Goal: Information Seeking & Learning: Learn about a topic

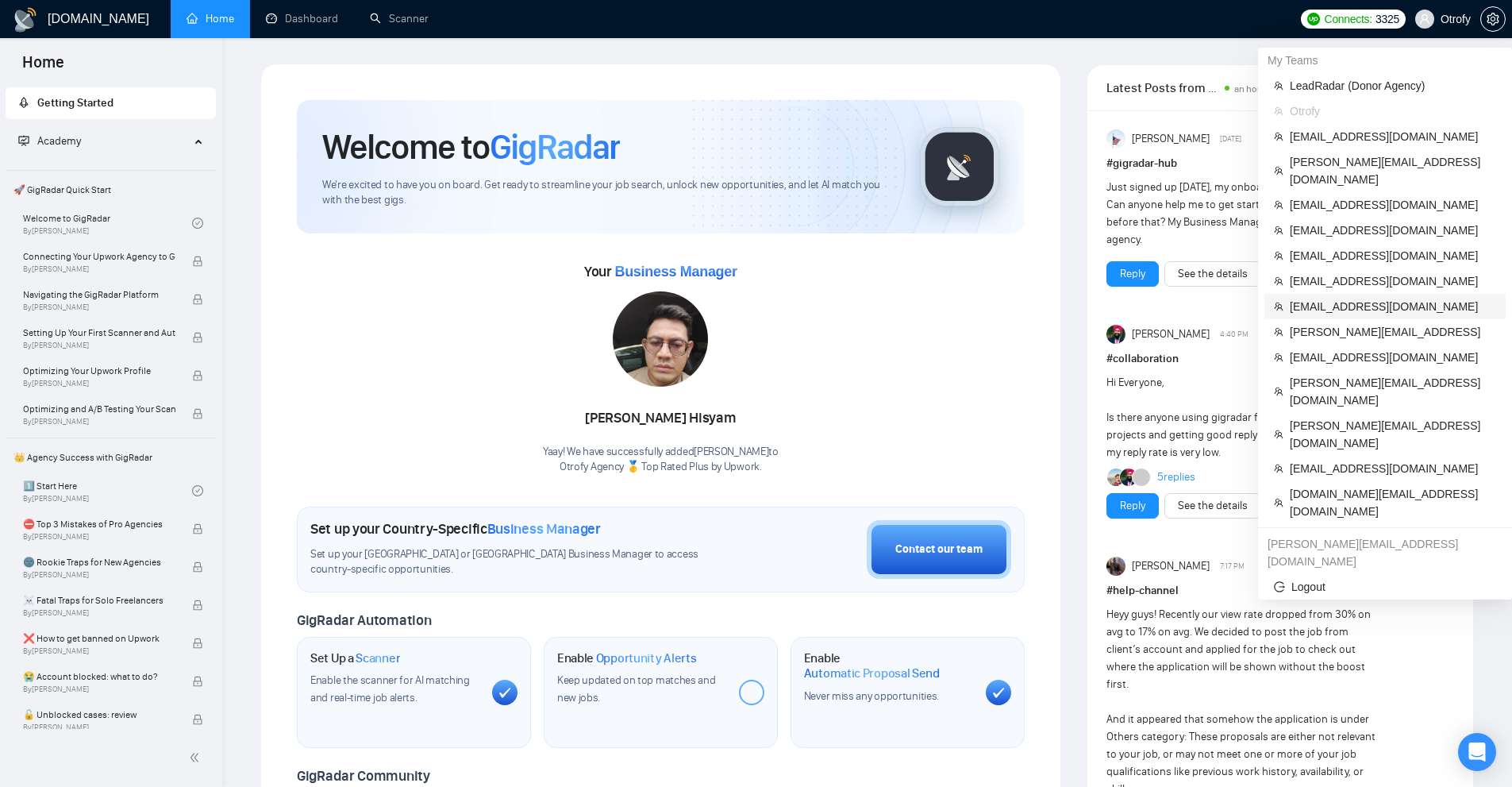
click at [1333, 298] on span "[EMAIL_ADDRESS][DOMAIN_NAME]" at bounding box center [1393, 306] width 207 height 17
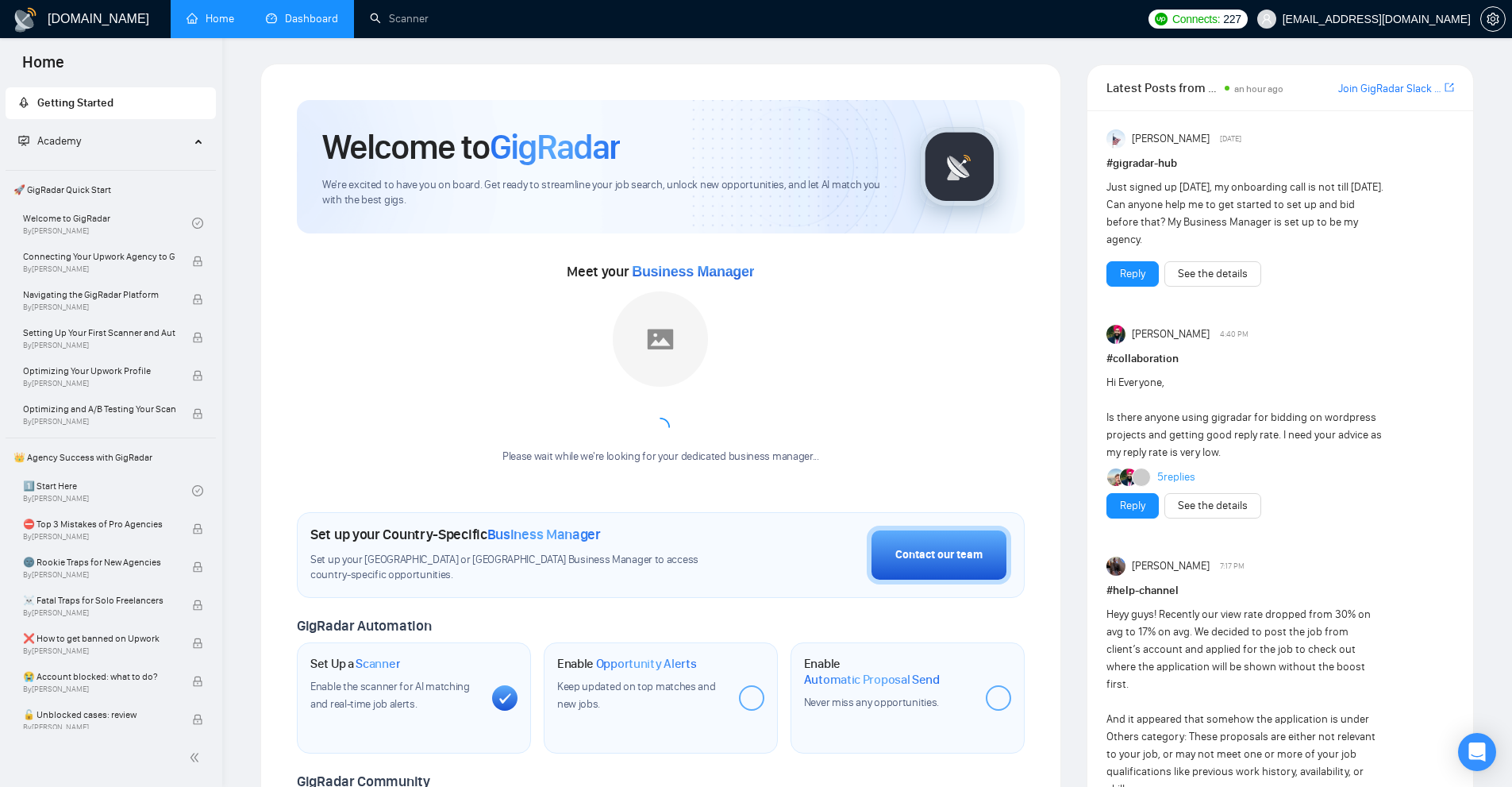
click at [334, 12] on link "Dashboard" at bounding box center [302, 19] width 72 height 13
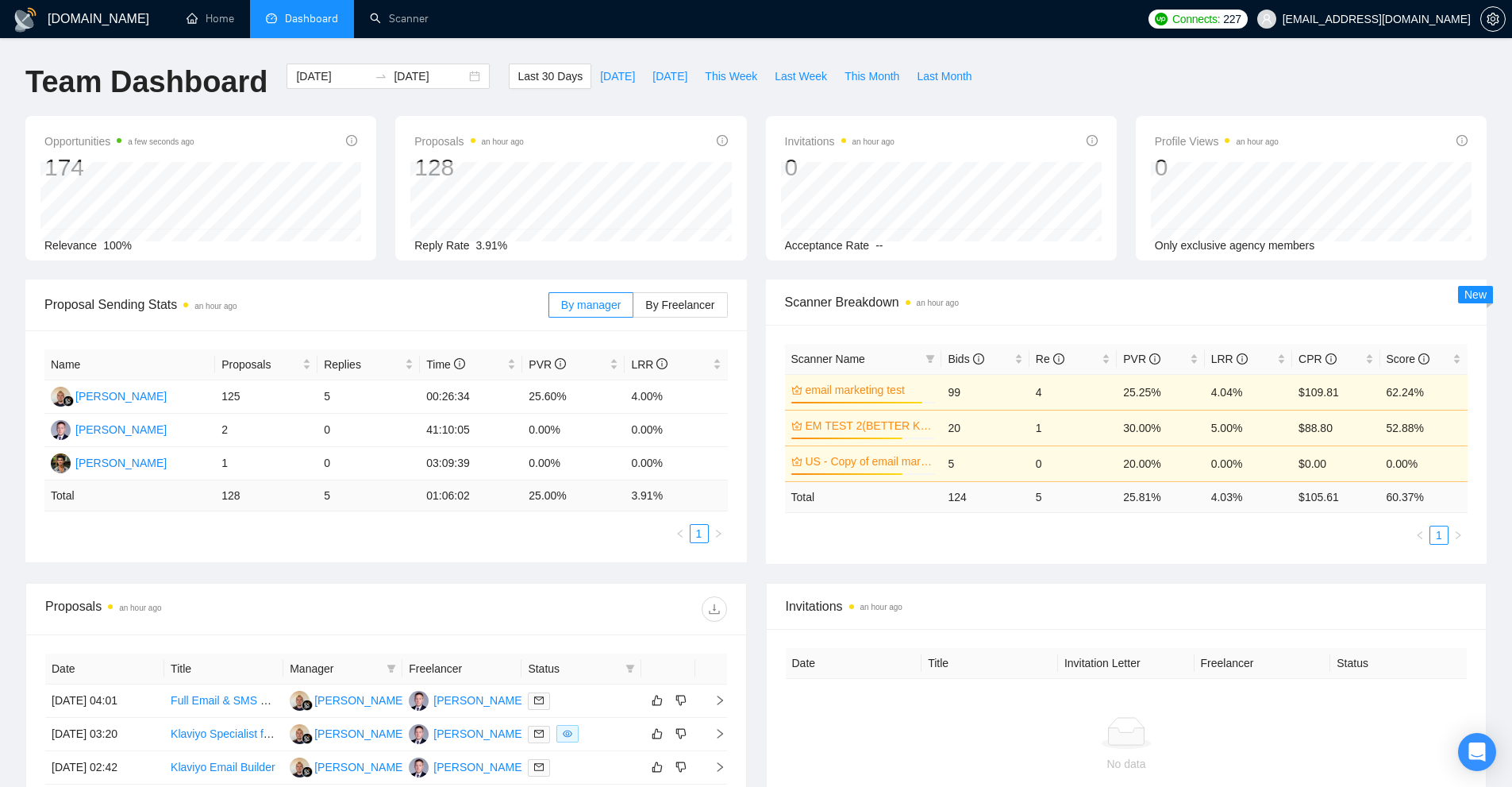
scroll to position [397, 0]
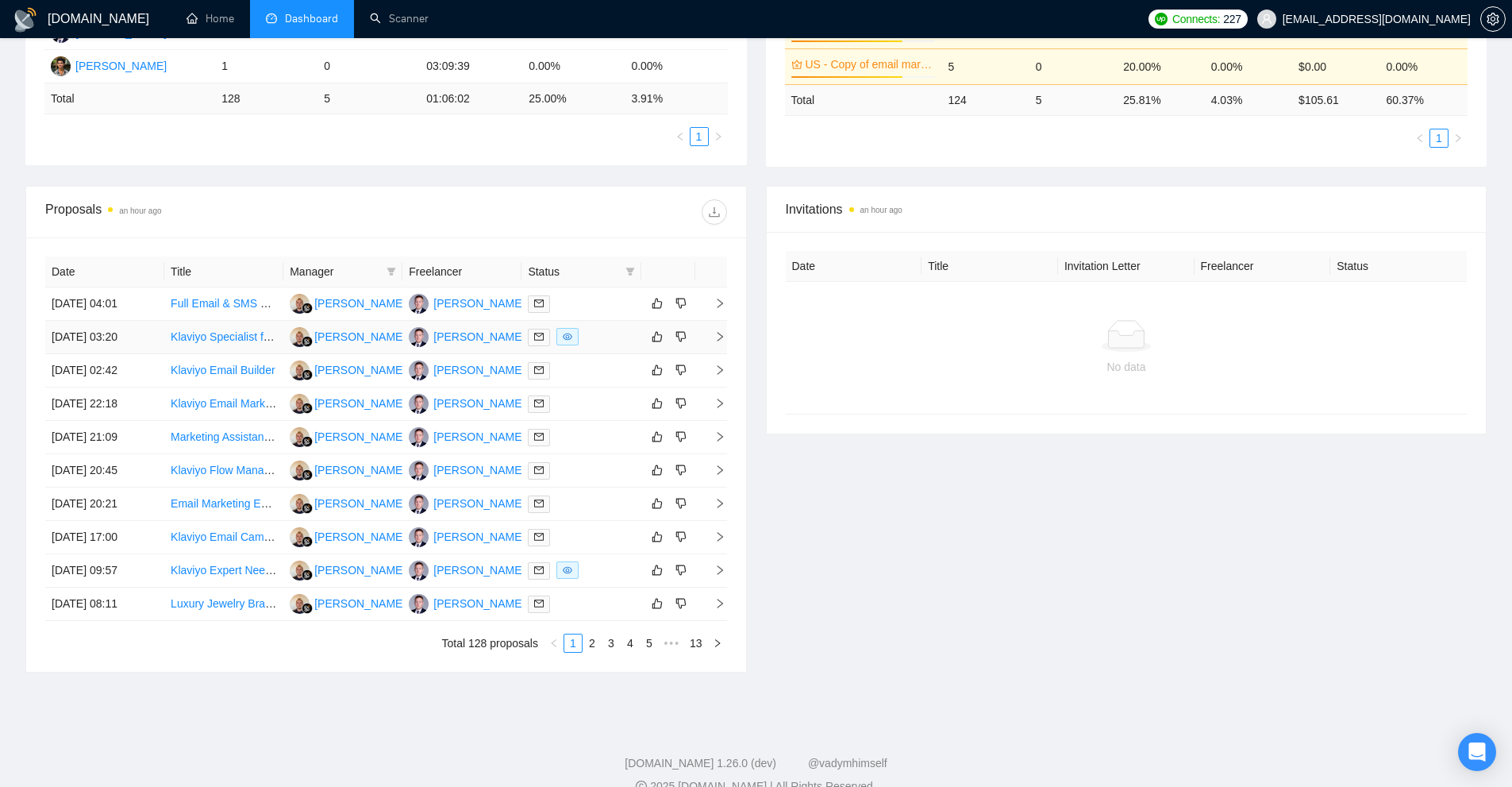
click at [601, 349] on td at bounding box center [581, 337] width 119 height 34
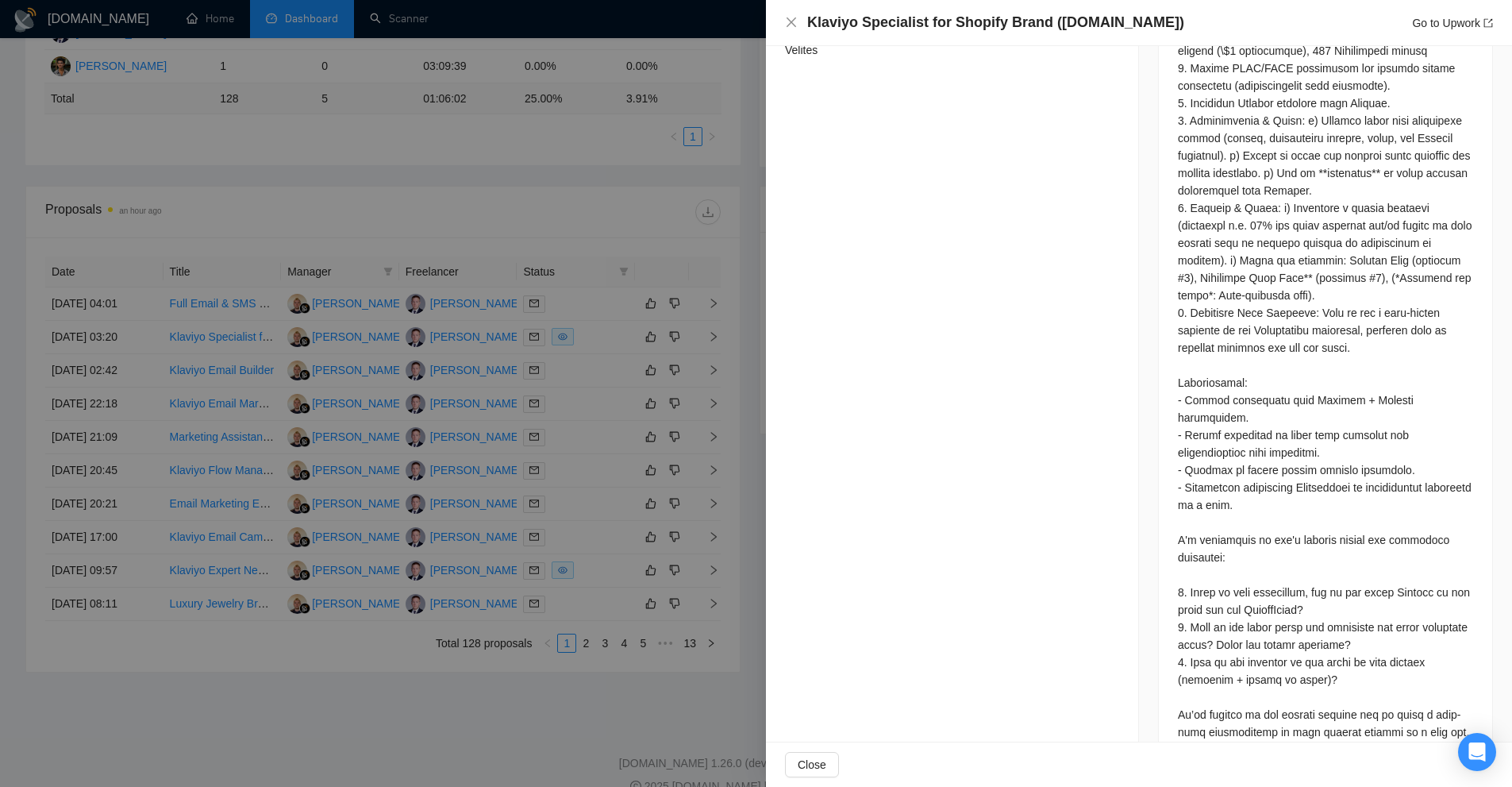
scroll to position [1420, 0]
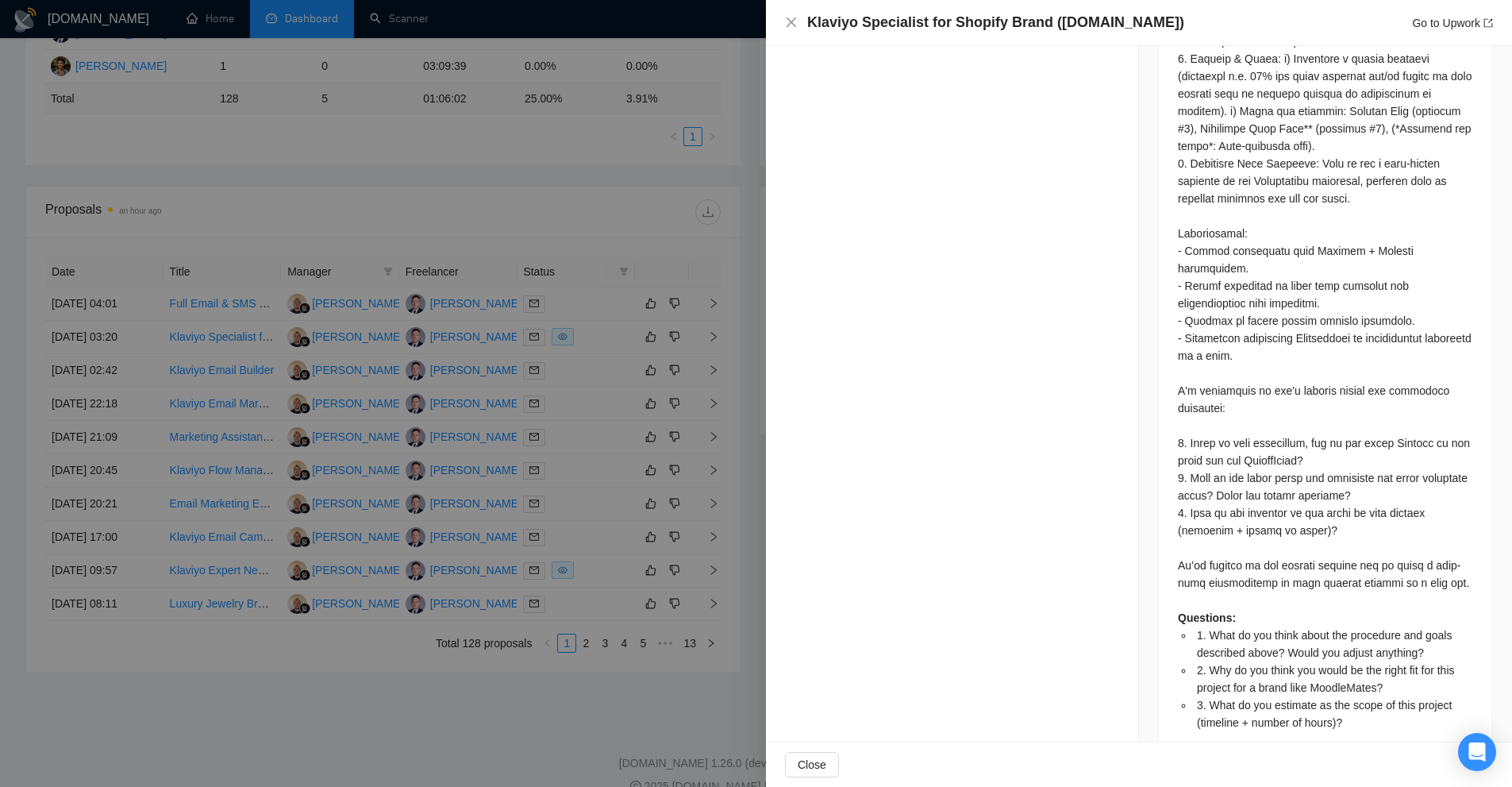
click at [540, 246] on div at bounding box center [756, 393] width 1512 height 787
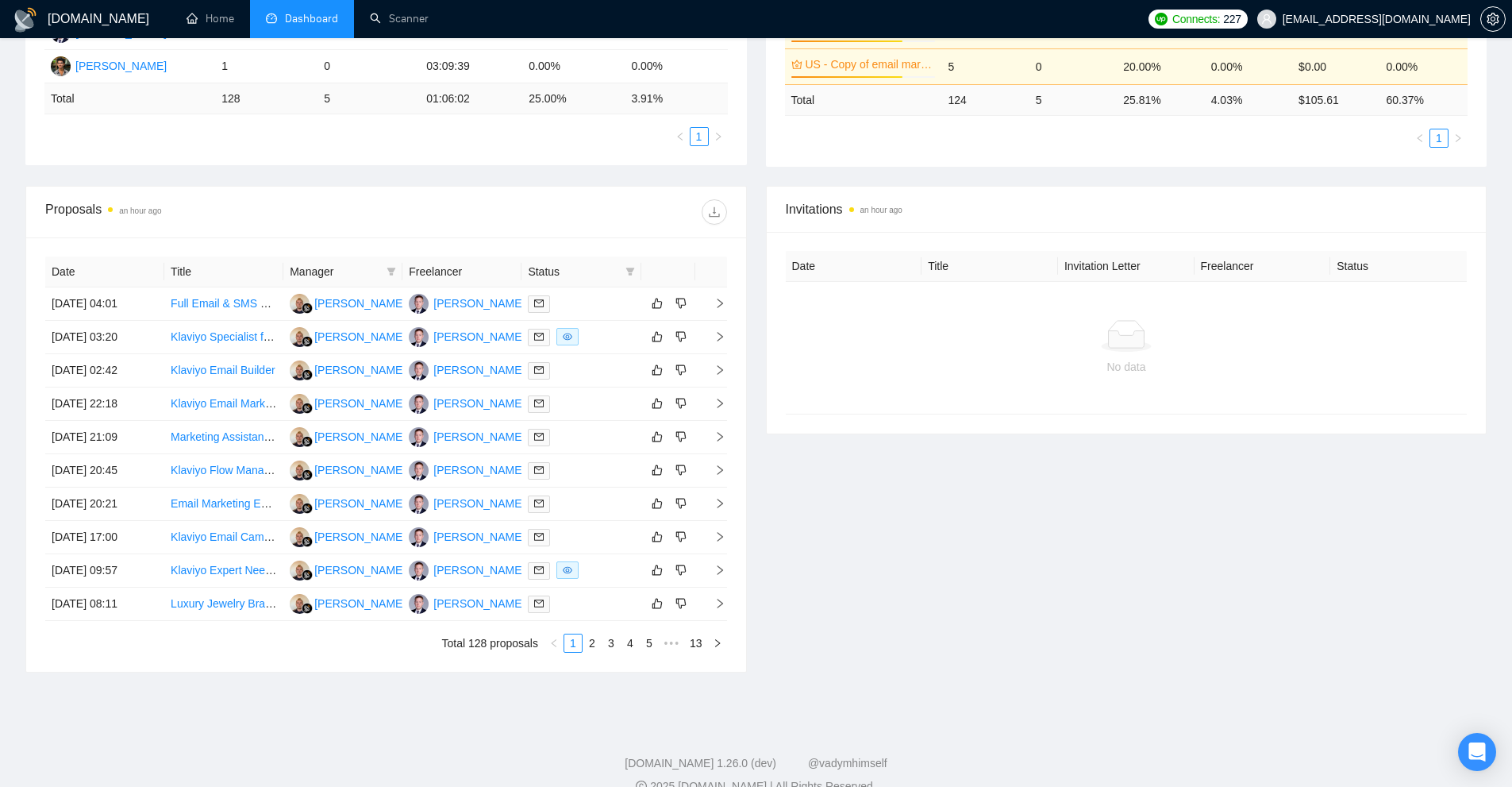
scroll to position [0, 0]
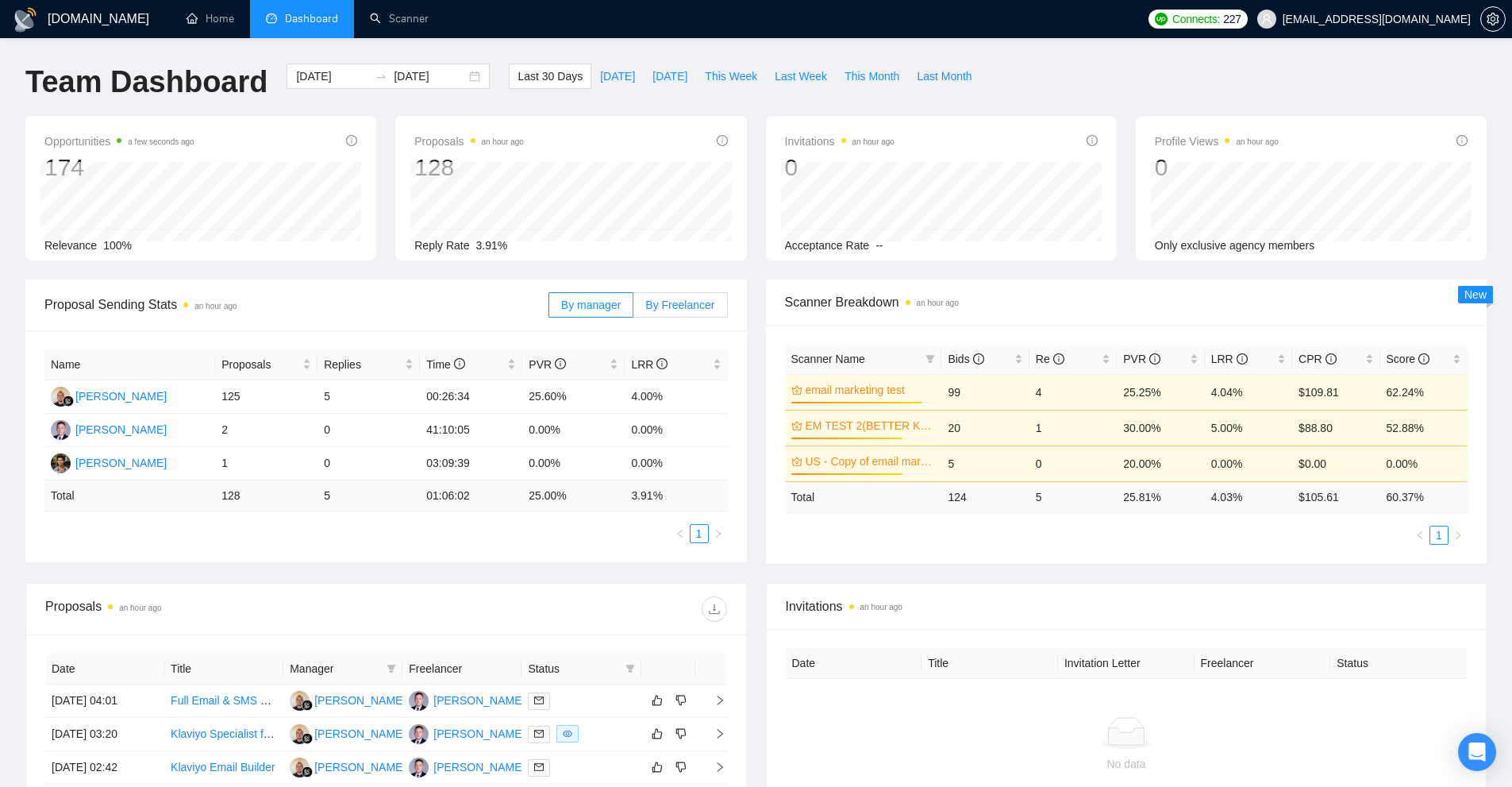
click at [675, 309] on span "By Freelancer" at bounding box center [680, 304] width 69 height 12
click at [633, 309] on input "By Freelancer" at bounding box center [633, 309] width 0 height 0
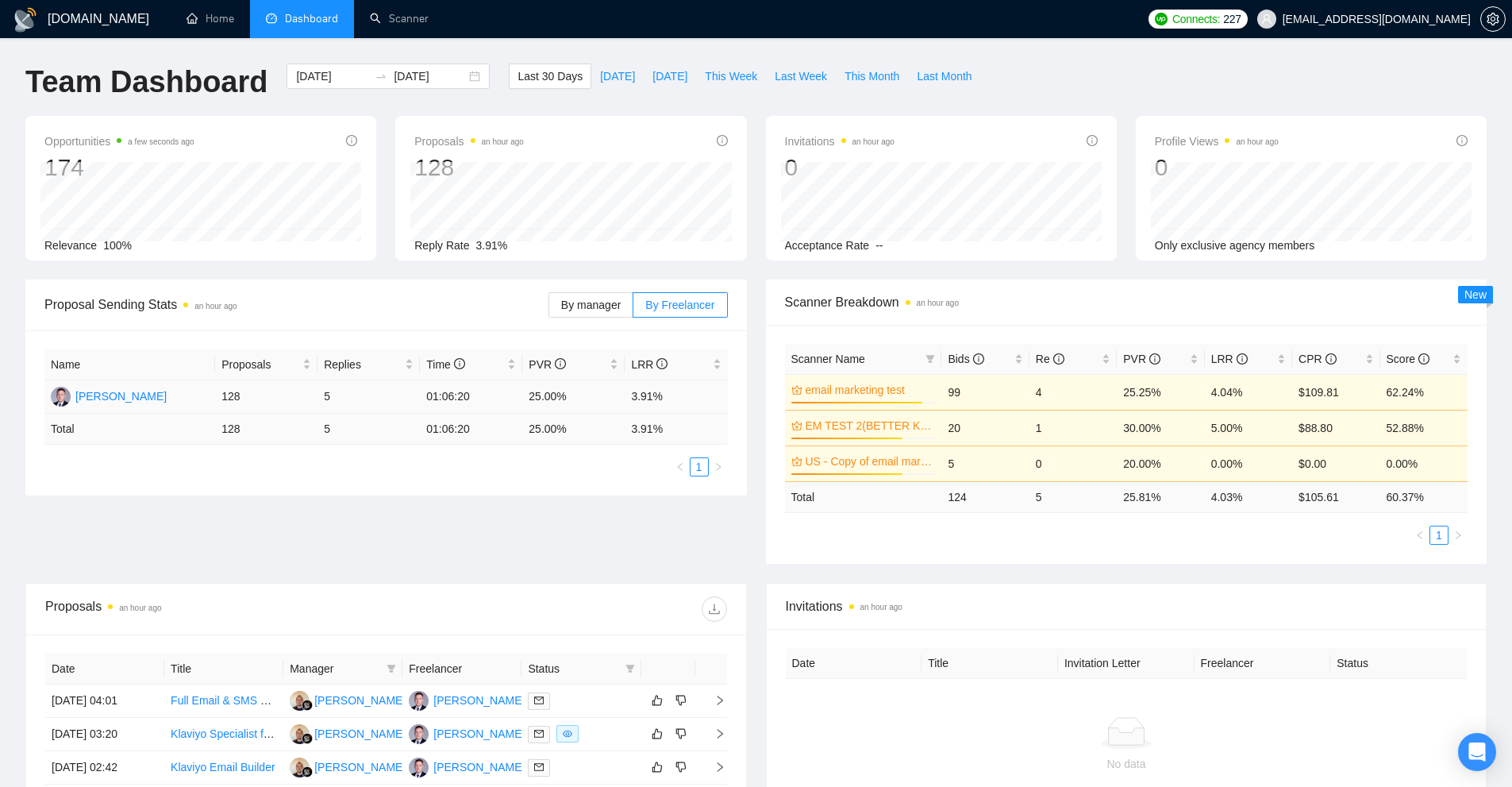
drag, startPoint x: 308, startPoint y: 395, endPoint x: 335, endPoint y: 396, distance: 27.0
click at [331, 394] on tr "[PERSON_NAME] 128 5 01:06:20 25.00% 3.91%" at bounding box center [386, 396] width 683 height 34
drag, startPoint x: 662, startPoint y: 400, endPoint x: 233, endPoint y: 408, distance: 429.1
click at [240, 408] on tr "[PERSON_NAME] 128 5 01:06:20 25.00% 3.91%" at bounding box center [386, 396] width 683 height 34
drag, startPoint x: 212, startPoint y: 402, endPoint x: 706, endPoint y: 403, distance: 494.0
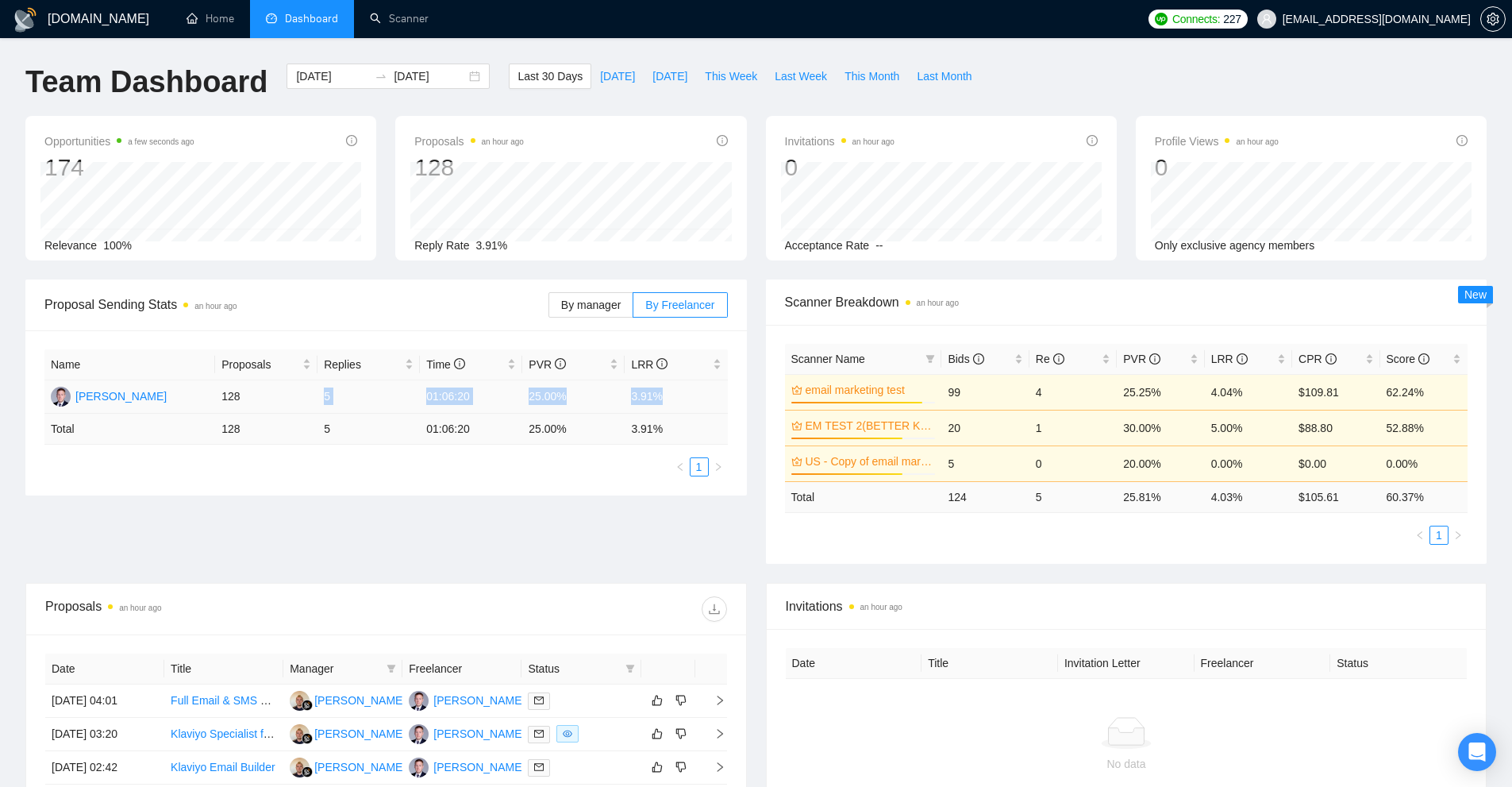
click at [706, 403] on tr "[PERSON_NAME] 128 5 01:06:20 25.00% 3.91%" at bounding box center [386, 396] width 683 height 34
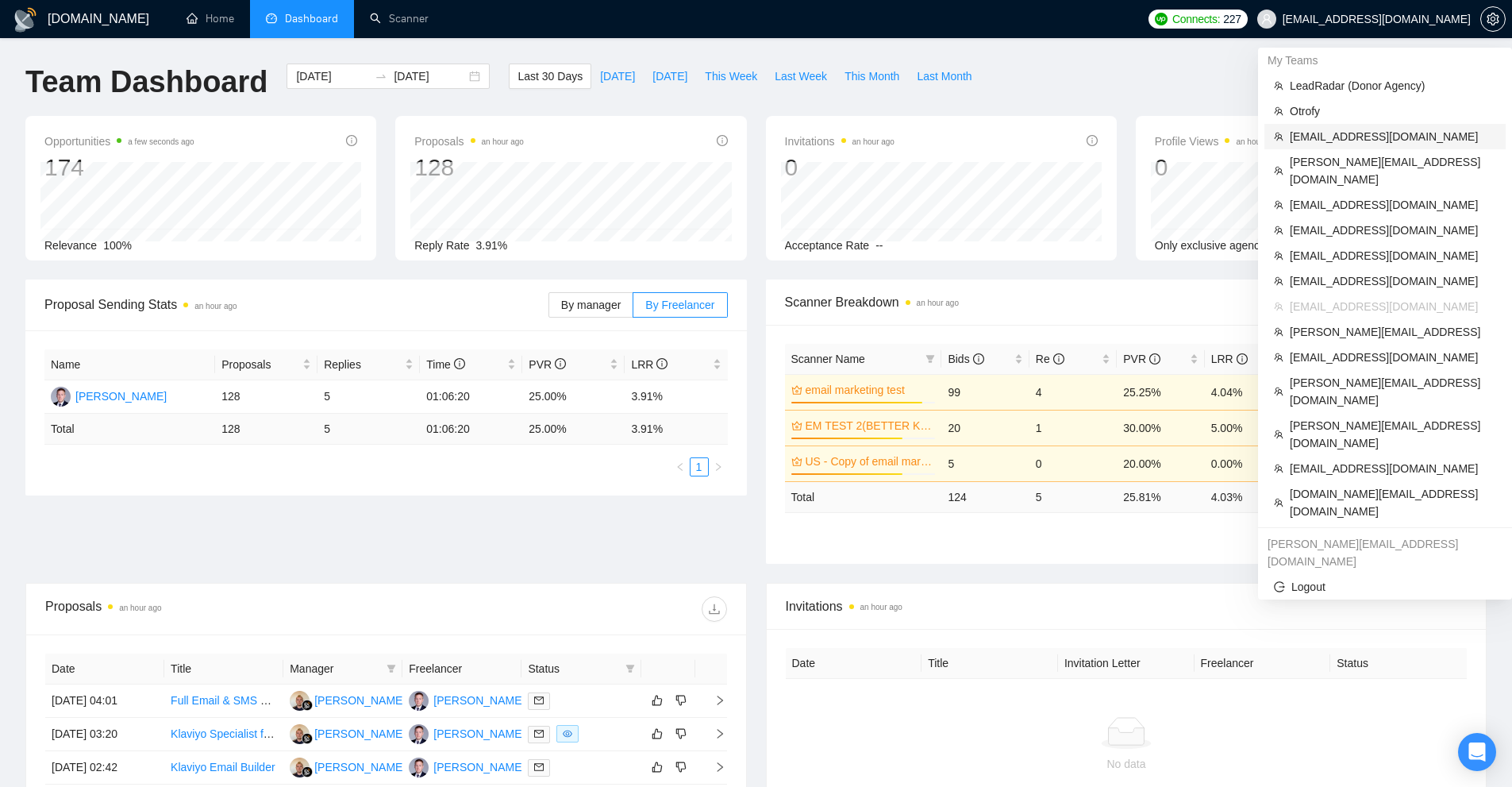
click at [1375, 136] on span "[EMAIL_ADDRESS][DOMAIN_NAME]" at bounding box center [1393, 136] width 207 height 17
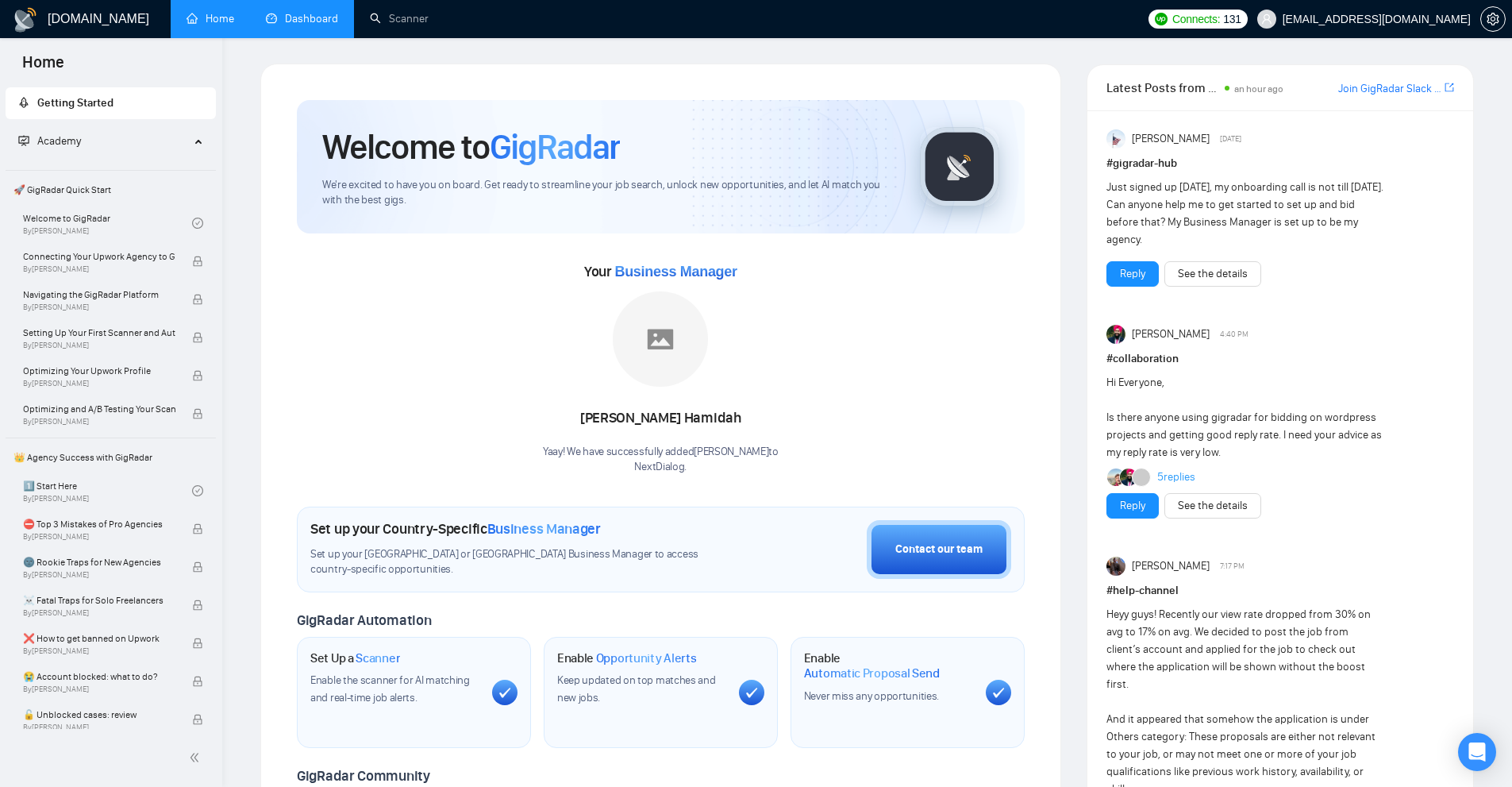
click at [329, 21] on link "Dashboard" at bounding box center [302, 19] width 72 height 13
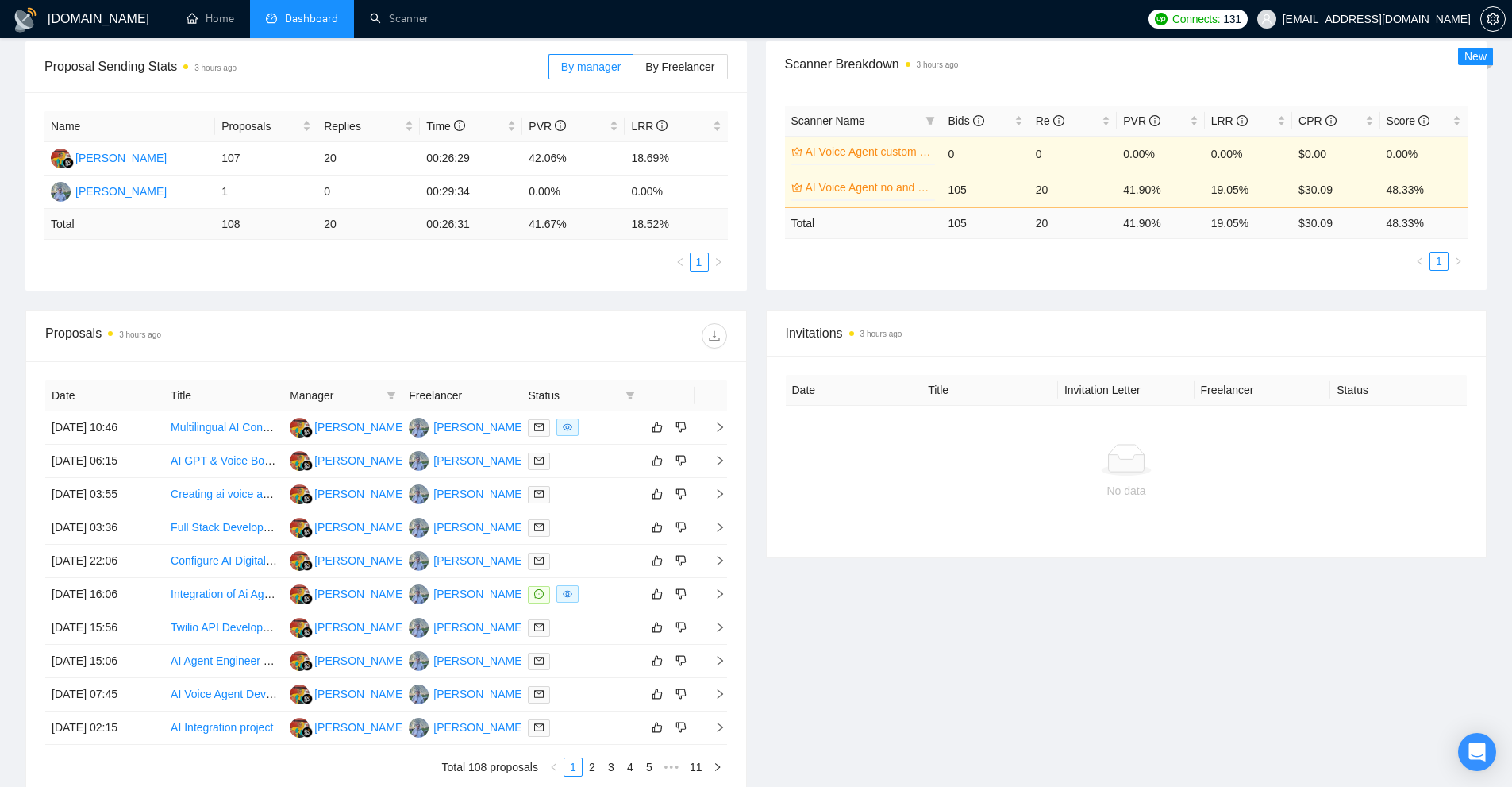
scroll to position [318, 0]
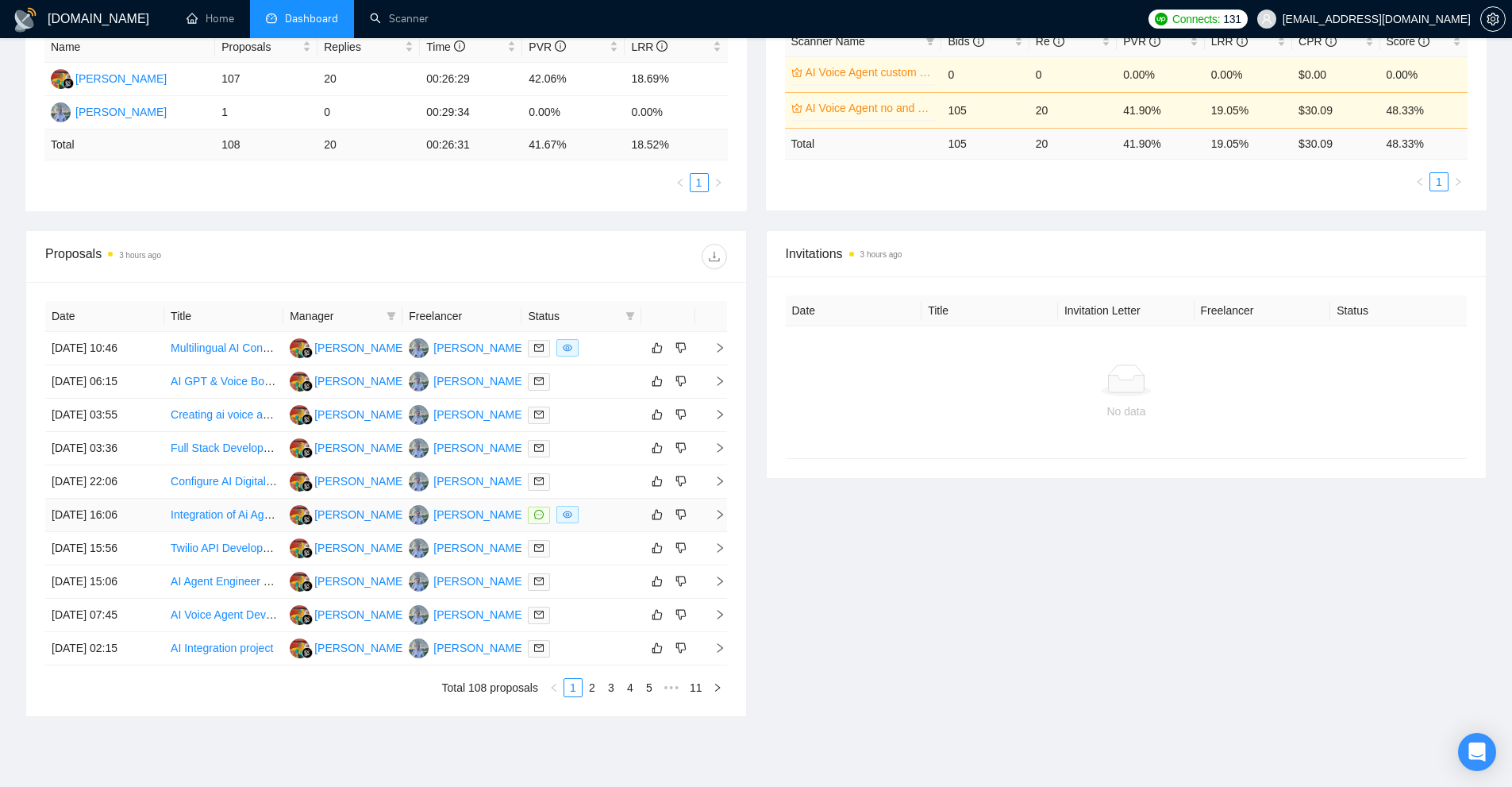
click at [592, 518] on div at bounding box center [581, 515] width 107 height 18
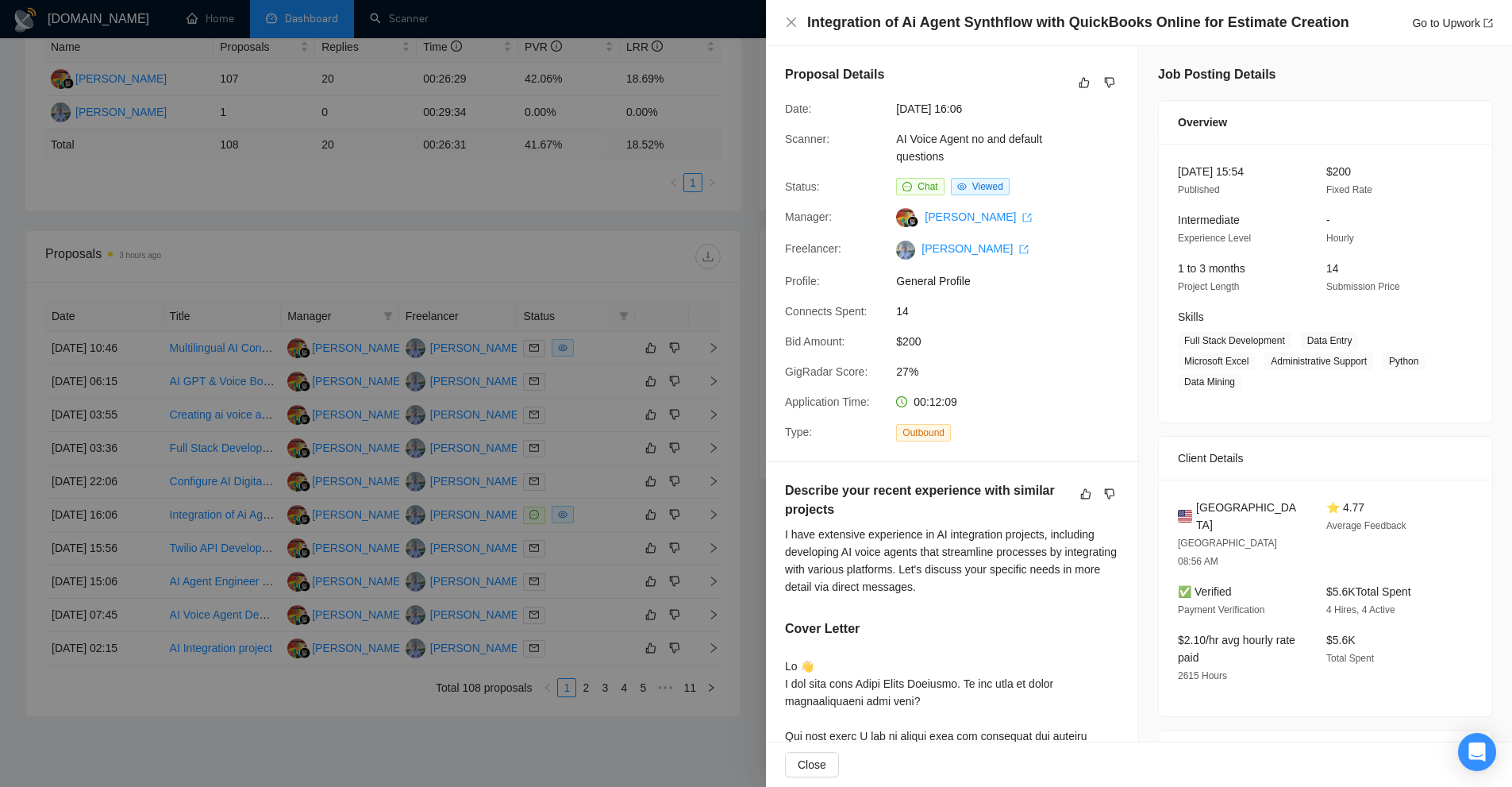
scroll to position [159, 0]
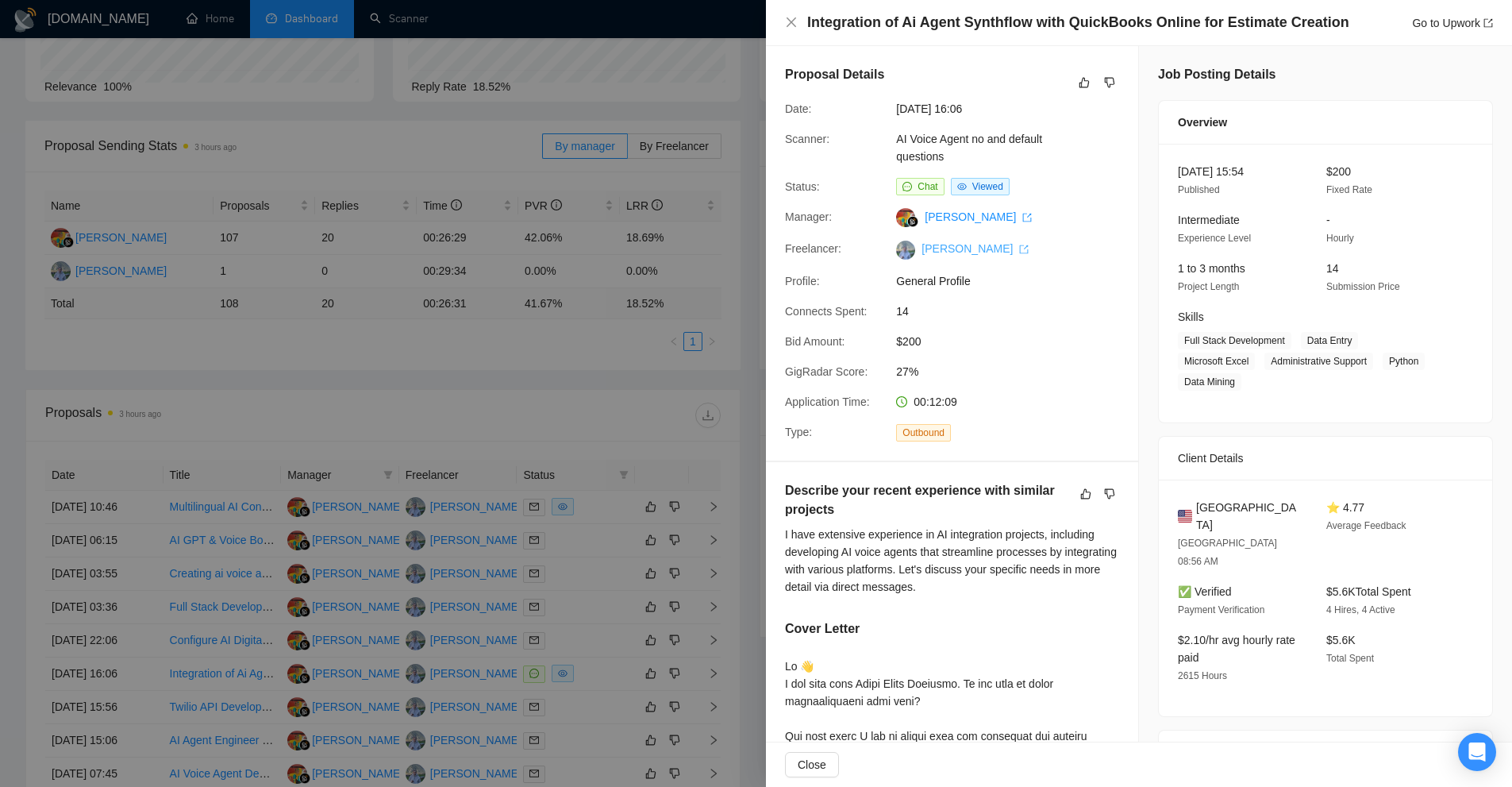
click at [947, 244] on link "[PERSON_NAME]" at bounding box center [975, 248] width 107 height 12
click at [376, 159] on div at bounding box center [756, 393] width 1512 height 787
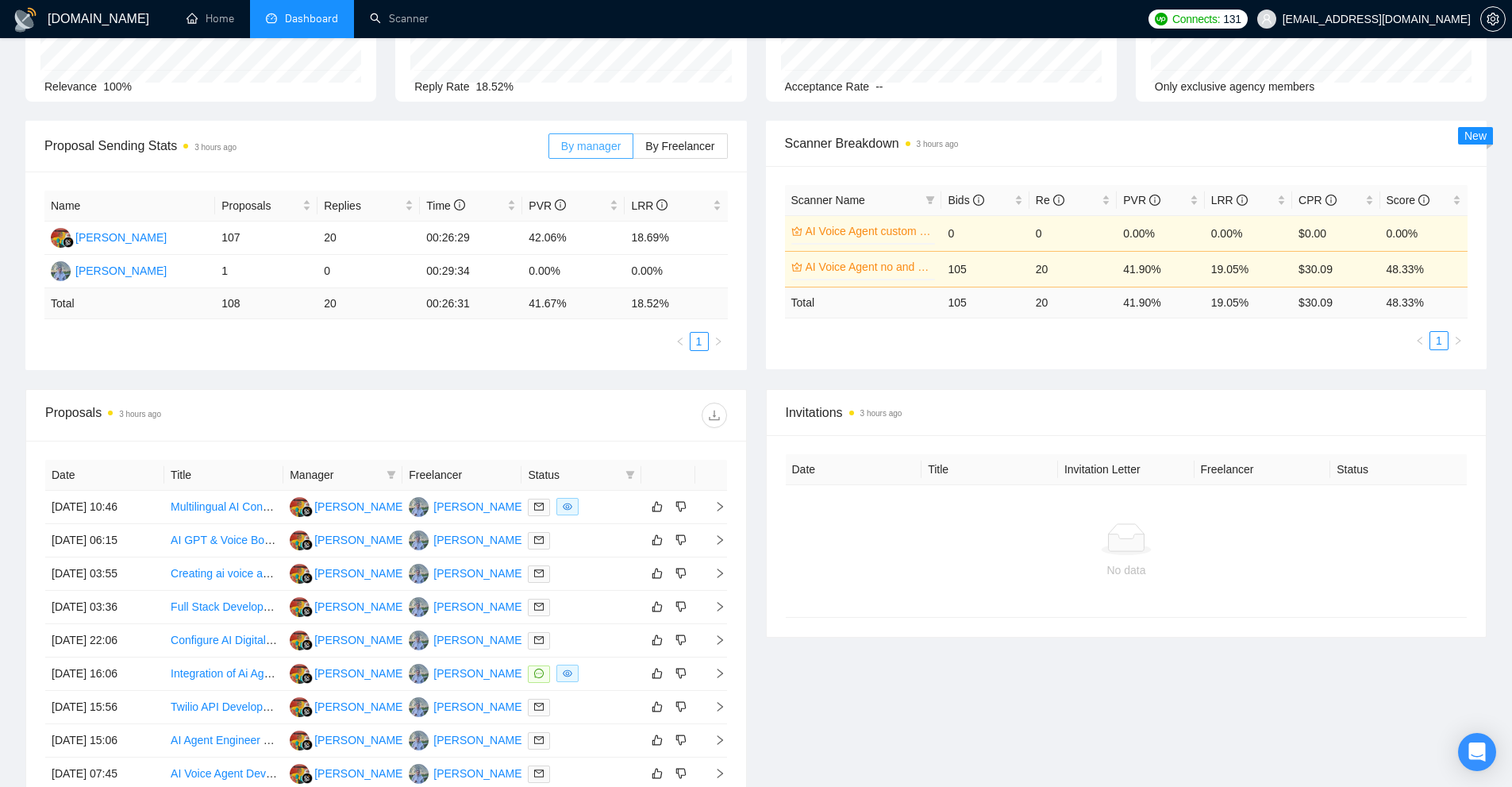
scroll to position [0, 0]
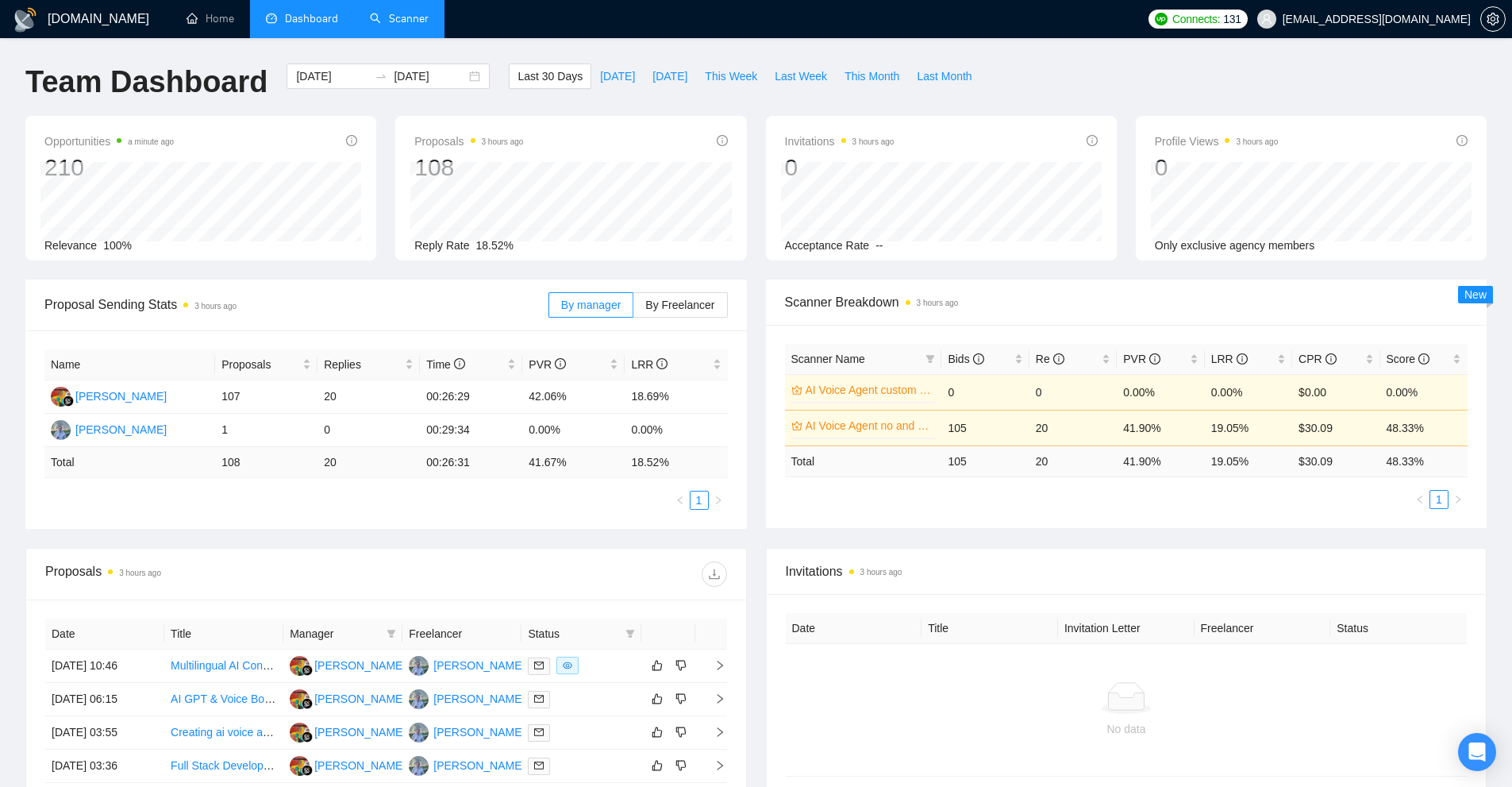
click at [419, 25] on link "Scanner" at bounding box center [400, 19] width 59 height 13
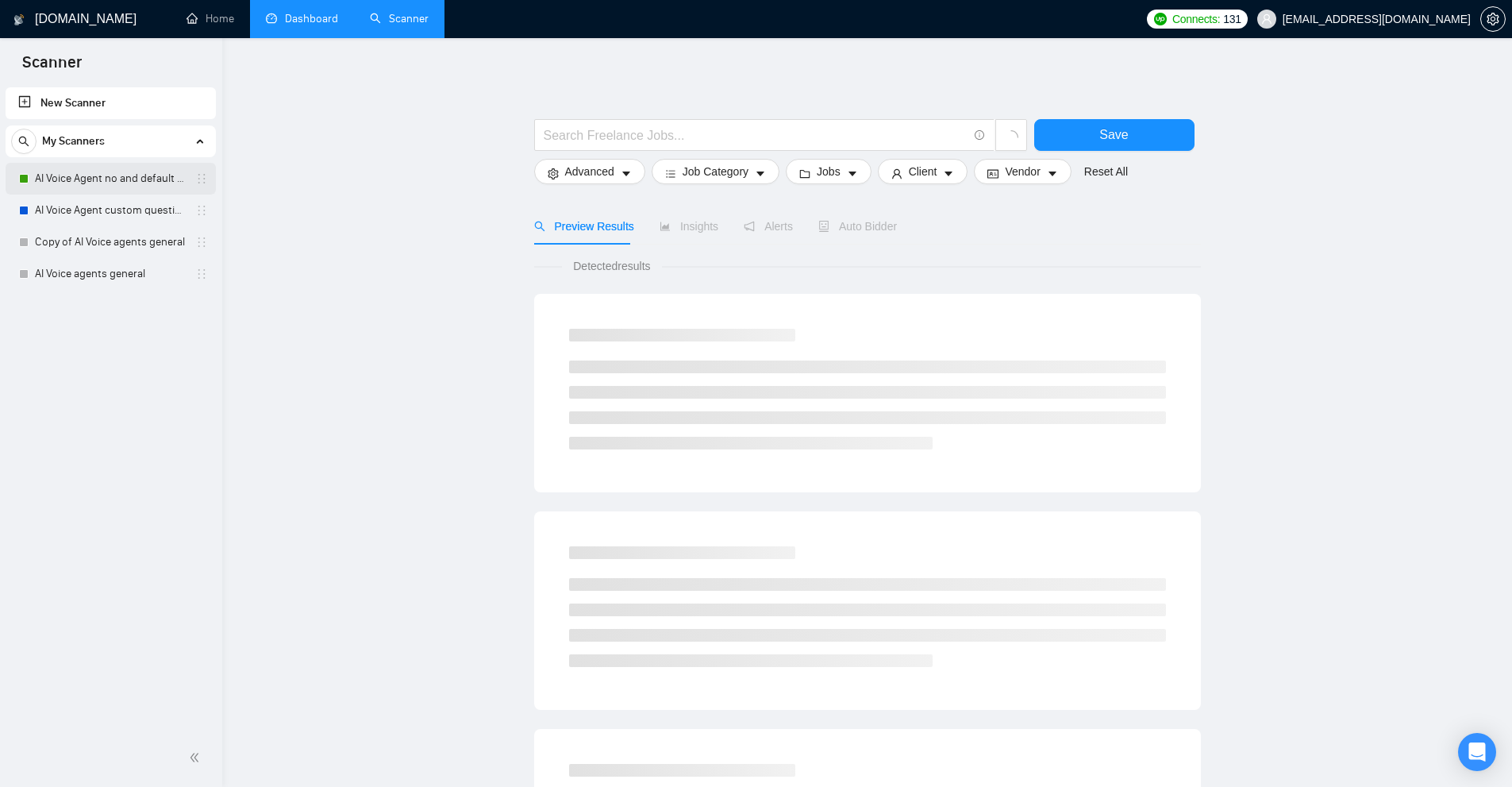
click at [105, 165] on link "AI Voice Agent no and default questions" at bounding box center [111, 178] width 151 height 32
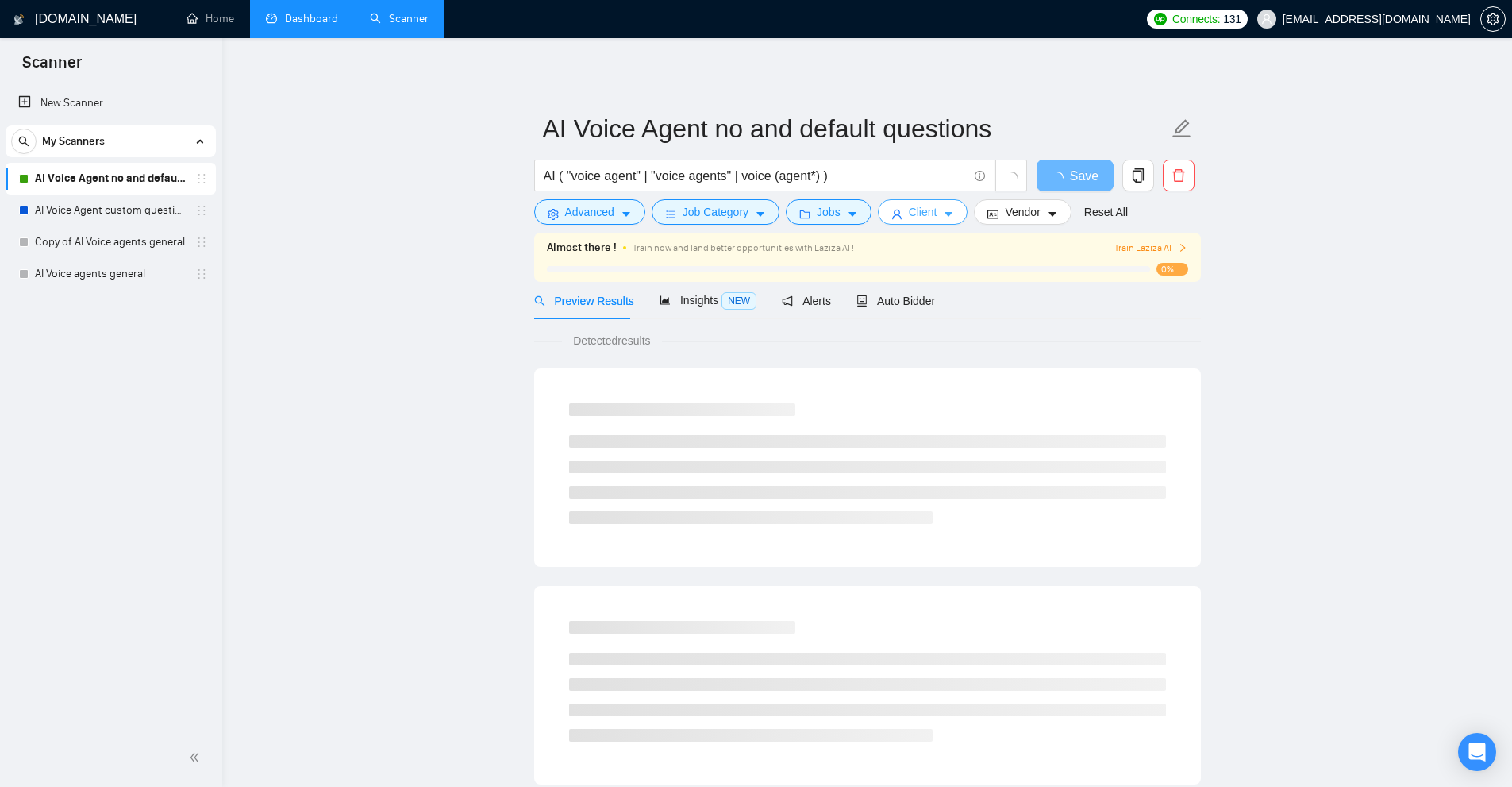
click at [920, 212] on span "Client" at bounding box center [923, 212] width 29 height 17
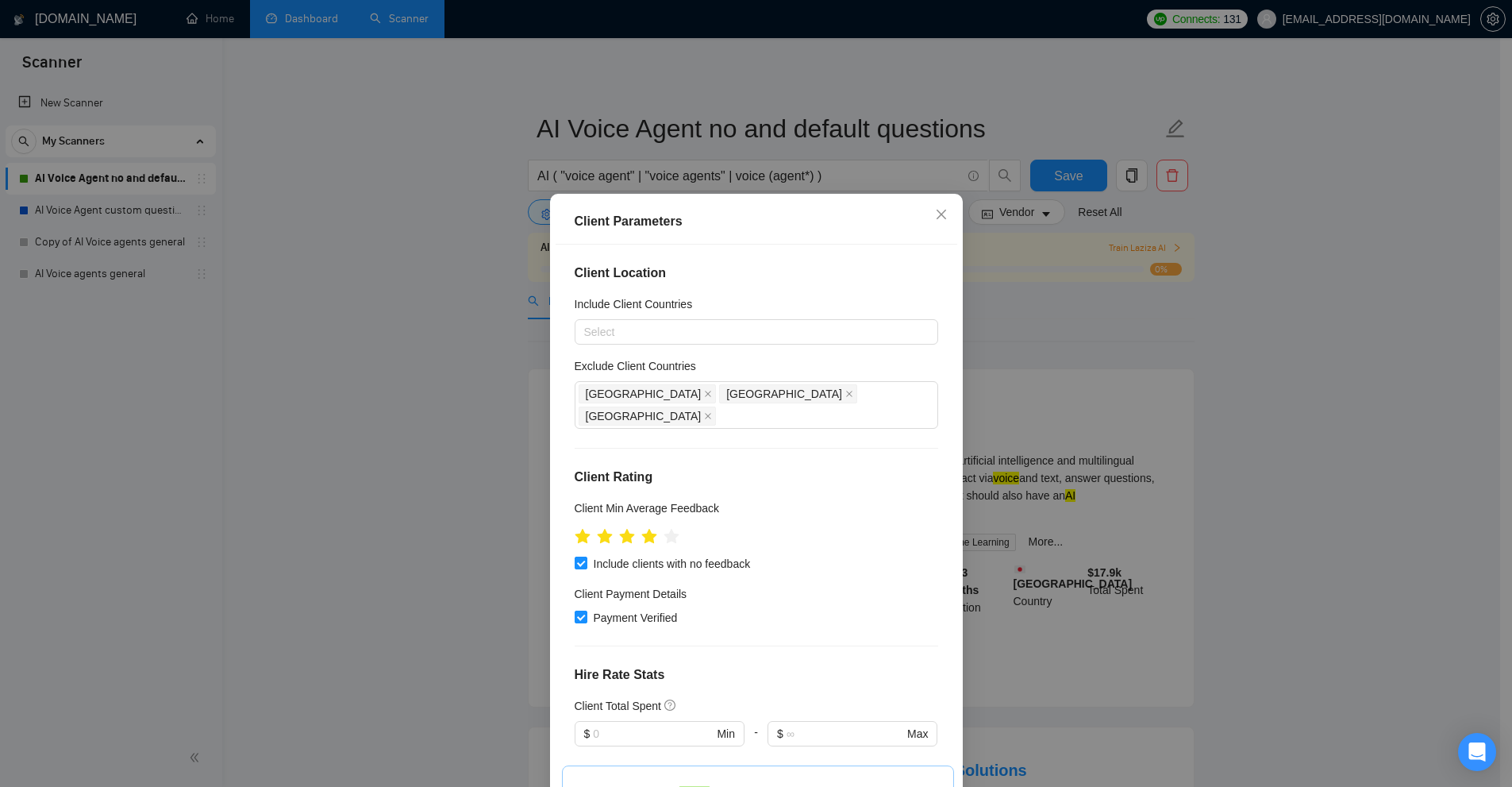
click at [1099, 350] on div "Client Parameters Client Location Include Client Countries Select Exclude Clien…" at bounding box center [756, 393] width 1512 height 787
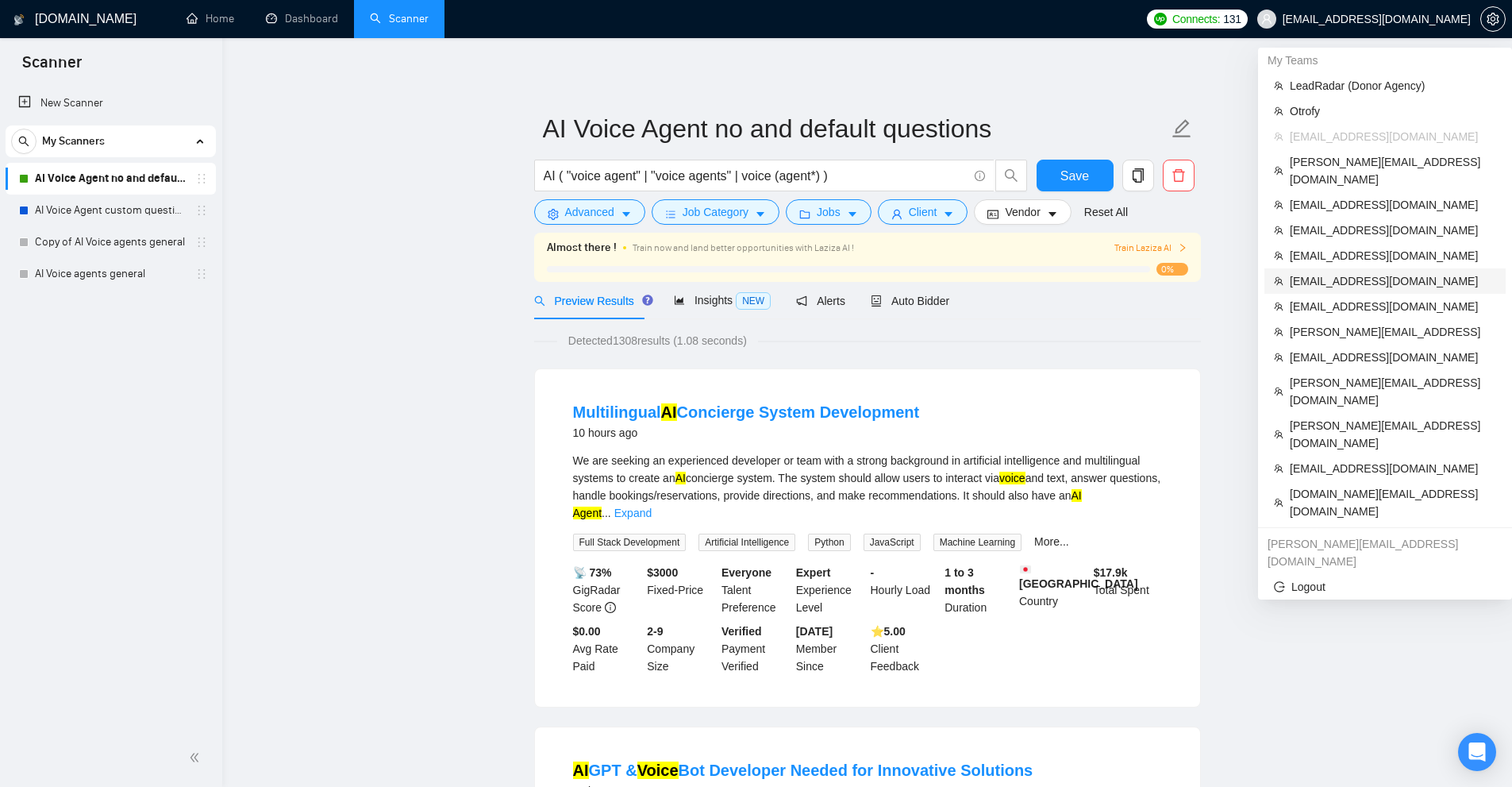
click at [1357, 272] on span "[EMAIL_ADDRESS][DOMAIN_NAME]" at bounding box center [1393, 281] width 207 height 17
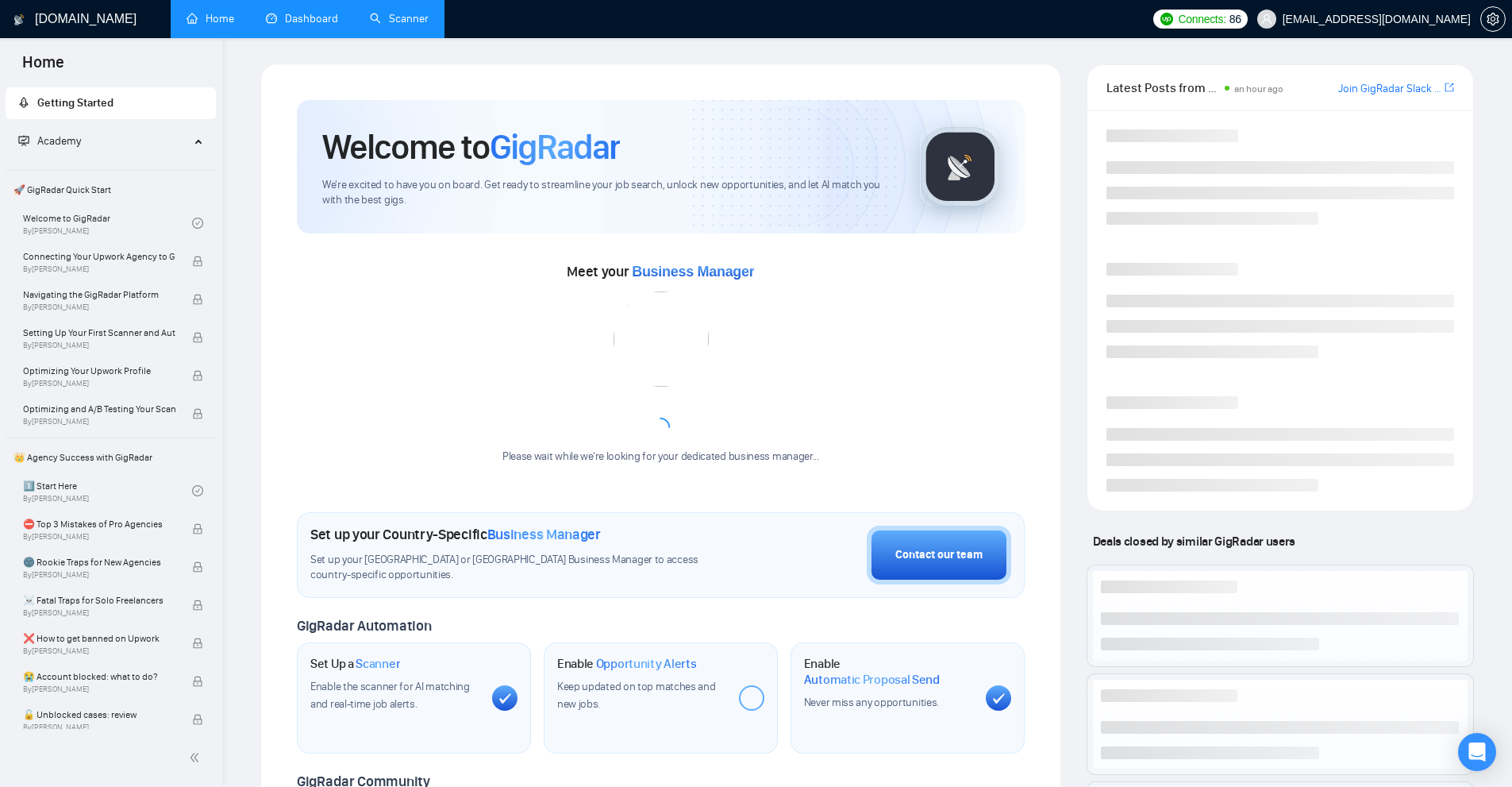
click at [281, 12] on link "Dashboard" at bounding box center [302, 19] width 72 height 13
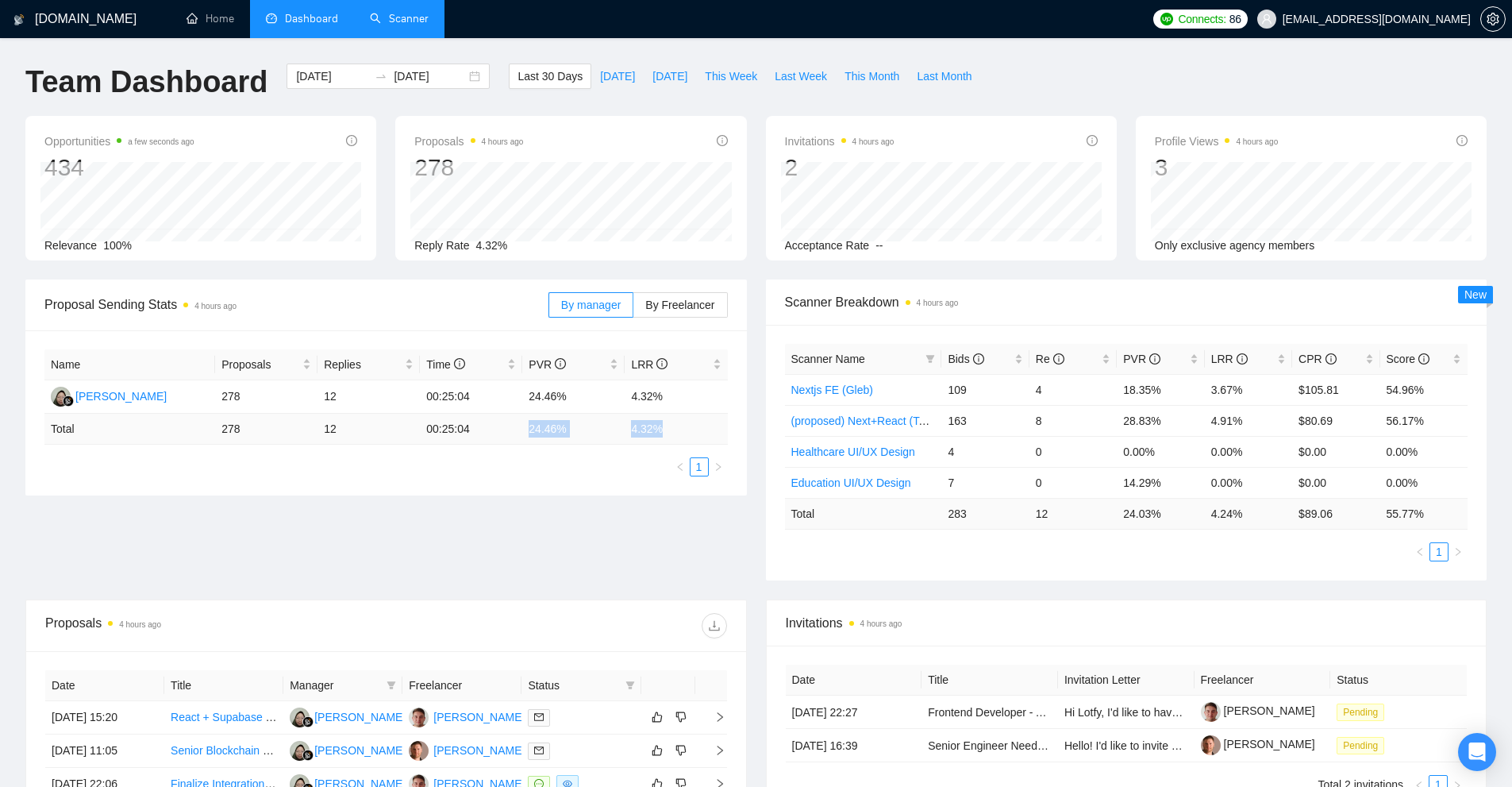
drag, startPoint x: 666, startPoint y: 431, endPoint x: 503, endPoint y: 432, distance: 163.0
click at [503, 432] on tr "Total 278 12 00:25:04 24.46 % 4.32 %" at bounding box center [386, 429] width 683 height 31
click at [503, 467] on ul "1" at bounding box center [386, 466] width 683 height 19
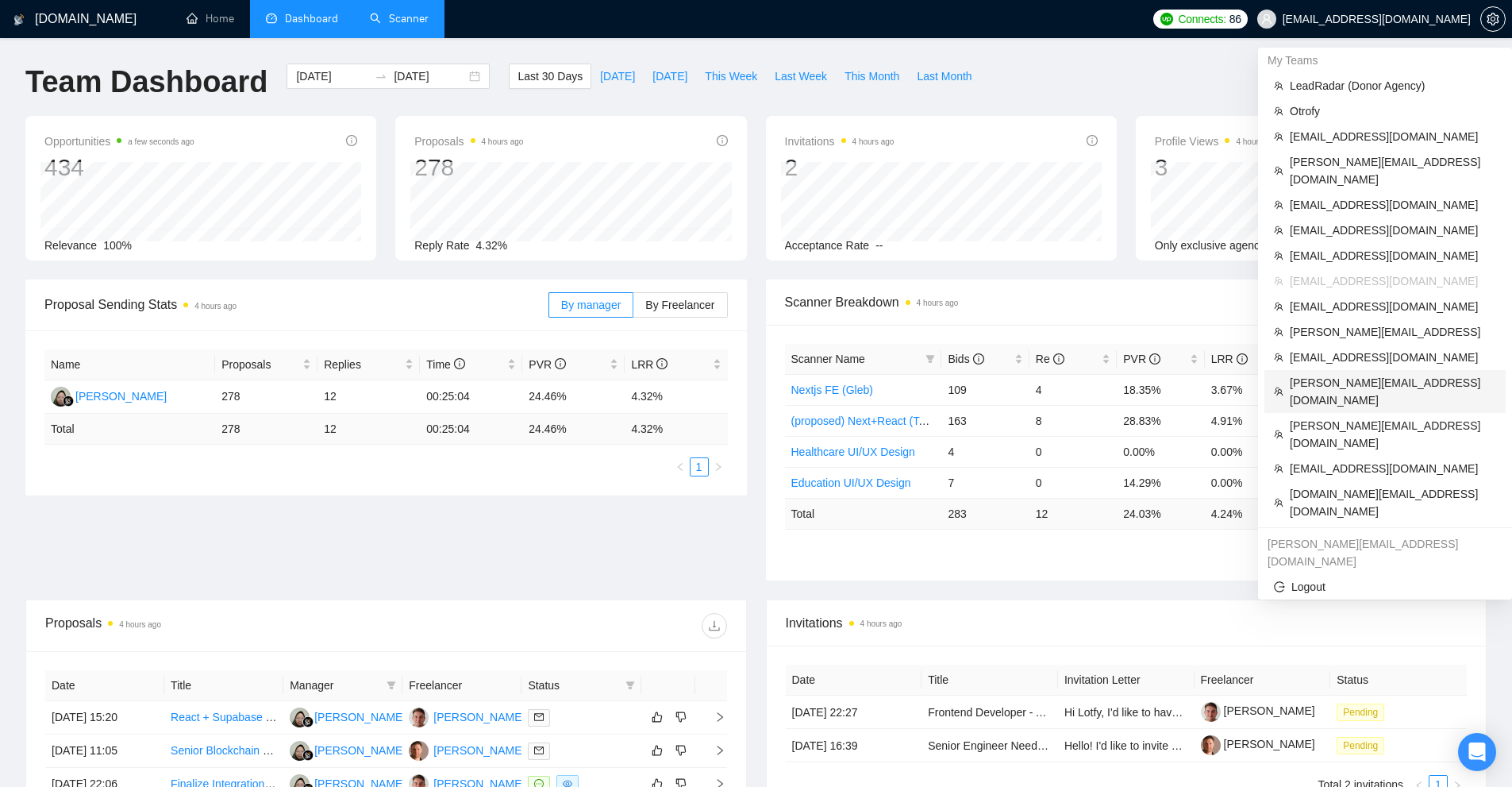
click at [1365, 374] on span "[PERSON_NAME][EMAIL_ADDRESS][DOMAIN_NAME]" at bounding box center [1393, 391] width 207 height 35
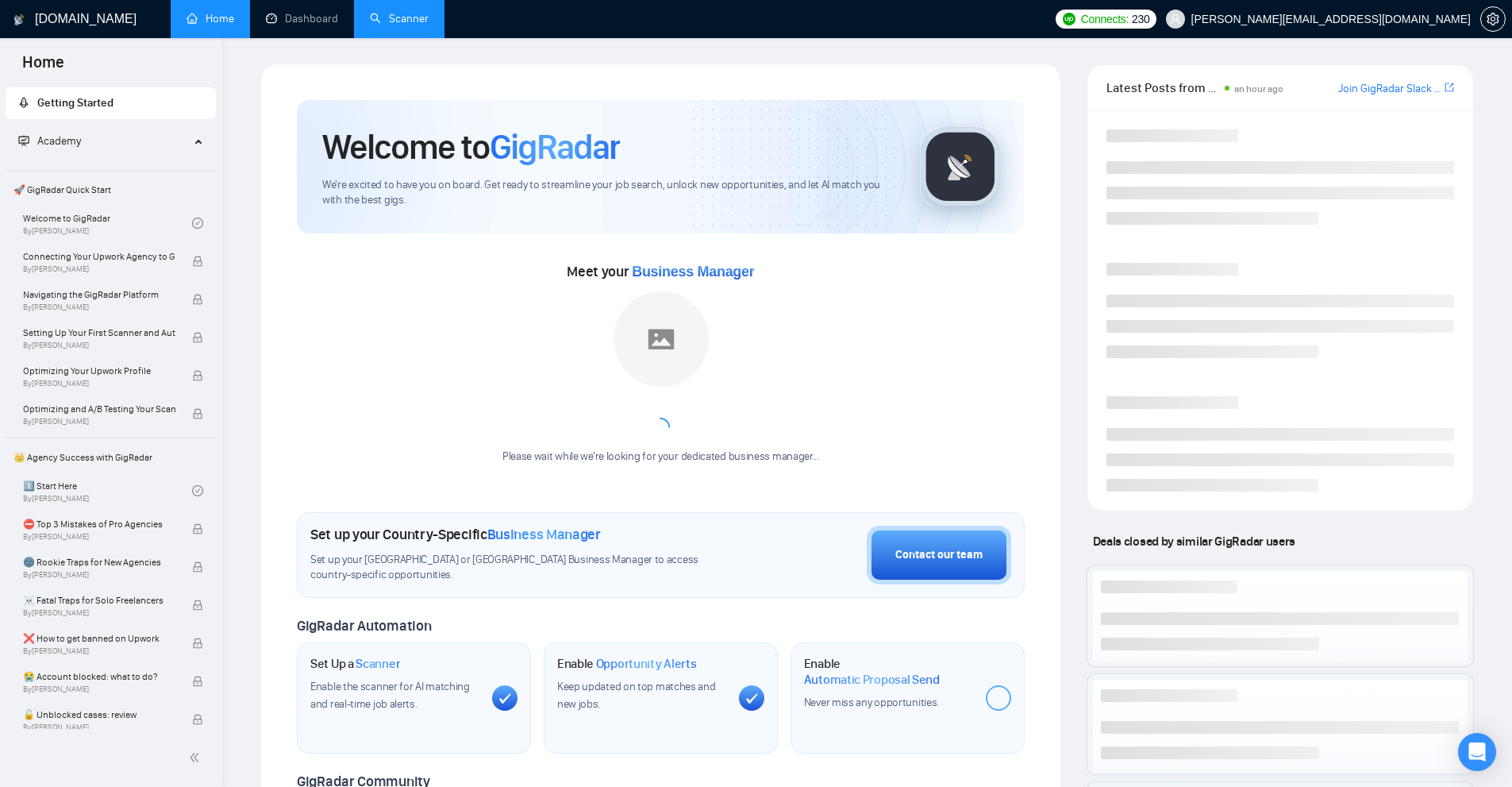
click at [399, 16] on link "Scanner" at bounding box center [400, 19] width 59 height 13
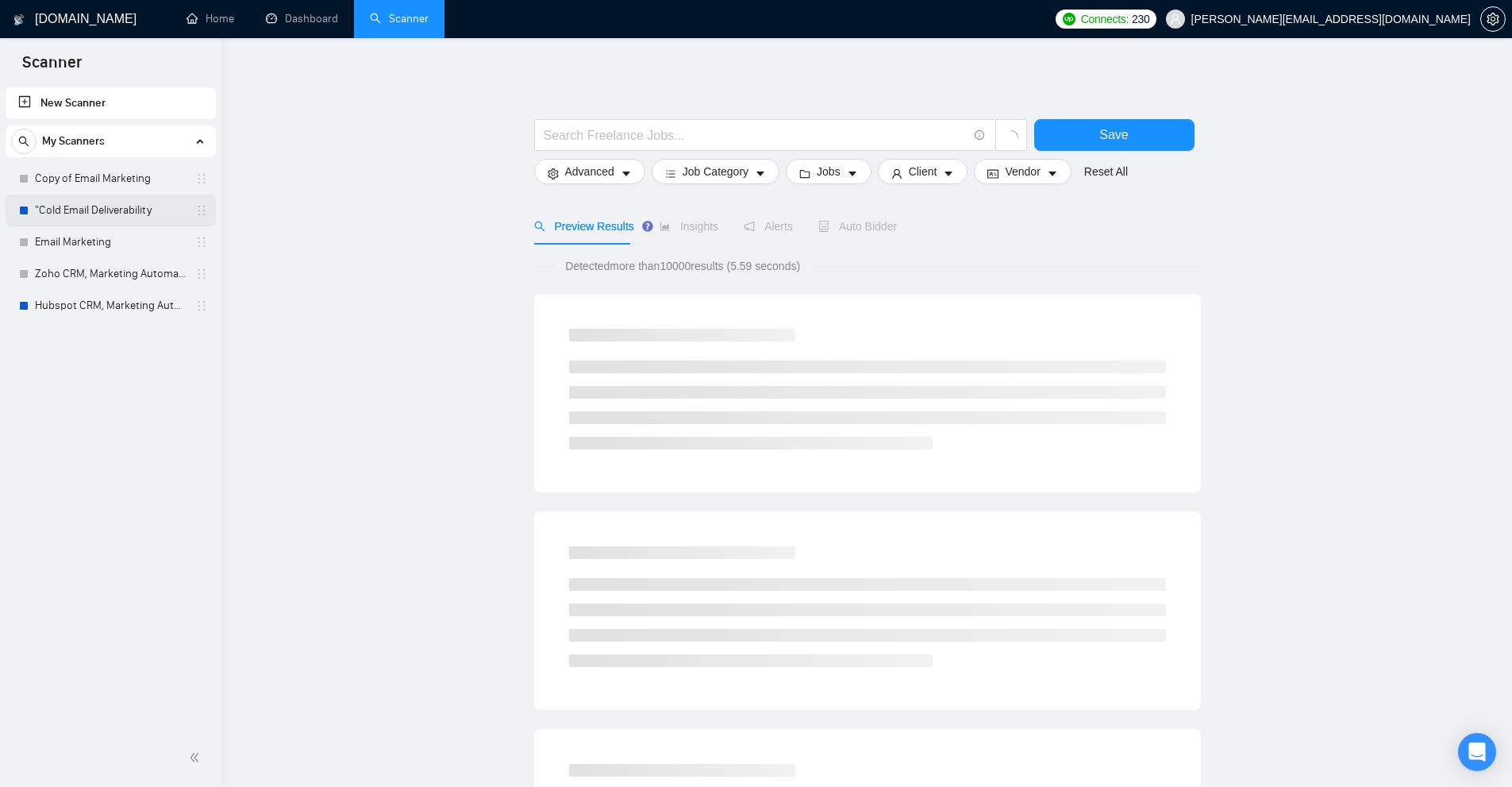
click at [62, 213] on link ""Cold Email Deliverability" at bounding box center [111, 210] width 151 height 32
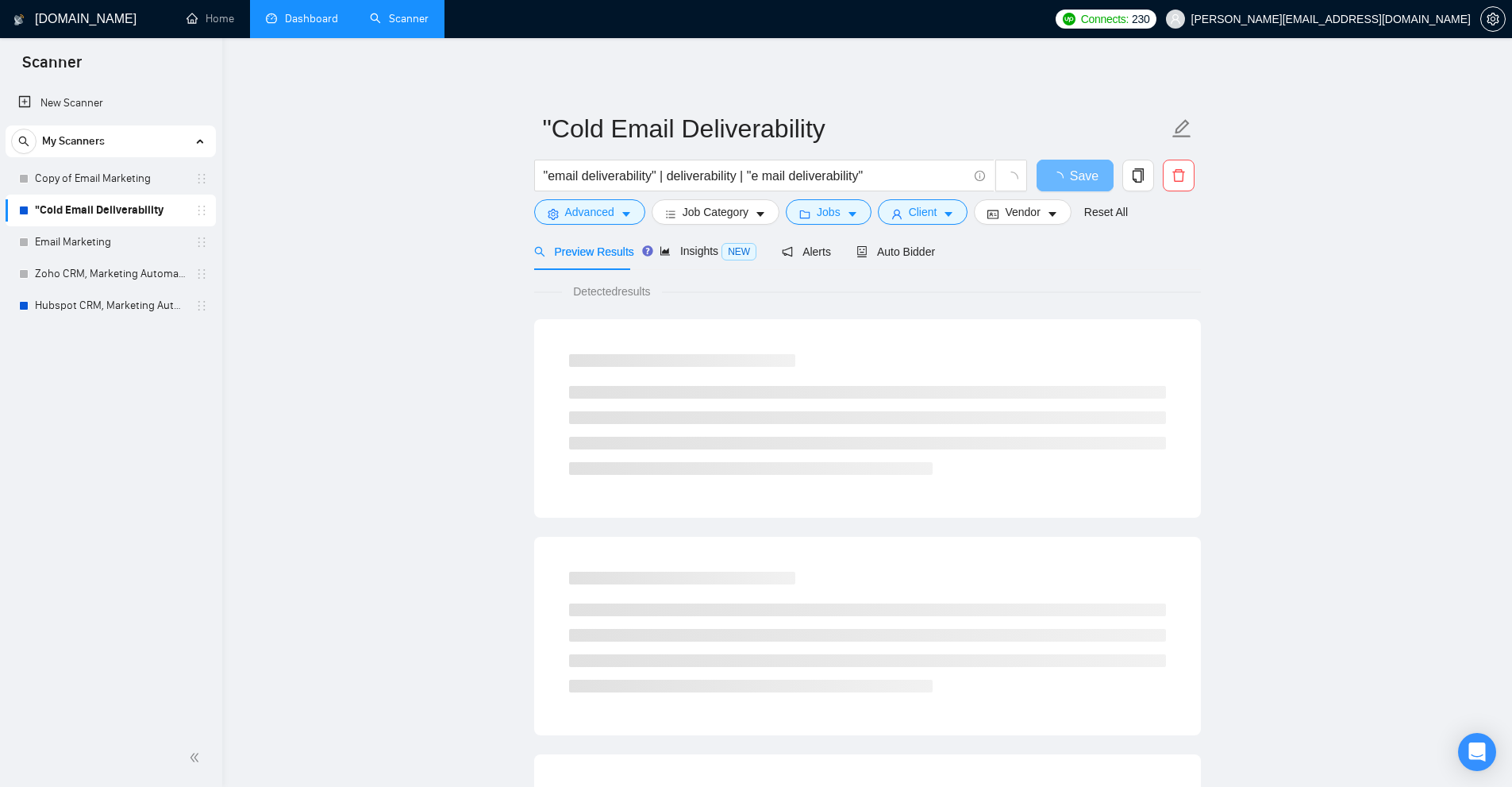
click at [329, 12] on link "Dashboard" at bounding box center [302, 19] width 72 height 13
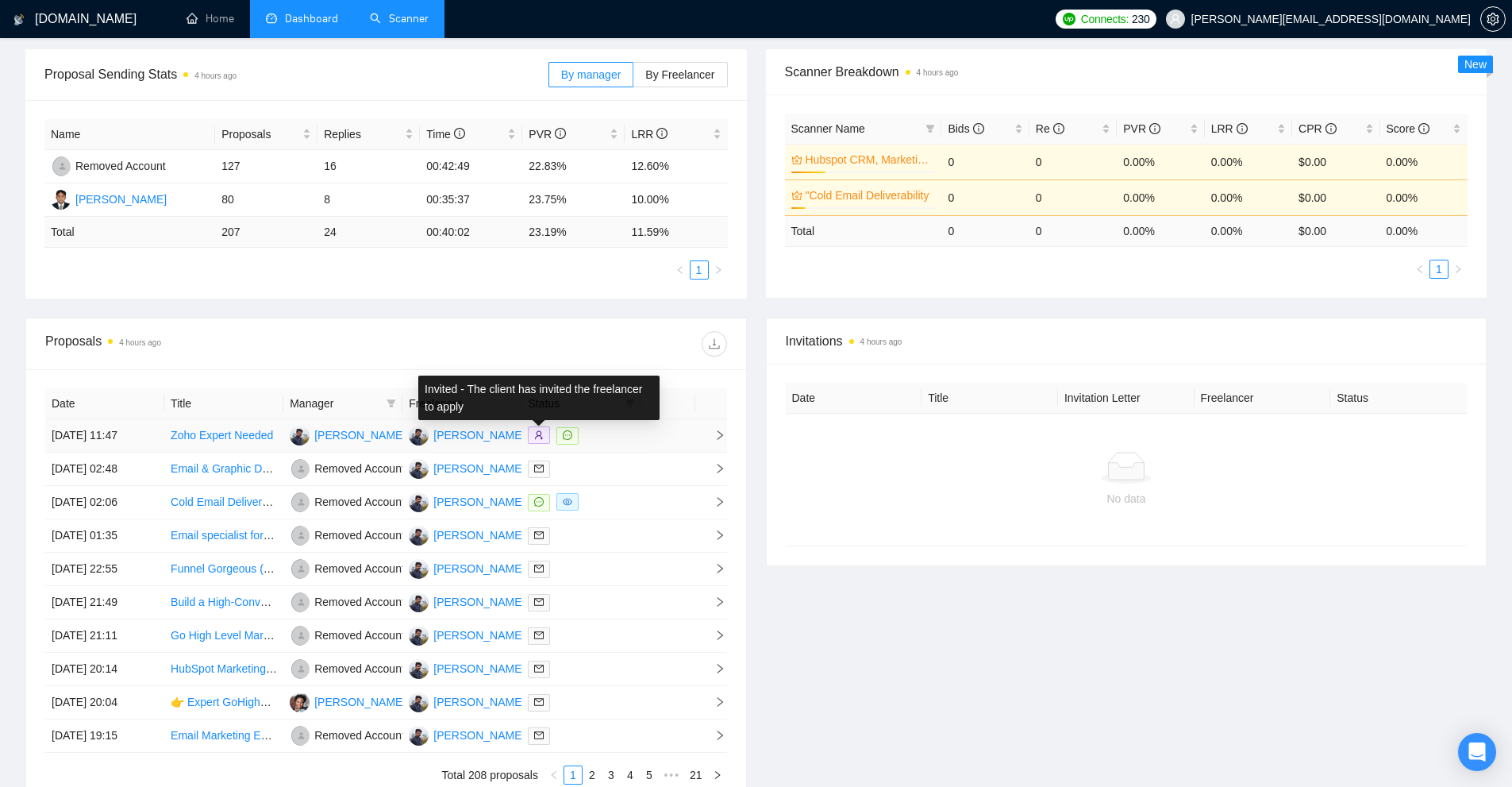
scroll to position [151, 0]
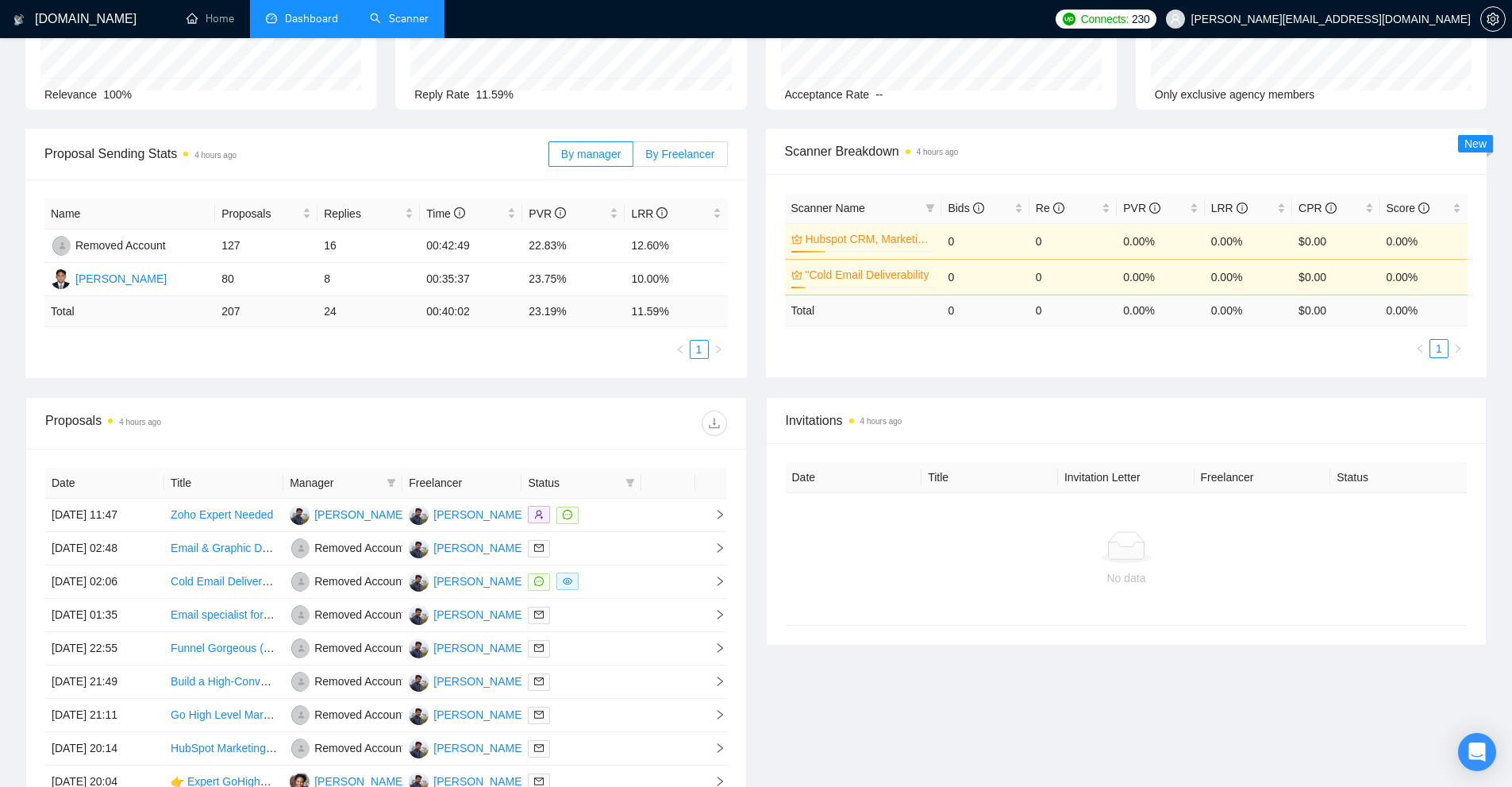
drag, startPoint x: 705, startPoint y: 158, endPoint x: 684, endPoint y: 163, distance: 21.6
click at [705, 158] on span "By Freelancer" at bounding box center [680, 153] width 69 height 12
click at [633, 158] on input "By Freelancer" at bounding box center [633, 158] width 0 height 0
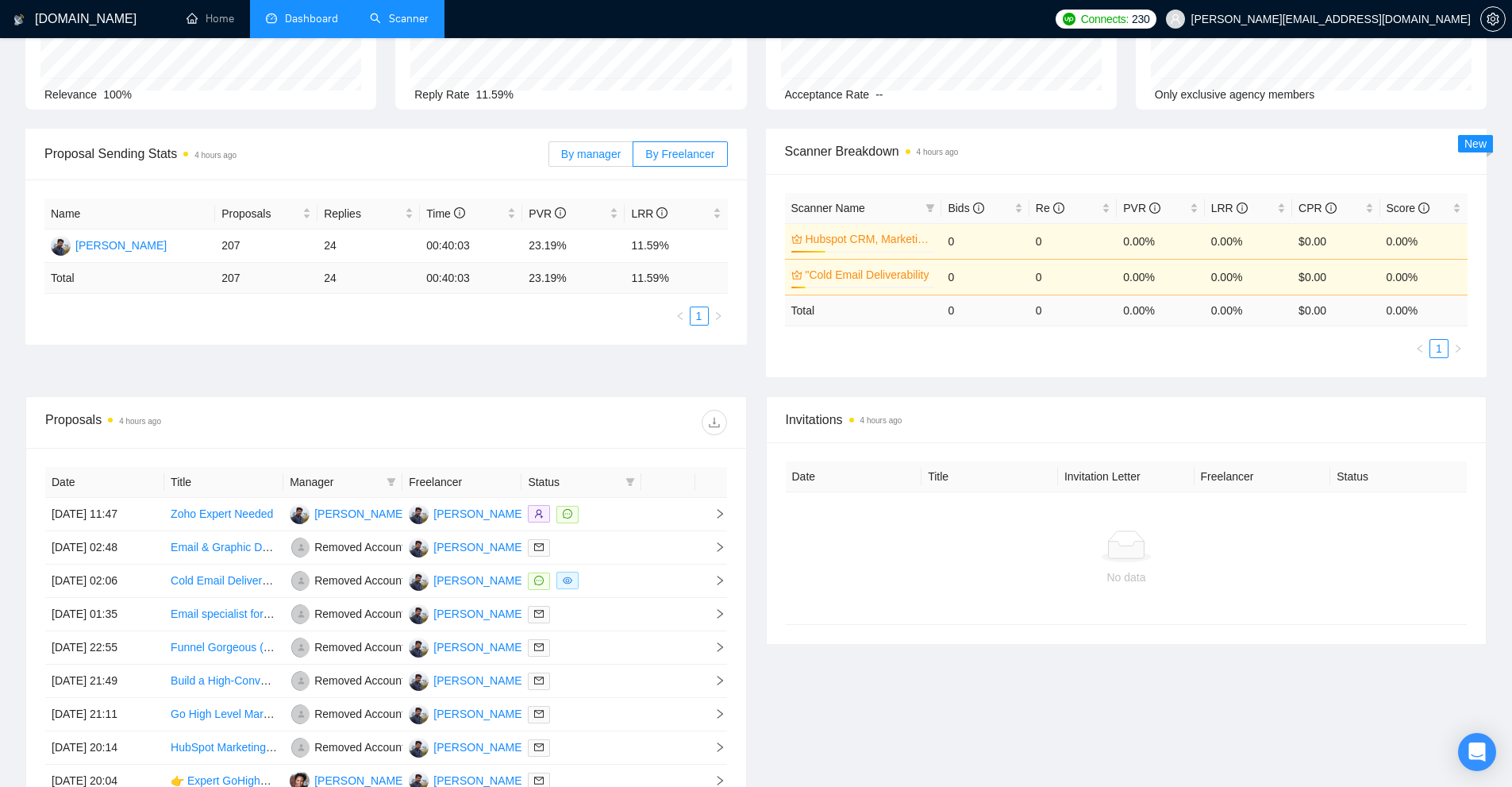
click at [601, 156] on span "By manager" at bounding box center [591, 153] width 60 height 12
click at [550, 158] on input "By manager" at bounding box center [550, 158] width 0 height 0
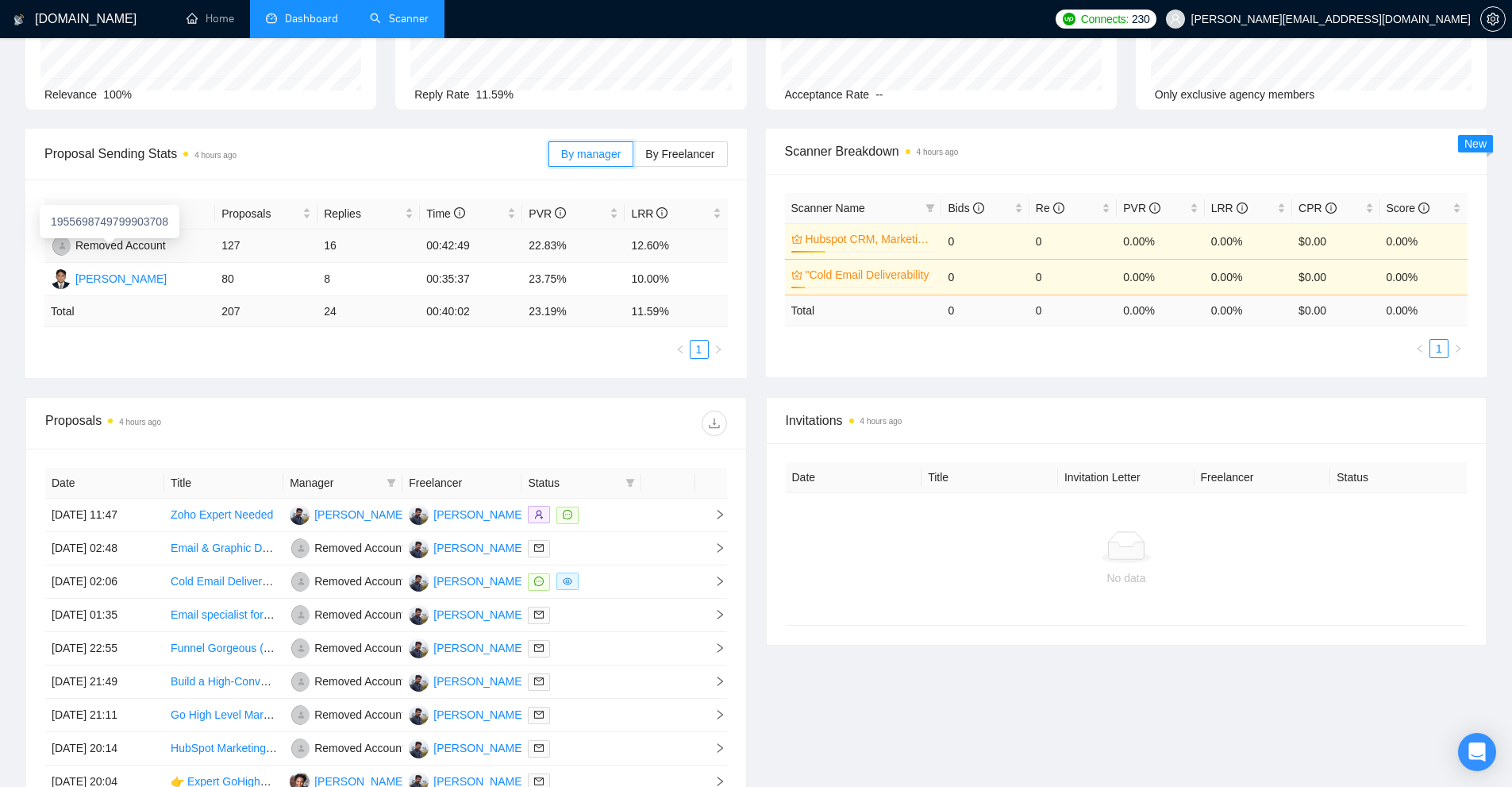
scroll to position [389, 0]
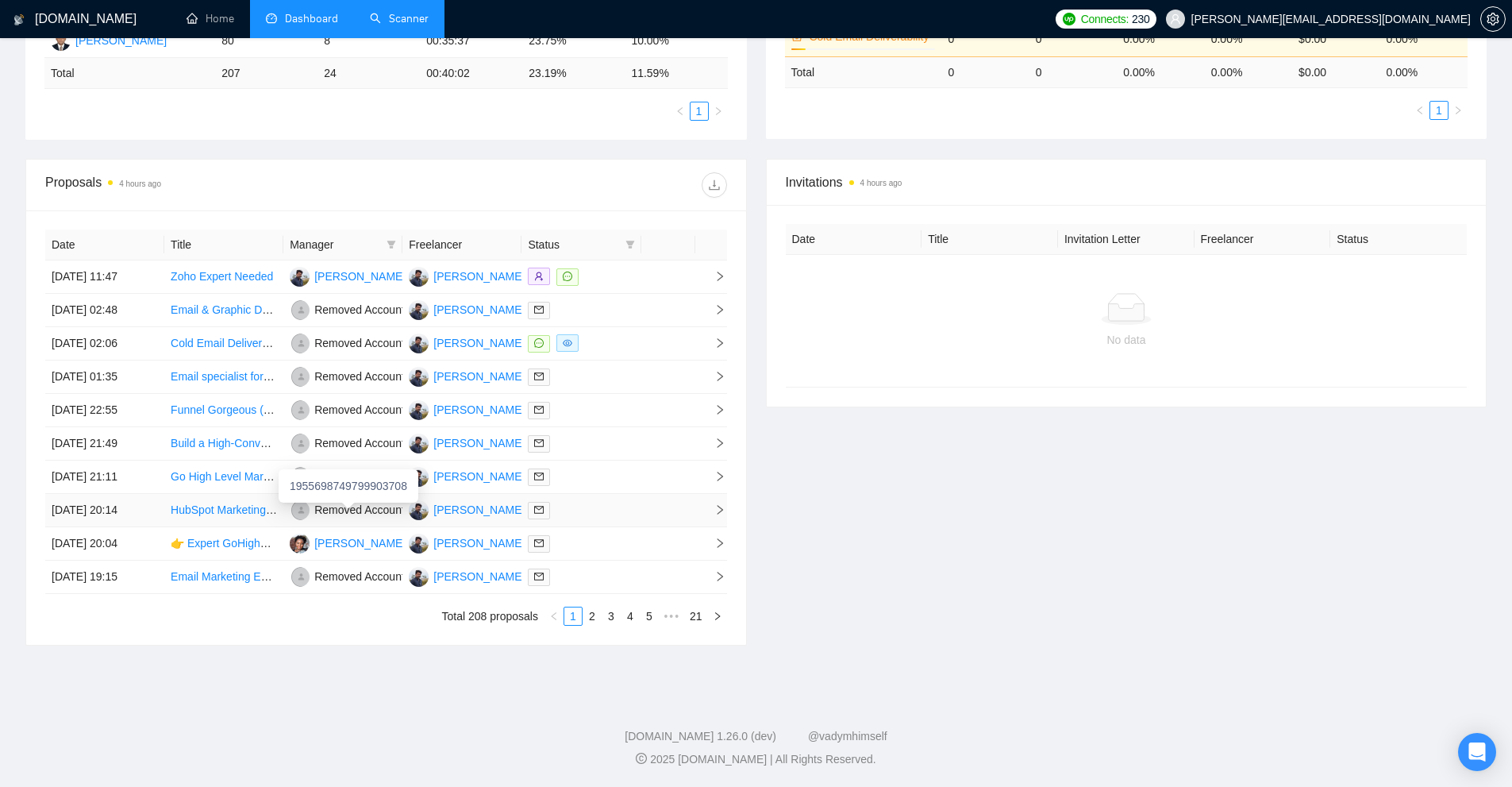
click at [327, 501] on div "1955698749799903708" at bounding box center [349, 486] width 139 height 34
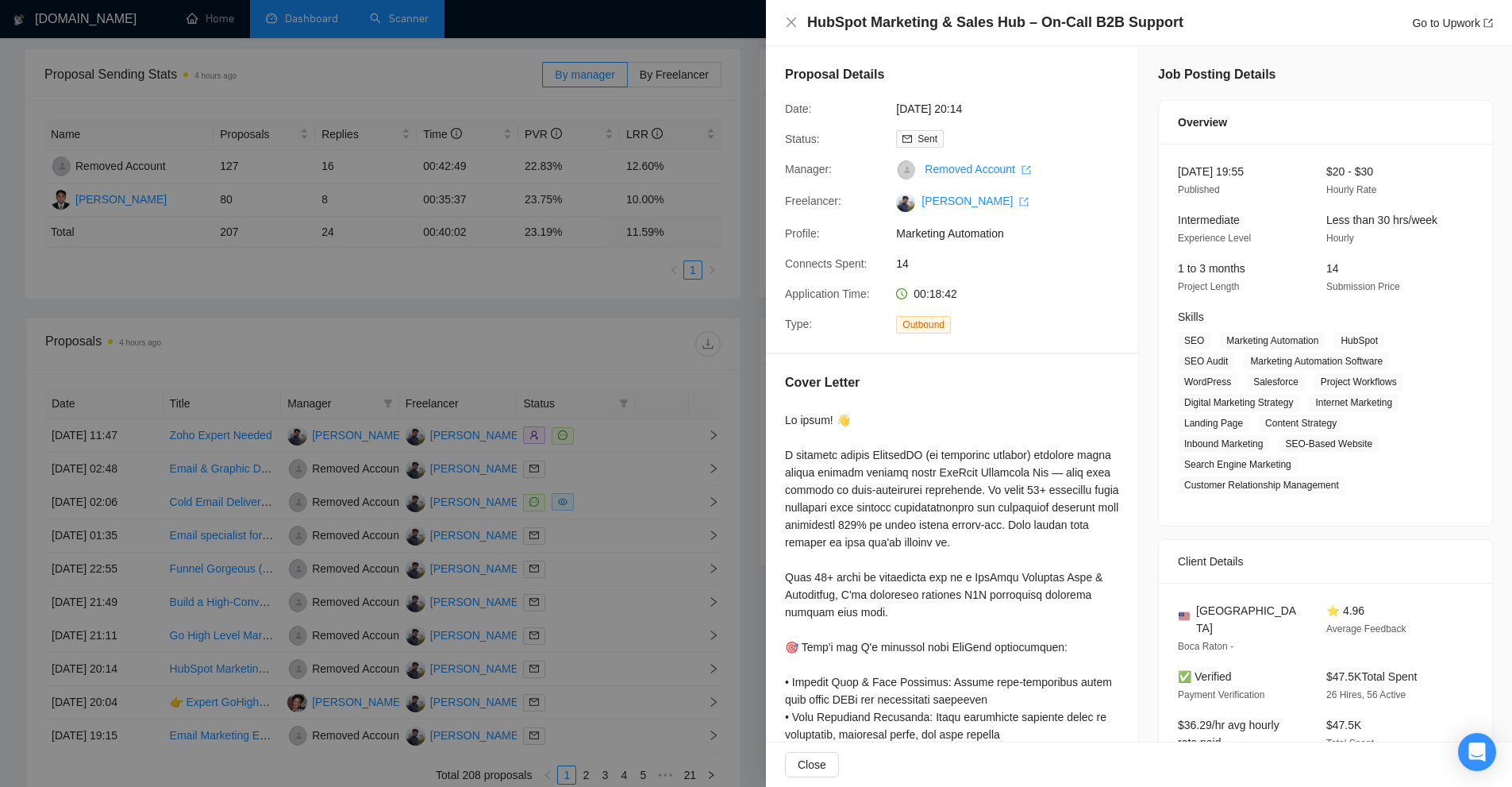
scroll to position [0, 0]
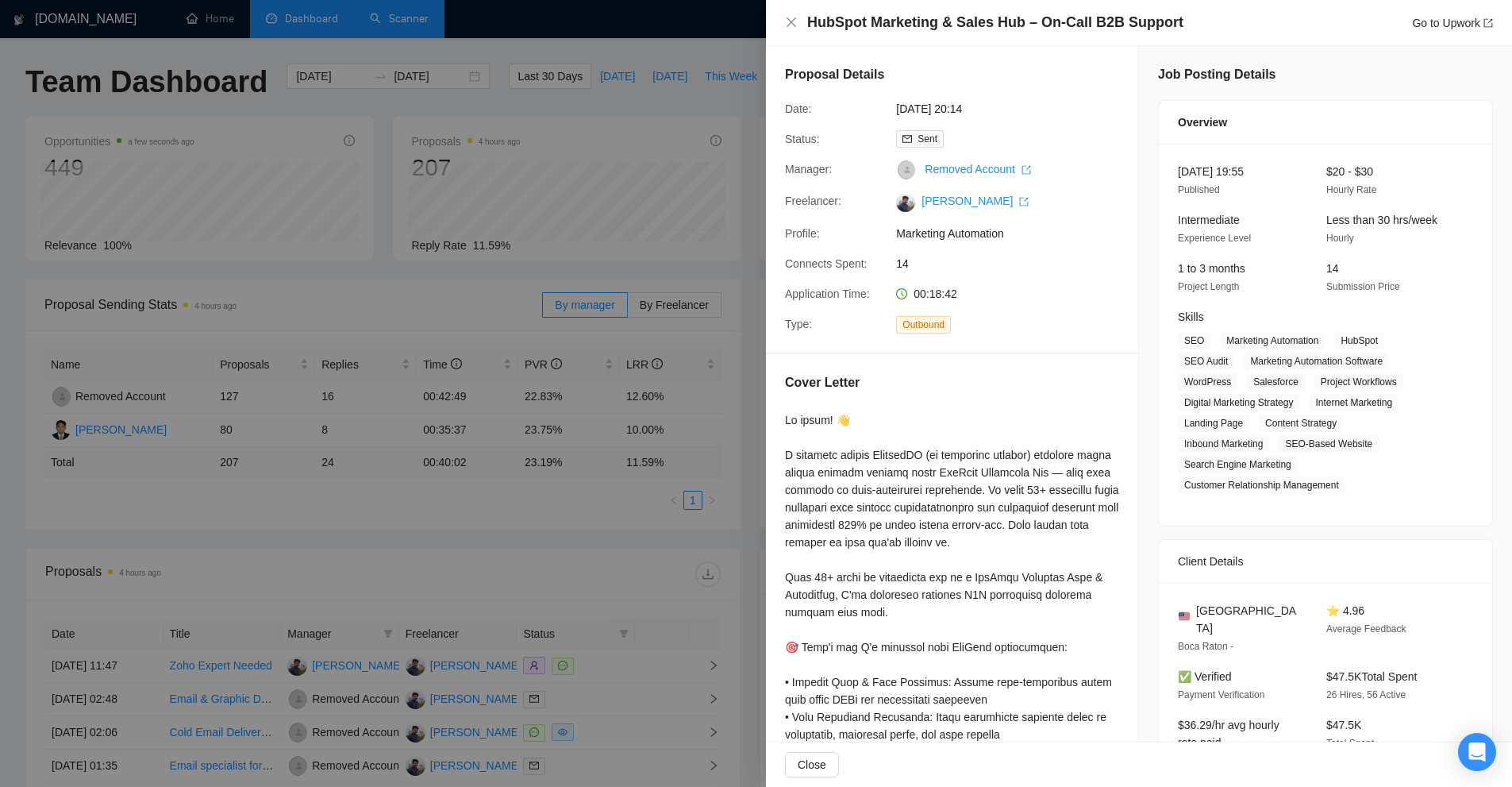
click at [537, 282] on div at bounding box center [756, 393] width 1512 height 787
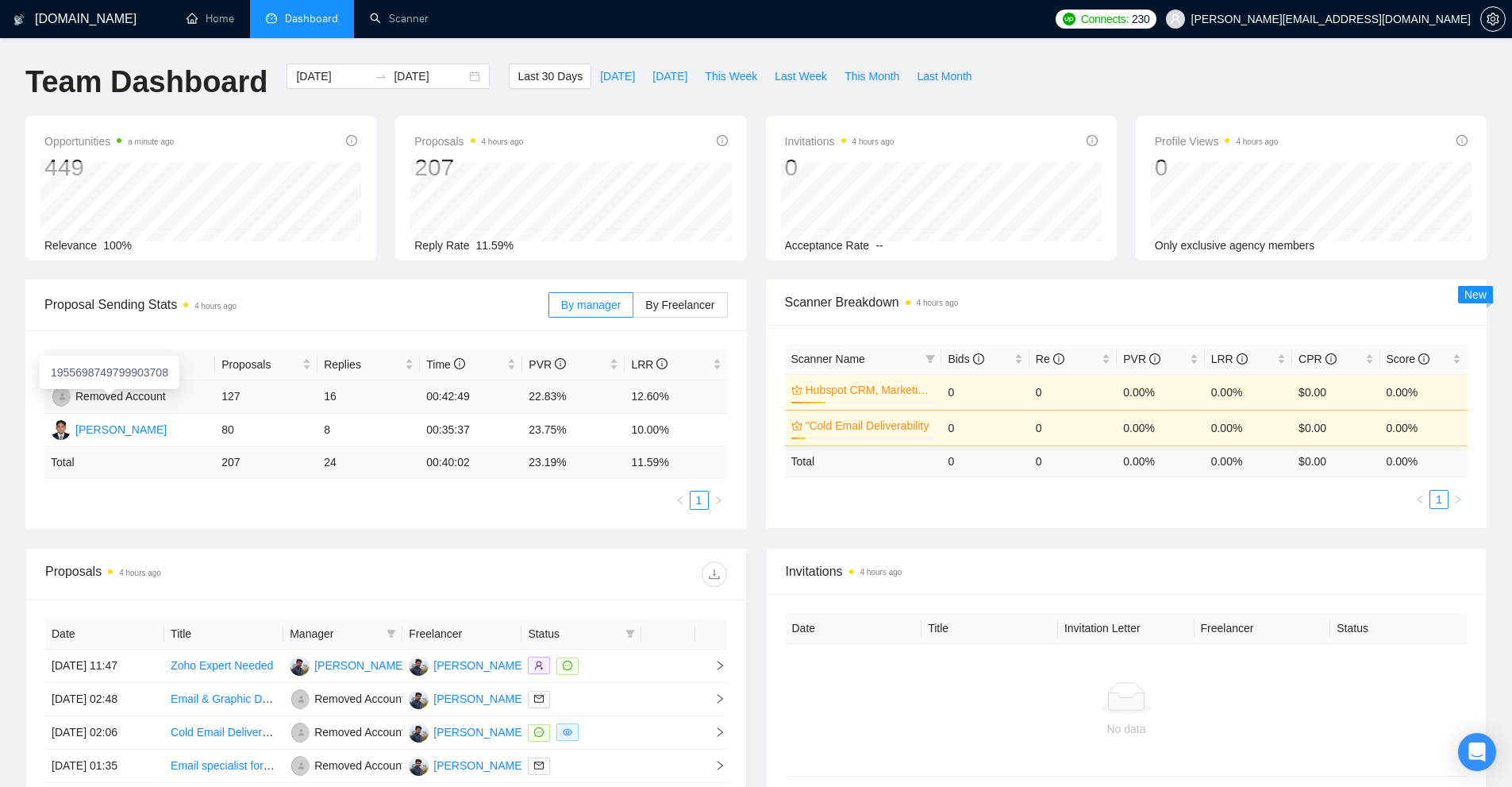
click at [119, 389] on div "Removed Account" at bounding box center [121, 396] width 90 height 17
click at [651, 304] on span "By Freelancer" at bounding box center [680, 304] width 69 height 12
click at [633, 309] on input "By Freelancer" at bounding box center [633, 309] width 0 height 0
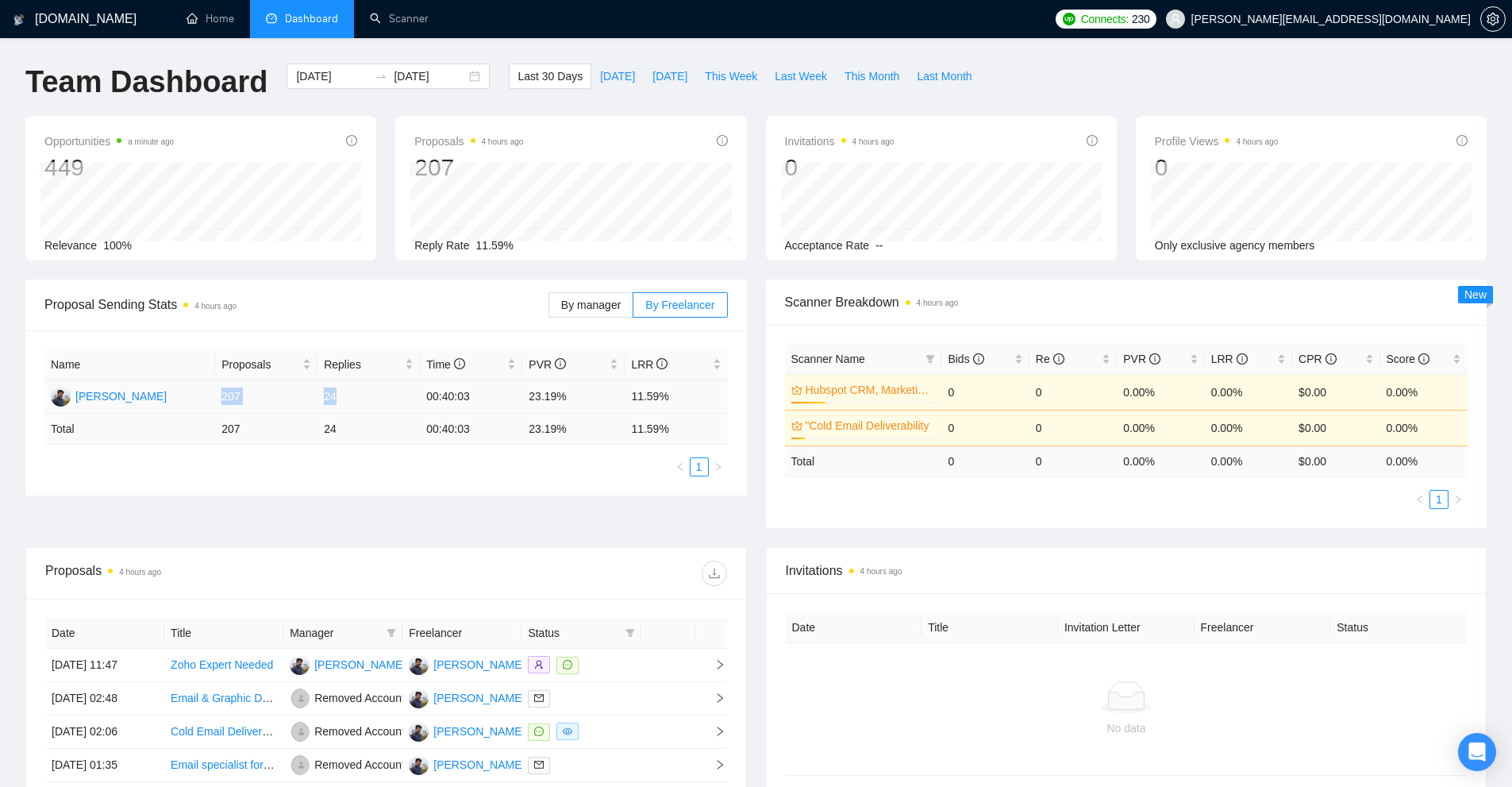
drag, startPoint x: 221, startPoint y: 400, endPoint x: 355, endPoint y: 403, distance: 134.0
click at [355, 403] on tr "[PERSON_NAME] 207 24 00:40:03 23.19% 11.59%" at bounding box center [386, 396] width 683 height 34
click at [355, 403] on td "24" at bounding box center [368, 396] width 103 height 34
drag, startPoint x: 355, startPoint y: 403, endPoint x: 212, endPoint y: 401, distance: 143.0
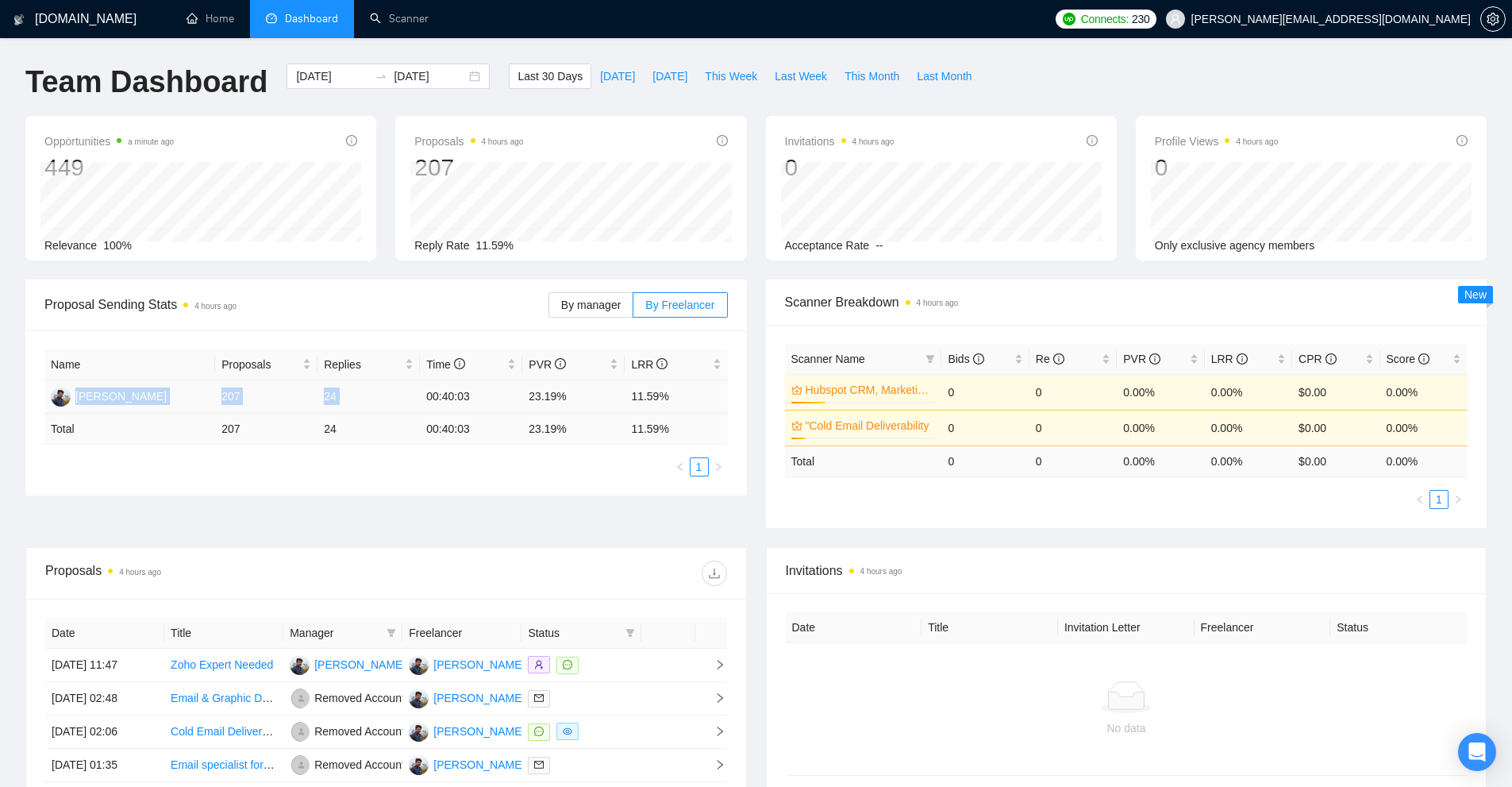
click at [212, 401] on tr "[PERSON_NAME] 207 24 00:40:03 23.19% 11.59%" at bounding box center [386, 396] width 683 height 34
click at [233, 400] on td "207" at bounding box center [266, 396] width 103 height 34
drag, startPoint x: 233, startPoint y: 400, endPoint x: 355, endPoint y: 405, distance: 122.1
click at [355, 405] on tr "[PERSON_NAME] 207 24 00:40:03 23.19% 11.59%" at bounding box center [386, 396] width 683 height 34
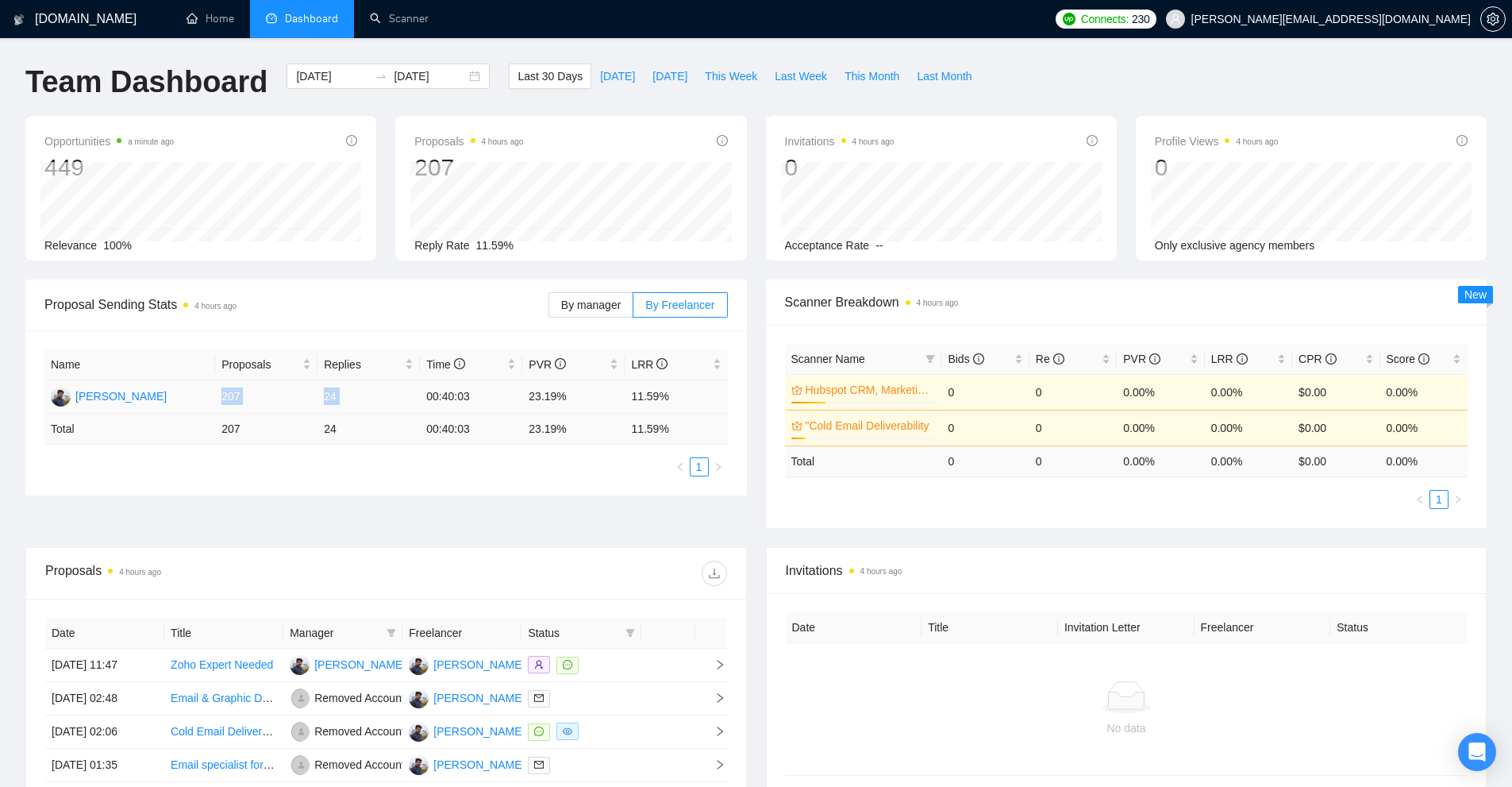
click at [355, 405] on td "24" at bounding box center [368, 396] width 103 height 34
click at [423, 37] on li "Scanner" at bounding box center [400, 19] width 90 height 38
click at [414, 21] on link "Scanner" at bounding box center [400, 19] width 59 height 13
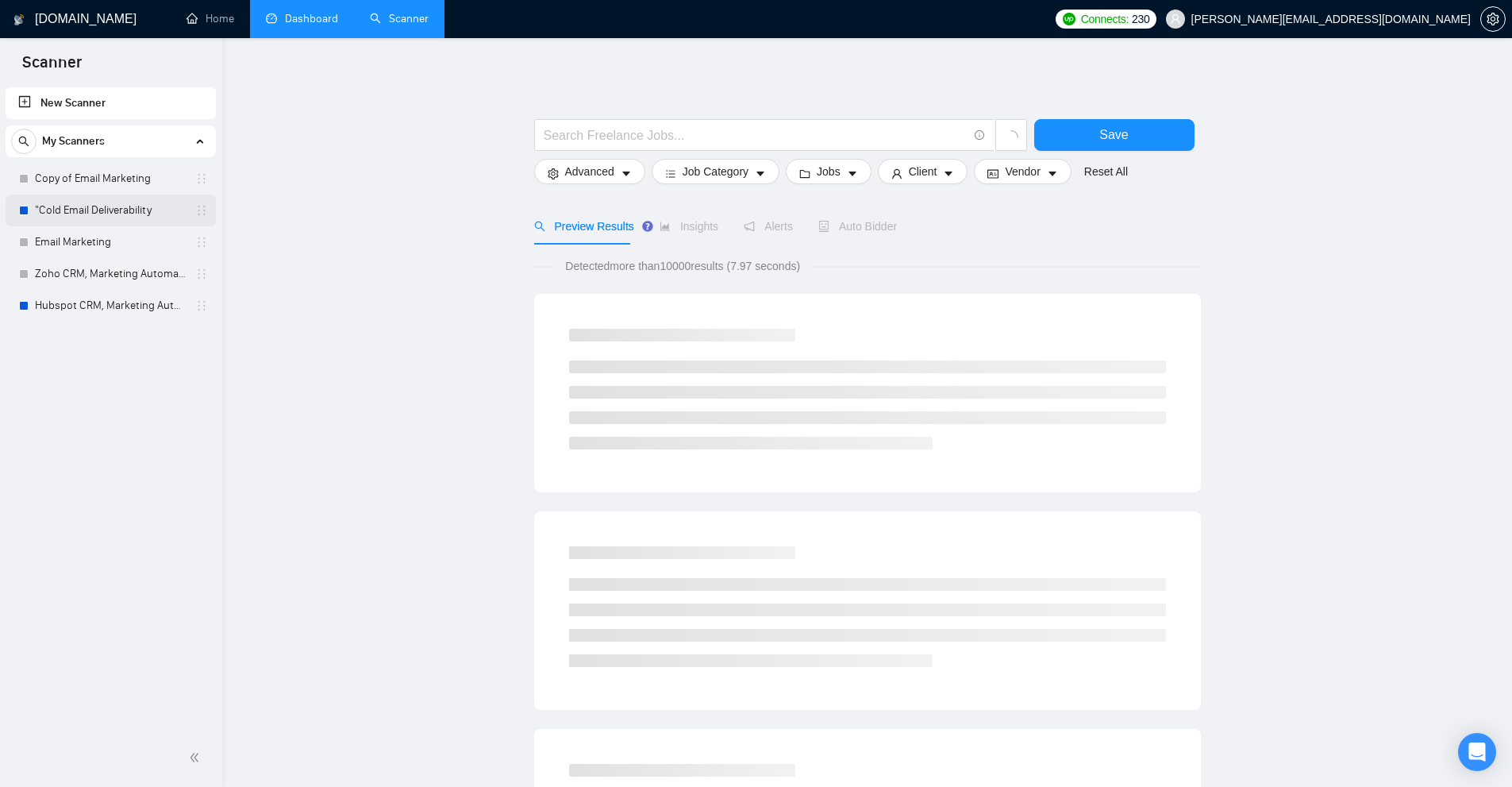
click at [110, 199] on link ""Cold Email Deliverability" at bounding box center [111, 210] width 151 height 32
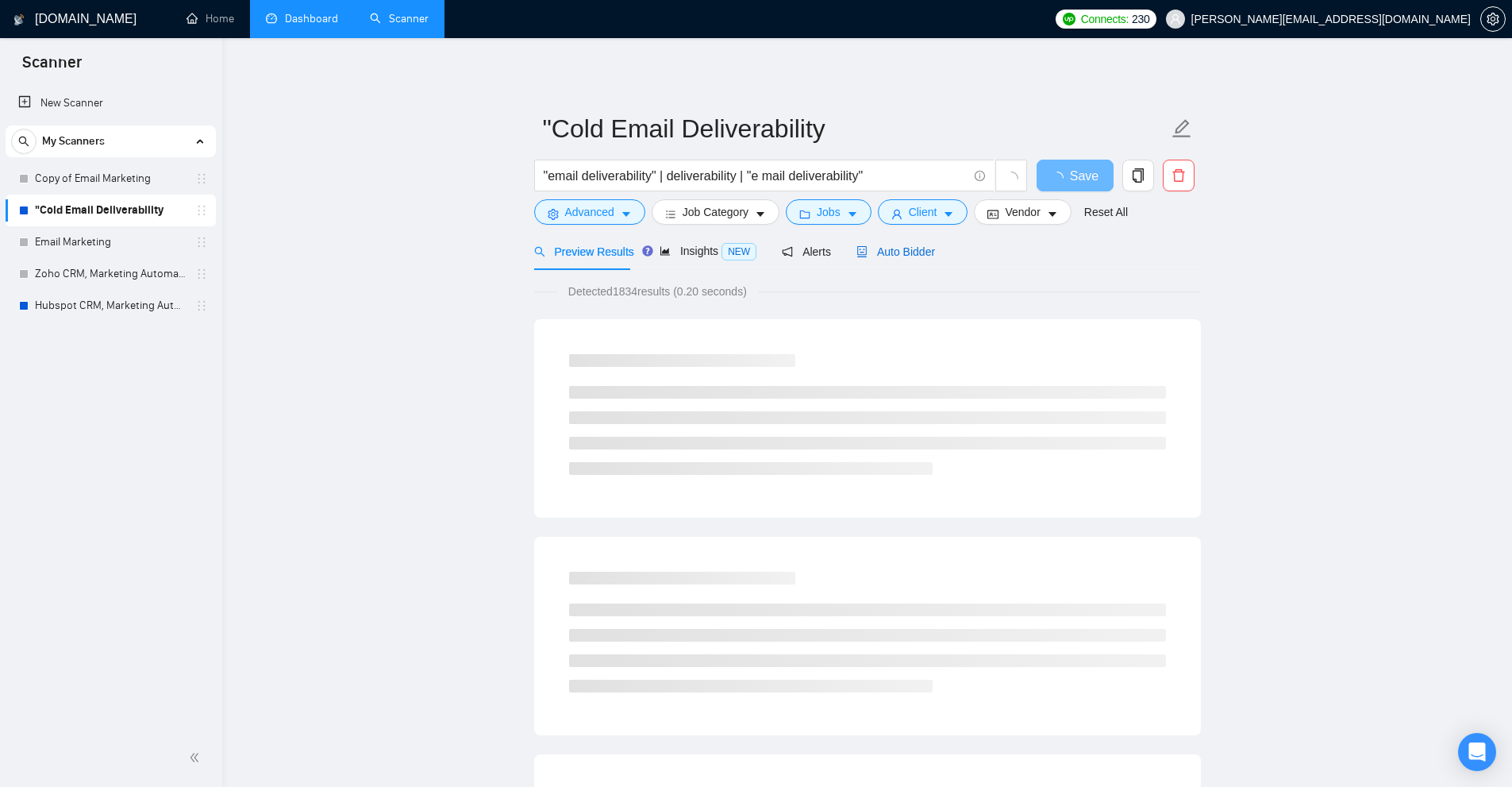
click at [888, 258] on span "Auto Bidder" at bounding box center [896, 251] width 79 height 12
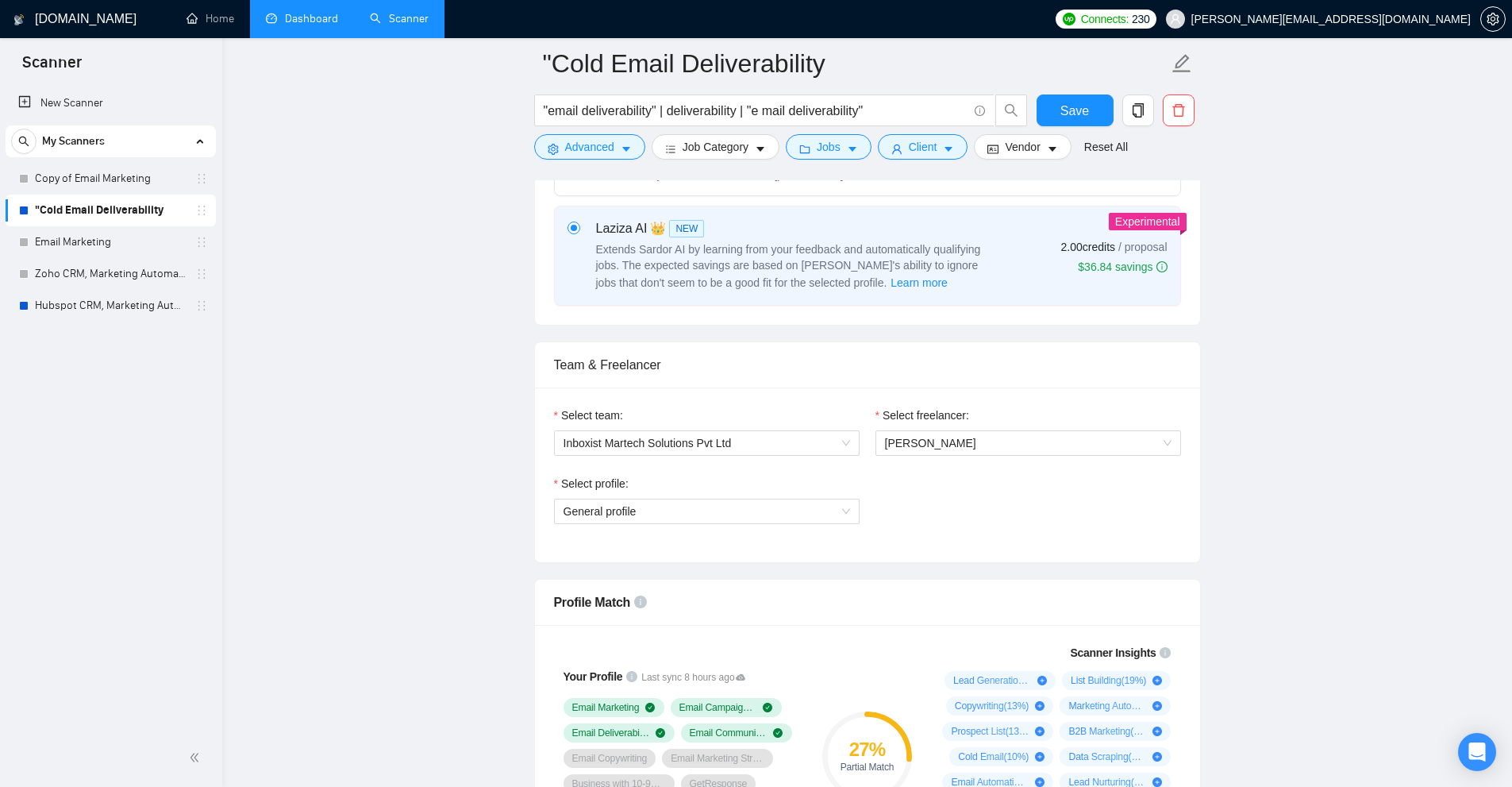
scroll to position [715, 0]
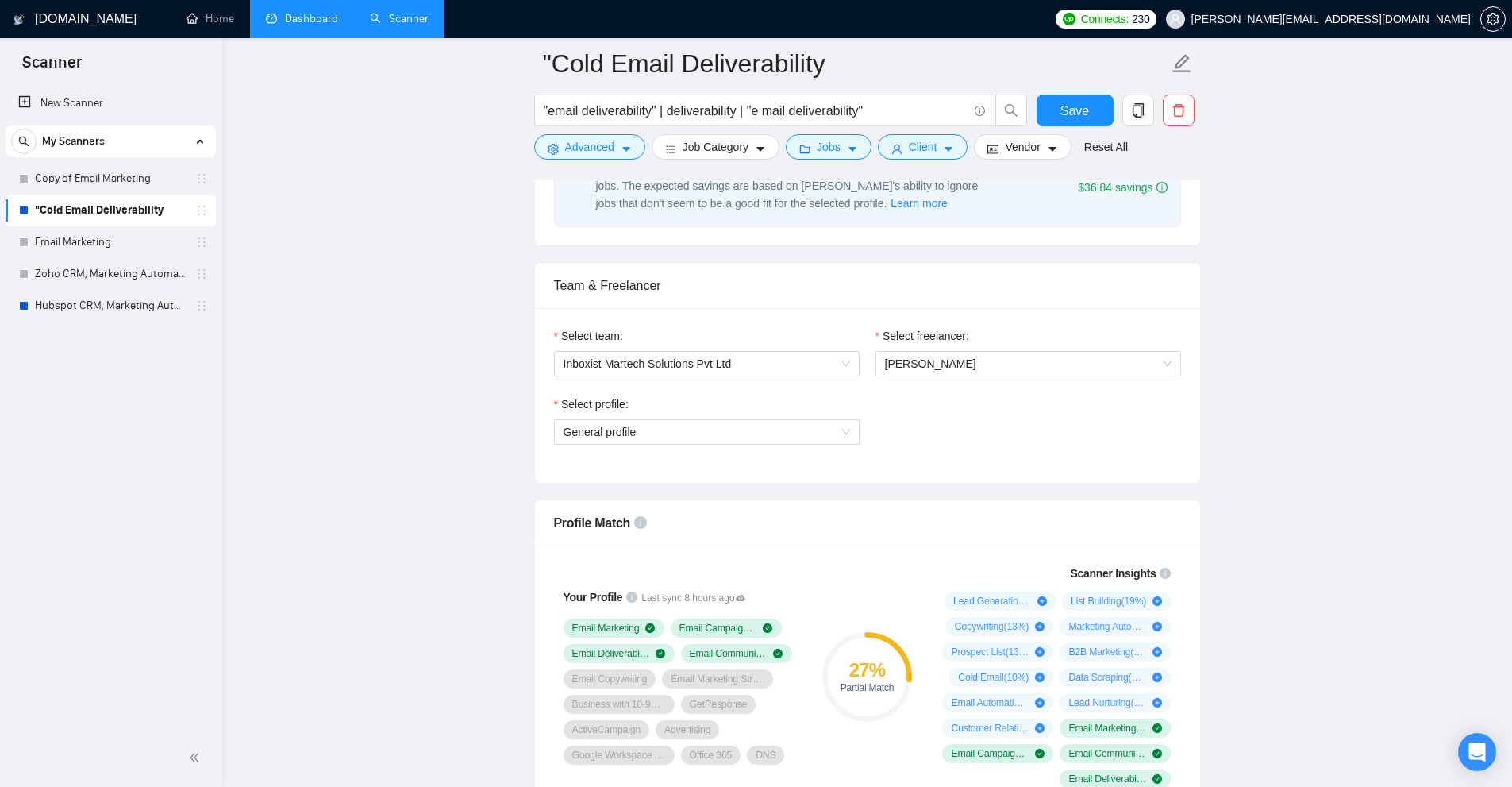
click at [710, 417] on div "Select profile:" at bounding box center [706, 407] width 306 height 24
drag, startPoint x: 692, startPoint y: 440, endPoint x: 683, endPoint y: 445, distance: 10.3
click at [692, 441] on span "General profile" at bounding box center [706, 432] width 286 height 24
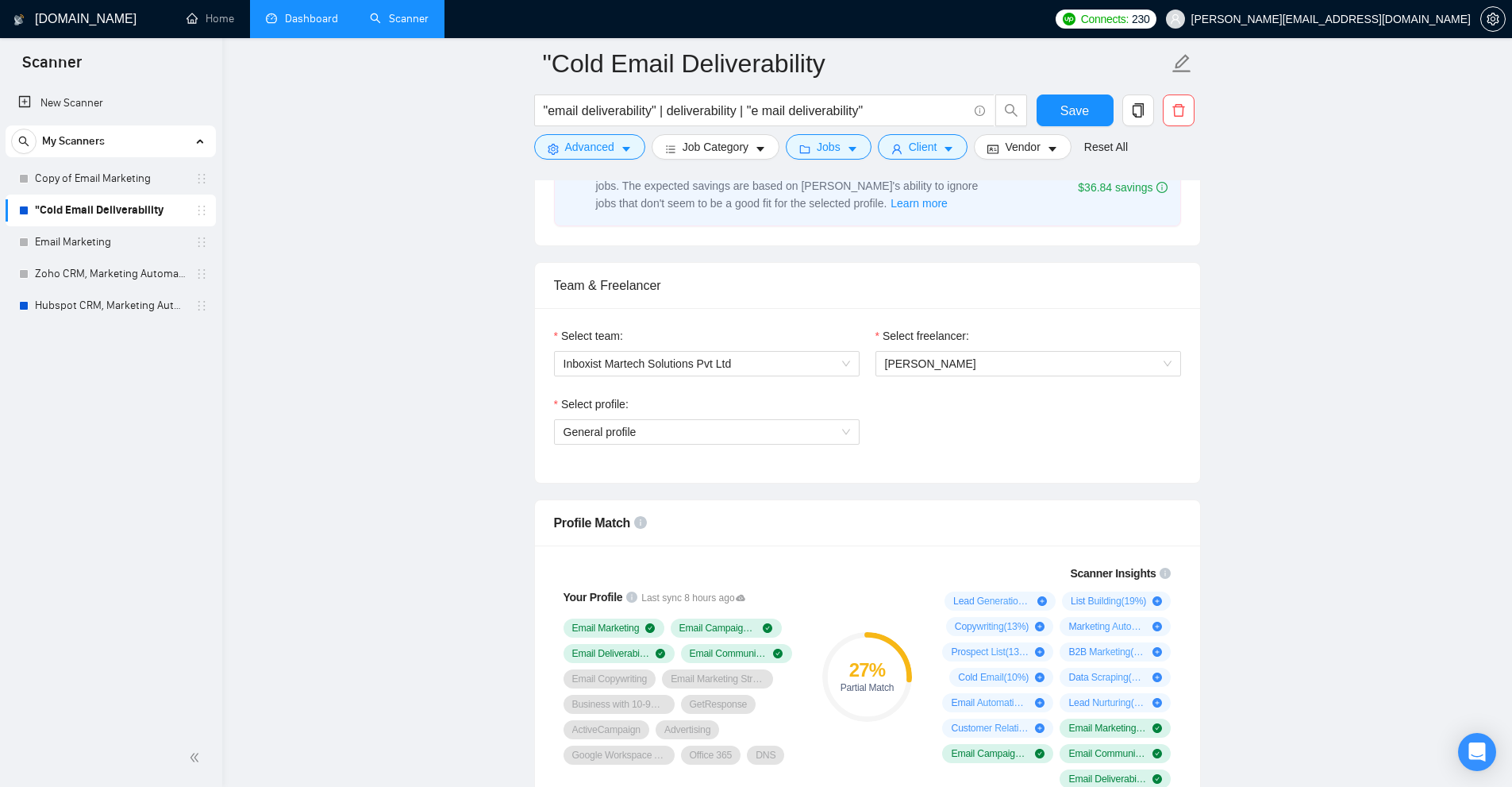
click at [305, 18] on link "Dashboard" at bounding box center [302, 19] width 72 height 13
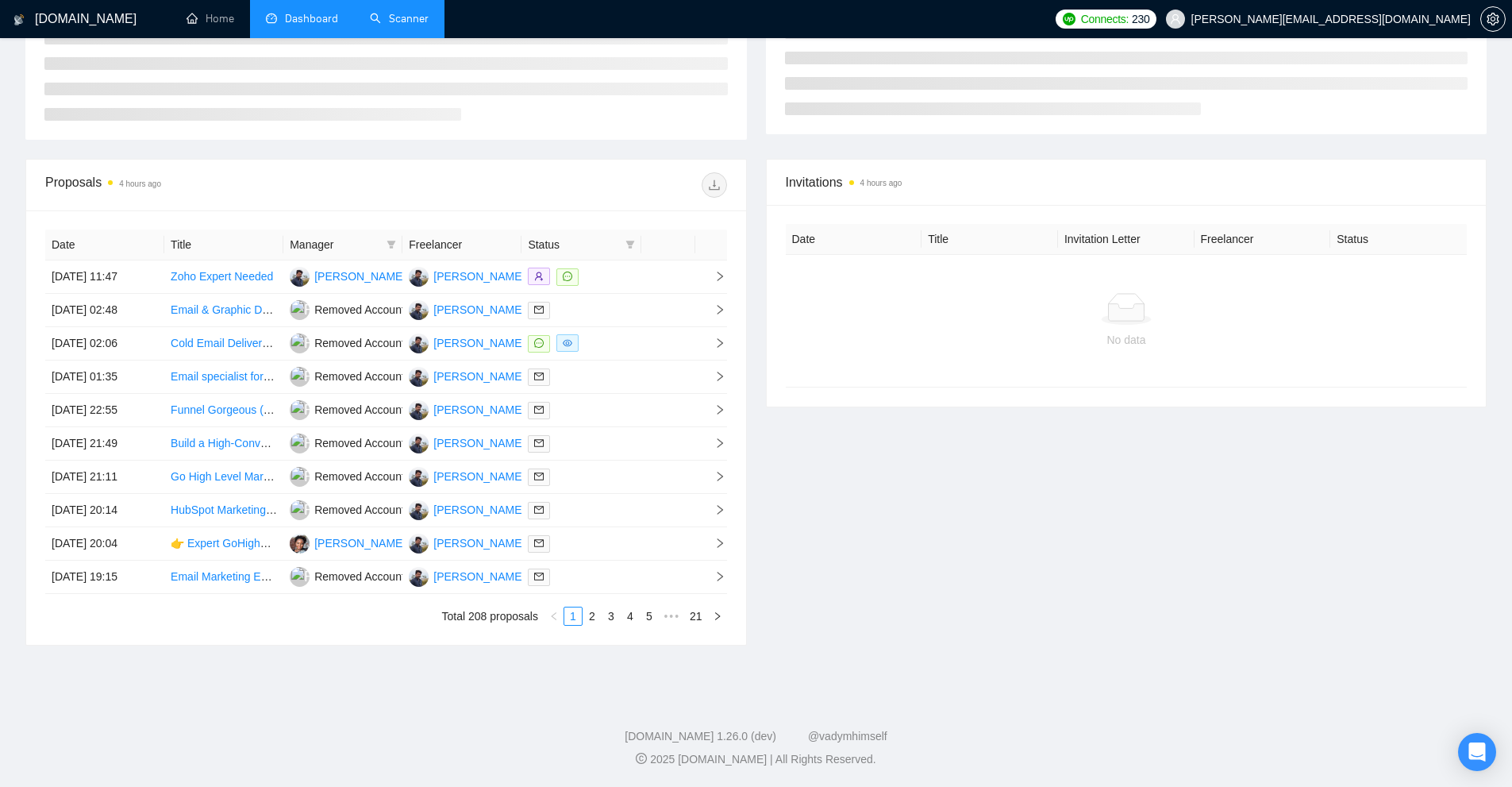
scroll to position [82, 0]
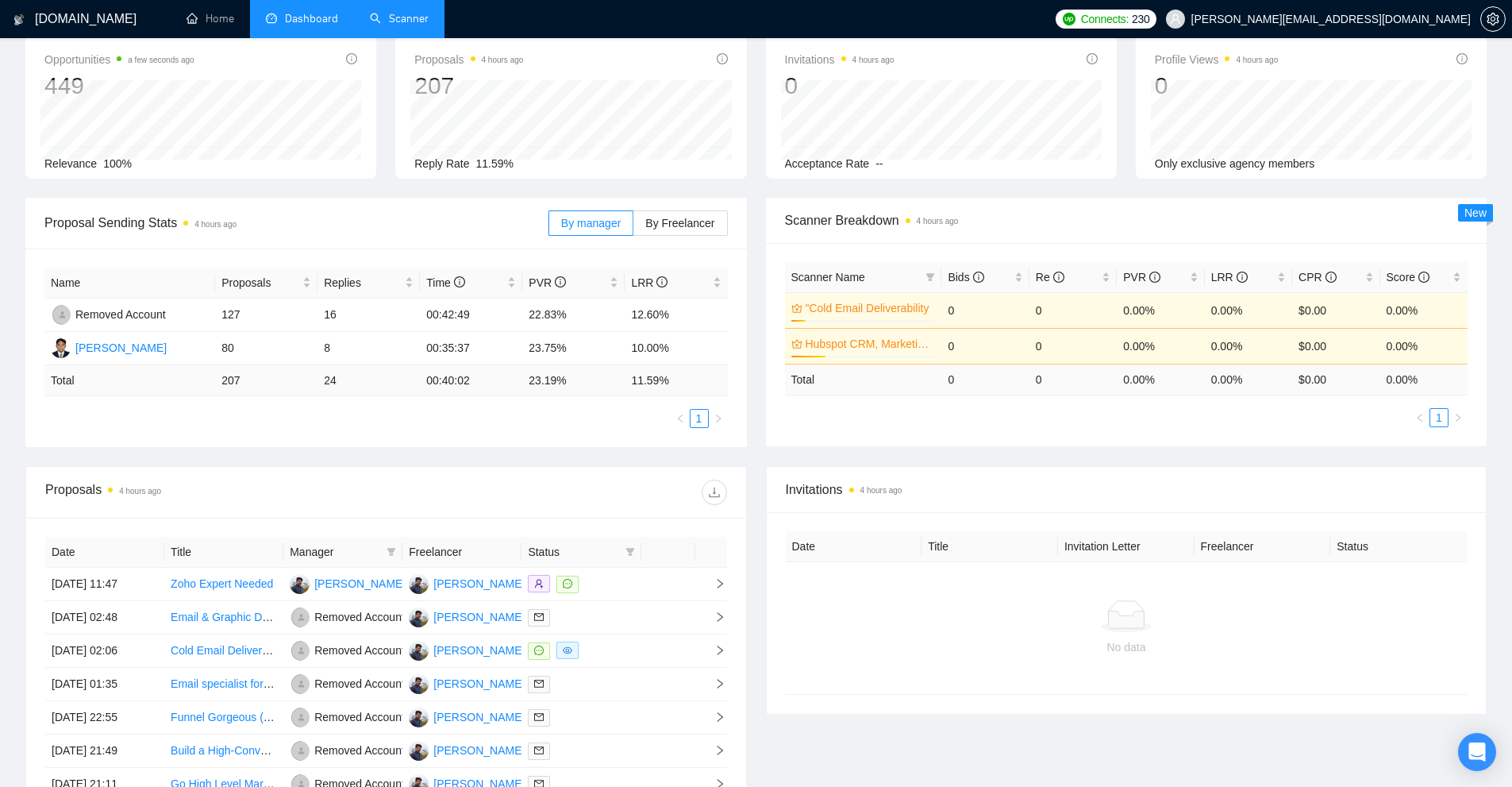
click at [843, 397] on div "Scanner Name Bids Re PVR LRR CPR Score "Cold Email Deliverability 10% 0 0 0.00%…" at bounding box center [1126, 344] width 683 height 165
click at [99, 314] on div "1945580681042411839" at bounding box center [94, 324] width 139 height 34
drag, startPoint x: 203, startPoint y: 343, endPoint x: 396, endPoint y: 343, distance: 193.0
click at [396, 343] on tr "[PERSON_NAME] 80 8 00:35:37 23.75% 10.00%" at bounding box center [386, 348] width 683 height 34
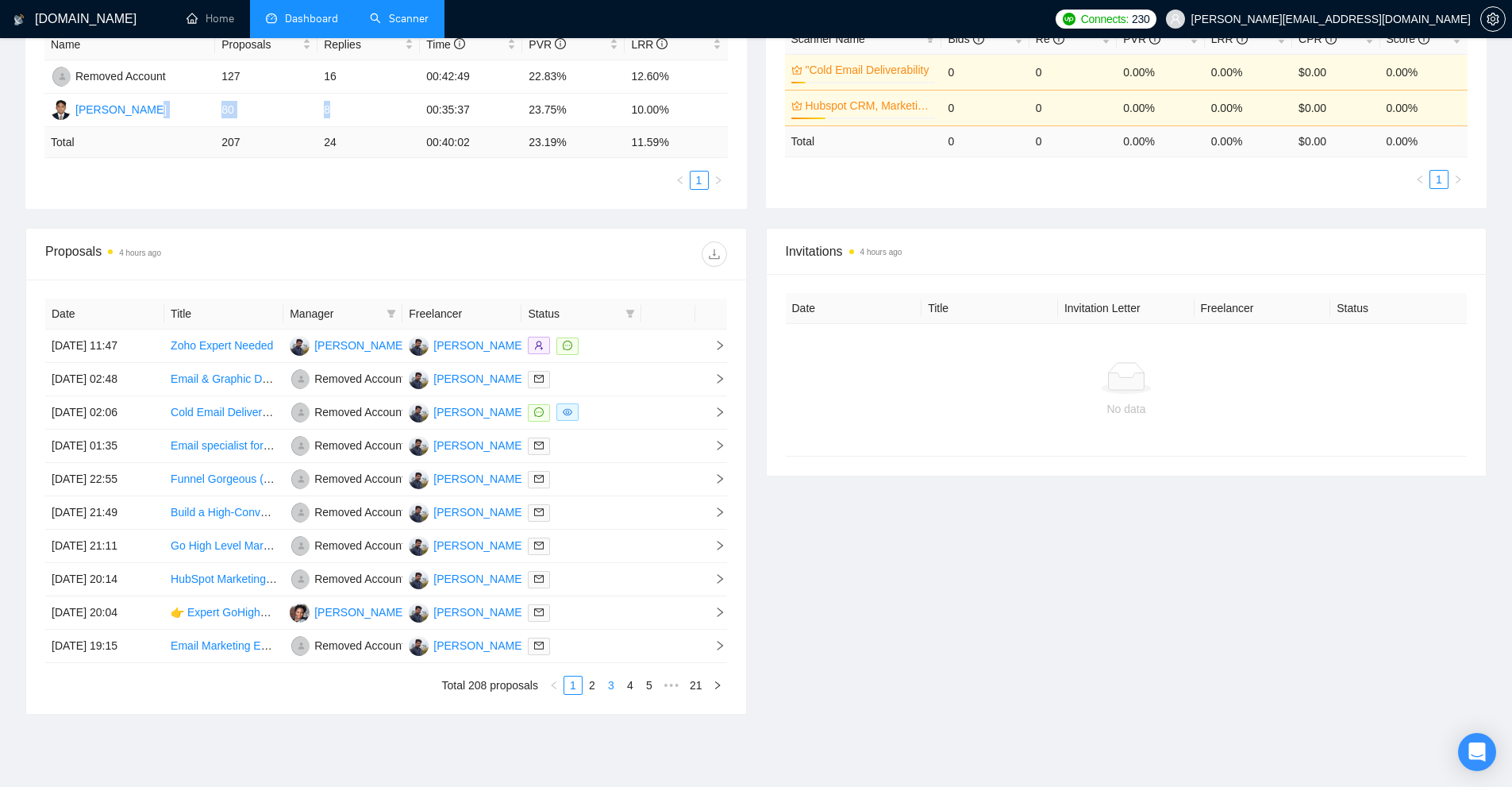
click at [601, 689] on li "3" at bounding box center [610, 684] width 19 height 19
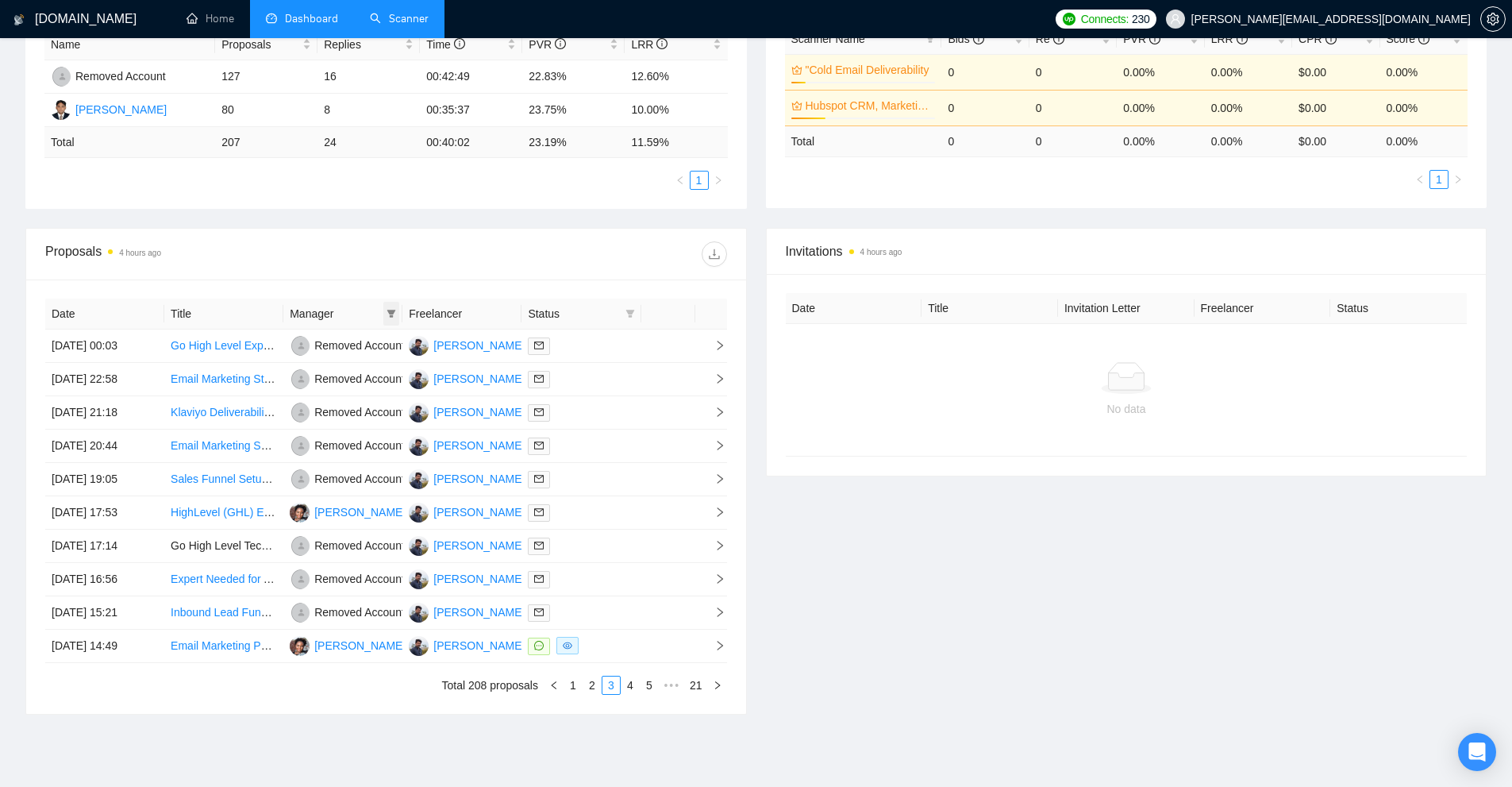
click at [387, 311] on icon "filter" at bounding box center [391, 313] width 10 height 10
click at [404, 426] on span "OK" at bounding box center [412, 426] width 16 height 17
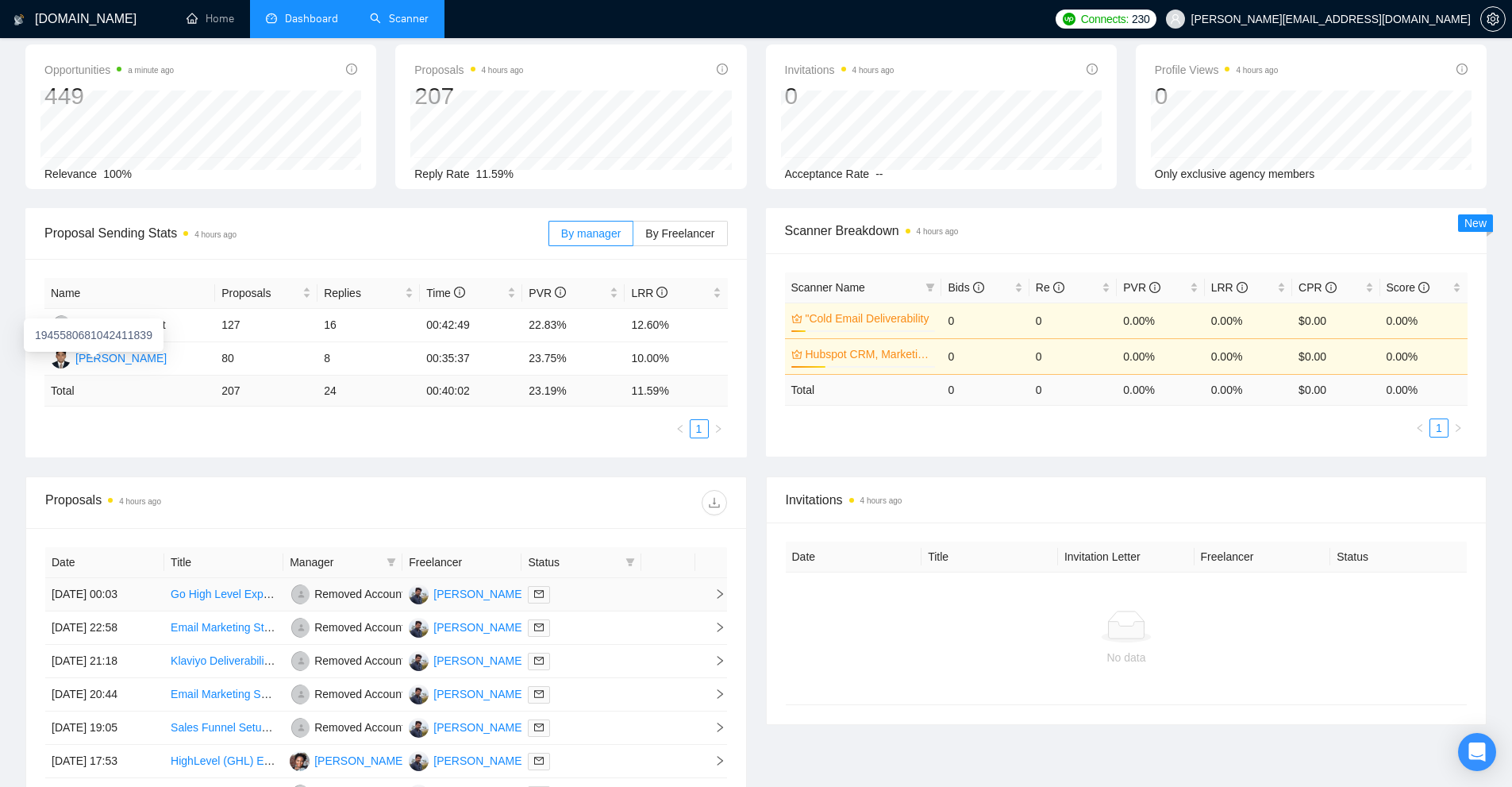
scroll to position [389, 0]
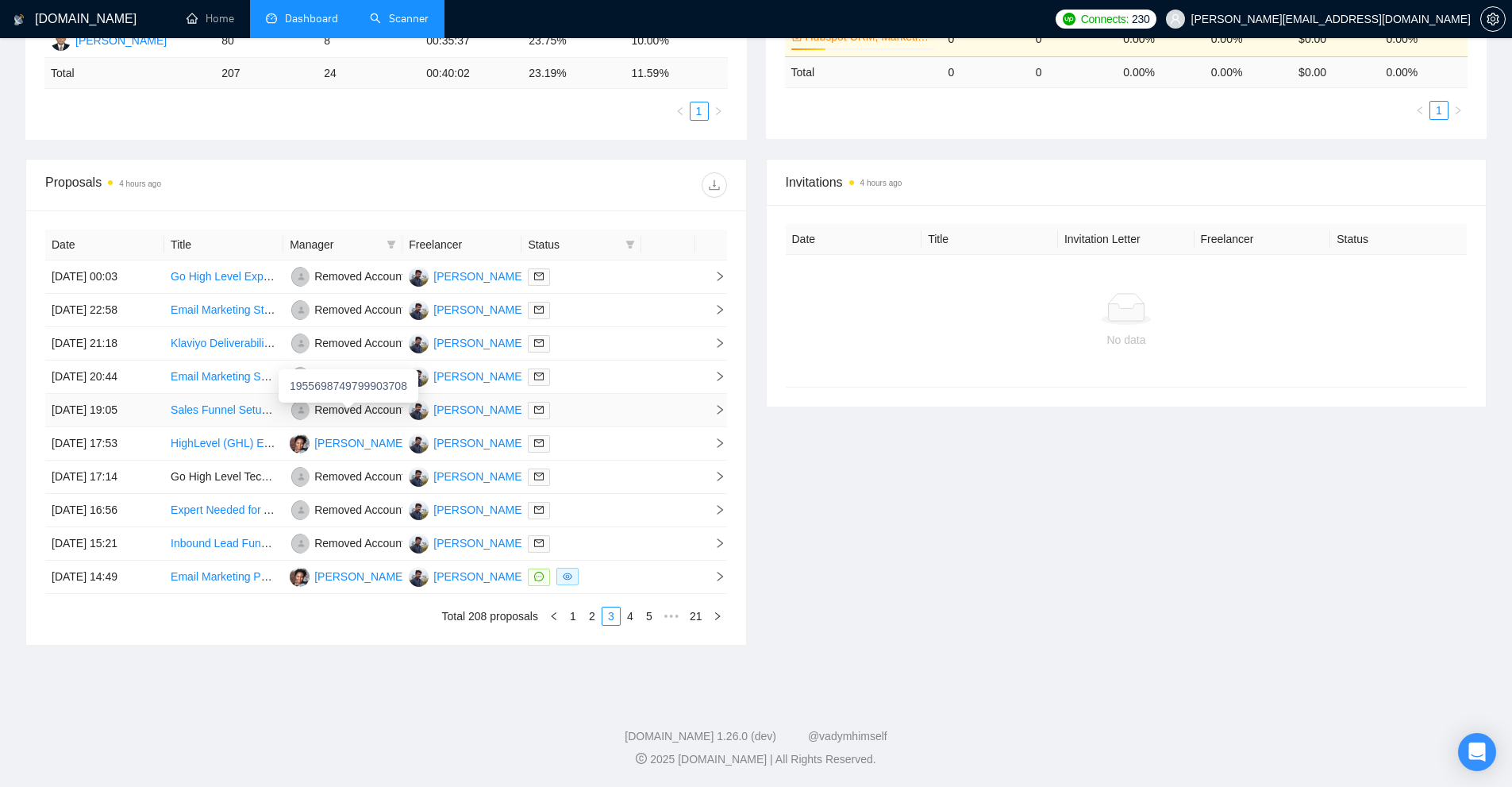
click at [349, 419] on div "Removed Account" at bounding box center [359, 410] width 90 height 17
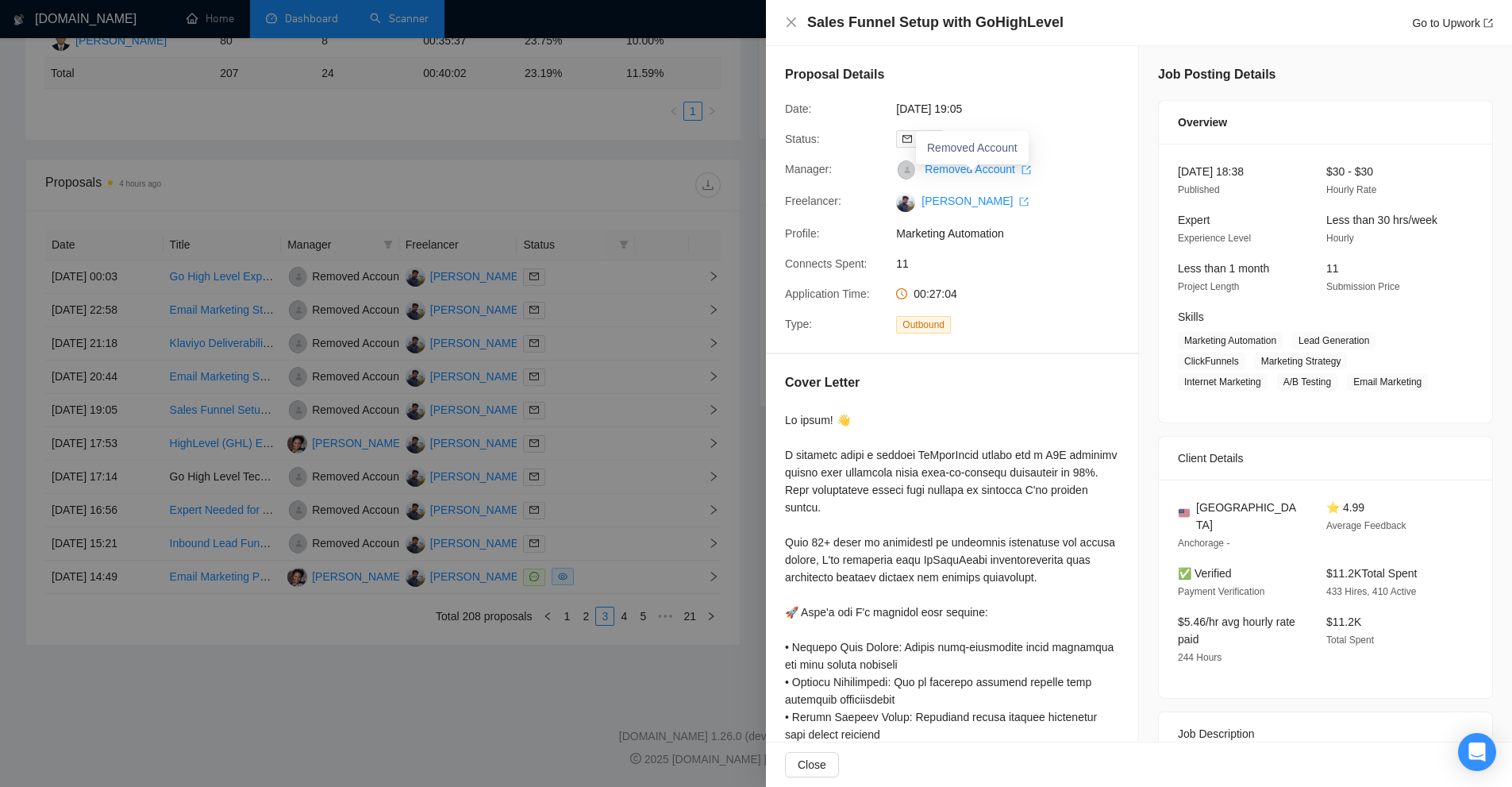
drag, startPoint x: 995, startPoint y: 171, endPoint x: 1144, endPoint y: 320, distance: 210.7
click at [710, 410] on div at bounding box center [756, 393] width 1512 height 787
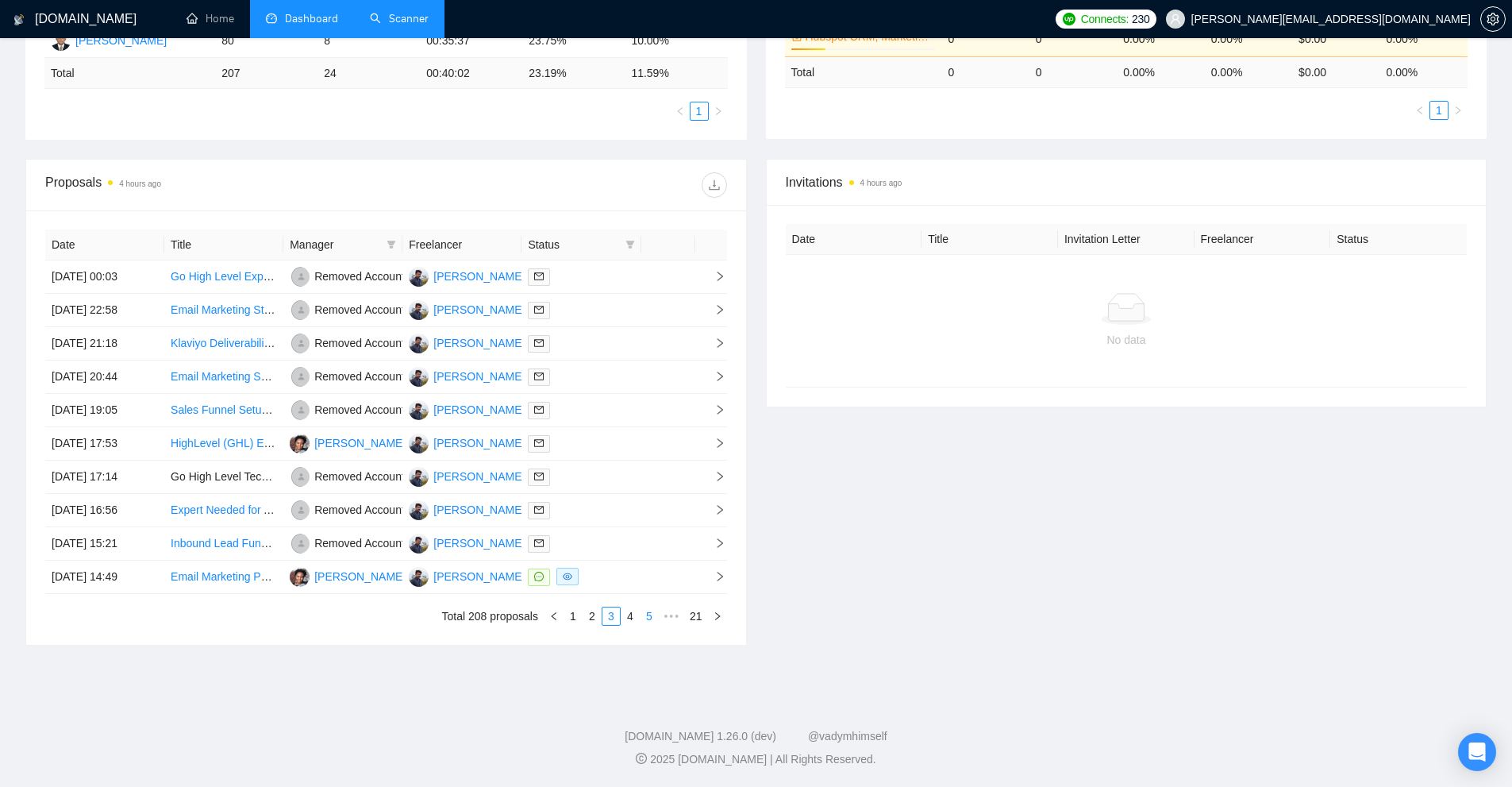
click at [645, 611] on link "5" at bounding box center [649, 615] width 17 height 17
click at [651, 620] on link "7" at bounding box center [649, 615] width 17 height 17
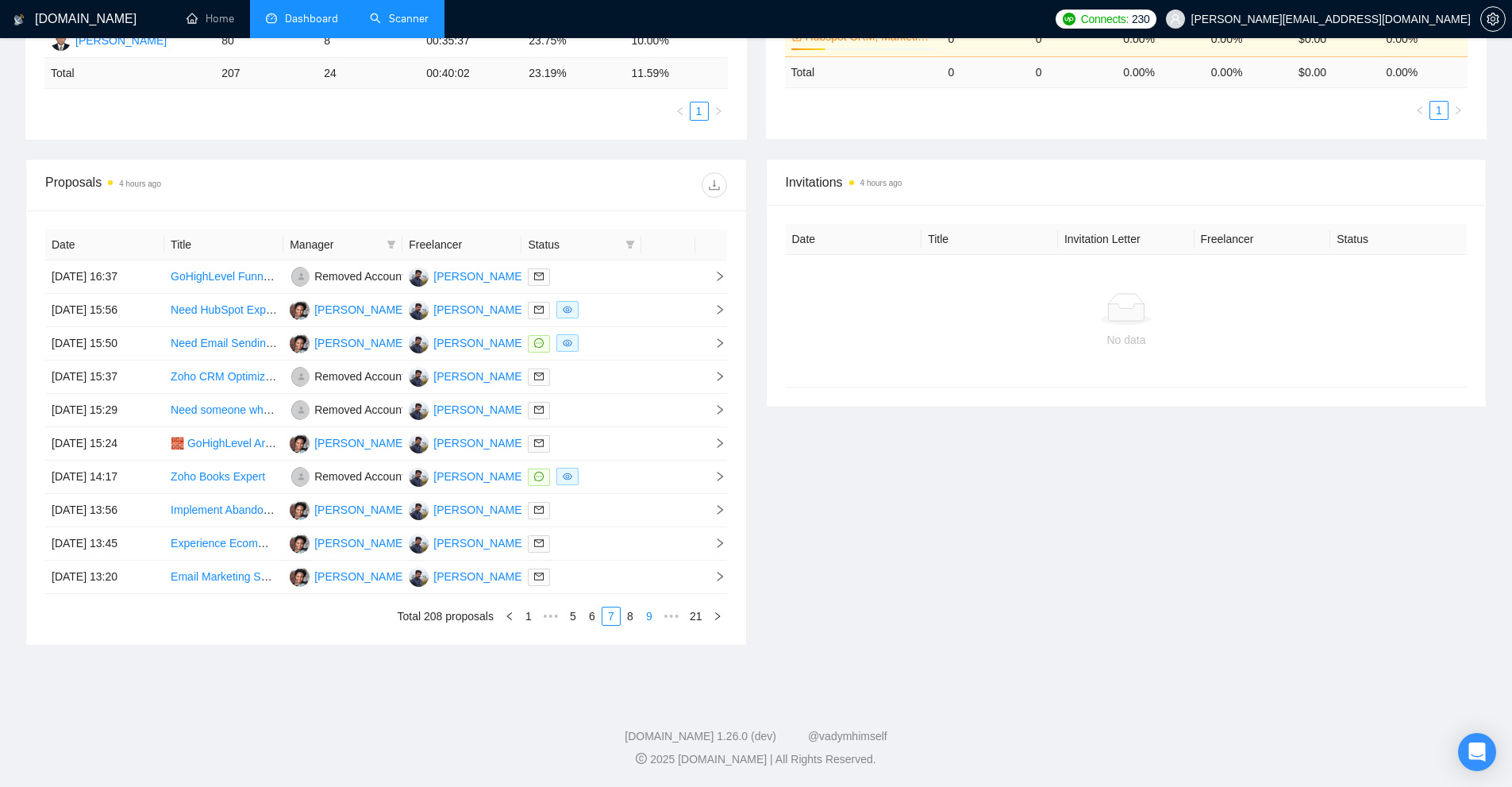
click at [655, 625] on link "9" at bounding box center [649, 615] width 17 height 17
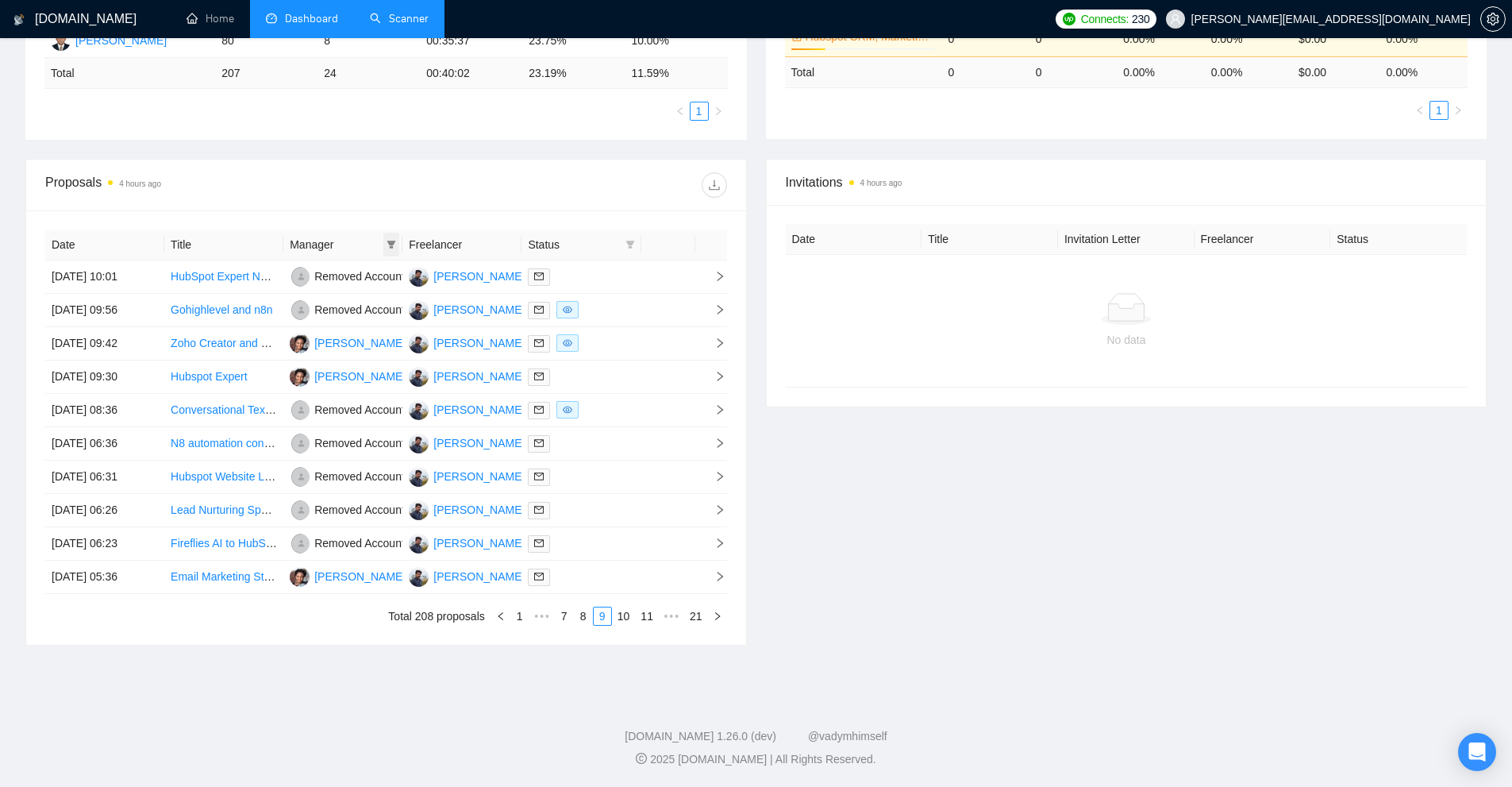
click at [385, 240] on span at bounding box center [391, 245] width 16 height 24
click at [364, 325] on span "[PERSON_NAME]" at bounding box center [377, 325] width 91 height 12
checkbox input "true"
click at [366, 305] on span "[PERSON_NAME]" at bounding box center [377, 300] width 91 height 12
click at [404, 349] on span "OK" at bounding box center [412, 357] width 16 height 17
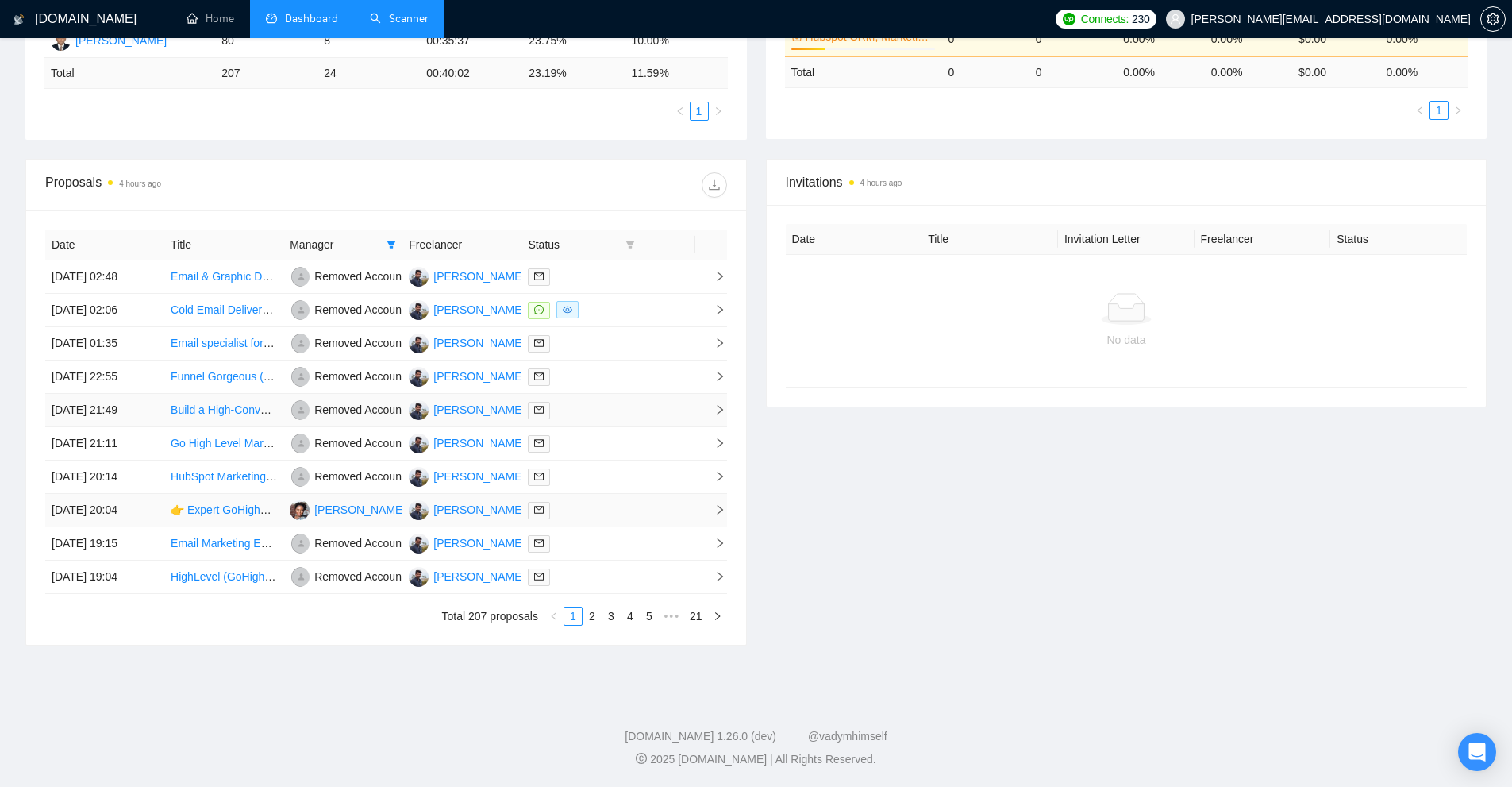
scroll to position [231, 0]
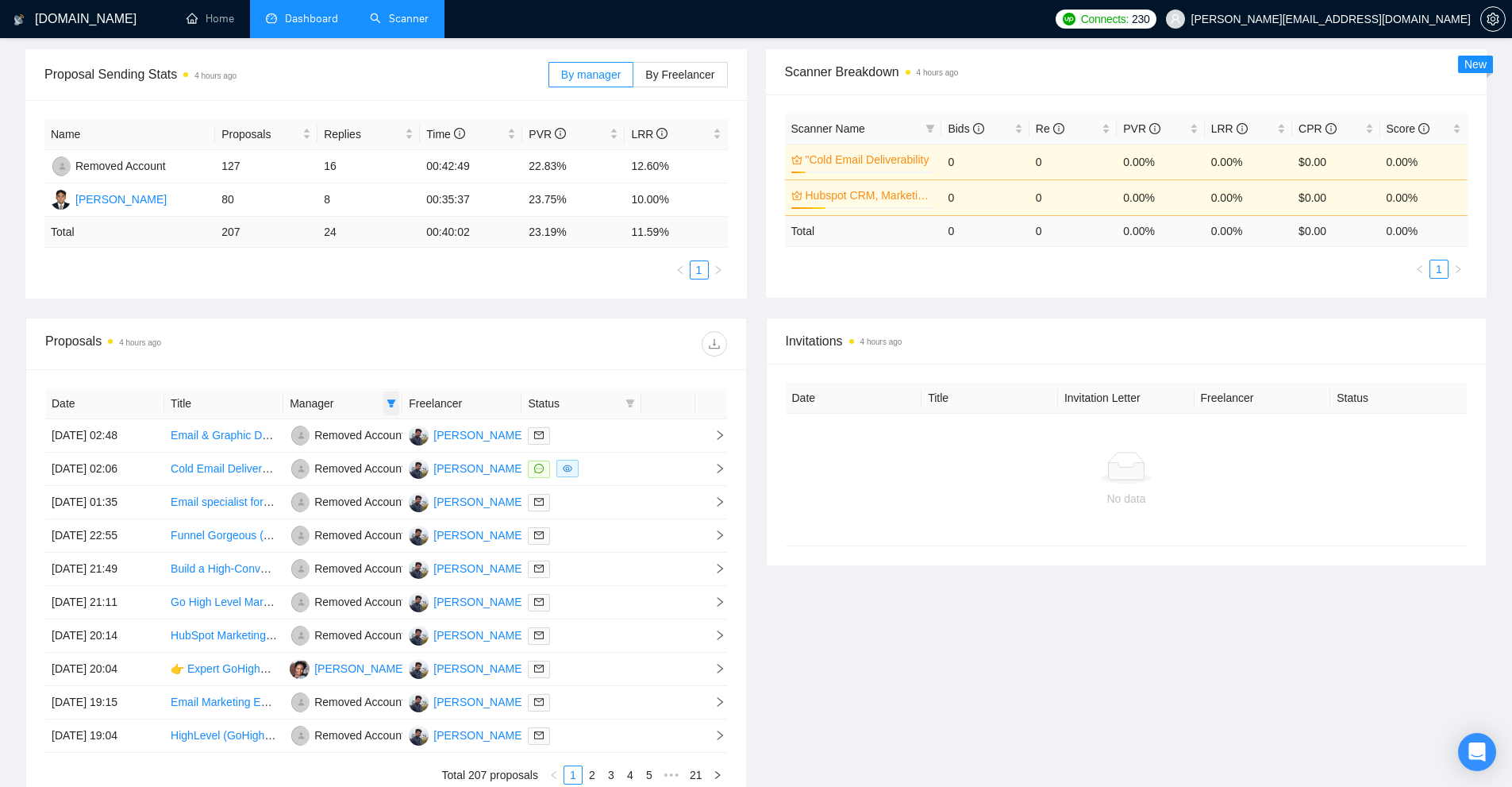
click at [392, 406] on icon "filter" at bounding box center [391, 404] width 9 height 8
click at [382, 460] on span "[PERSON_NAME]" at bounding box center [377, 459] width 91 height 12
checkbox input "false"
click at [404, 518] on span "OK" at bounding box center [412, 515] width 16 height 17
click at [384, 391] on span at bounding box center [391, 403] width 16 height 24
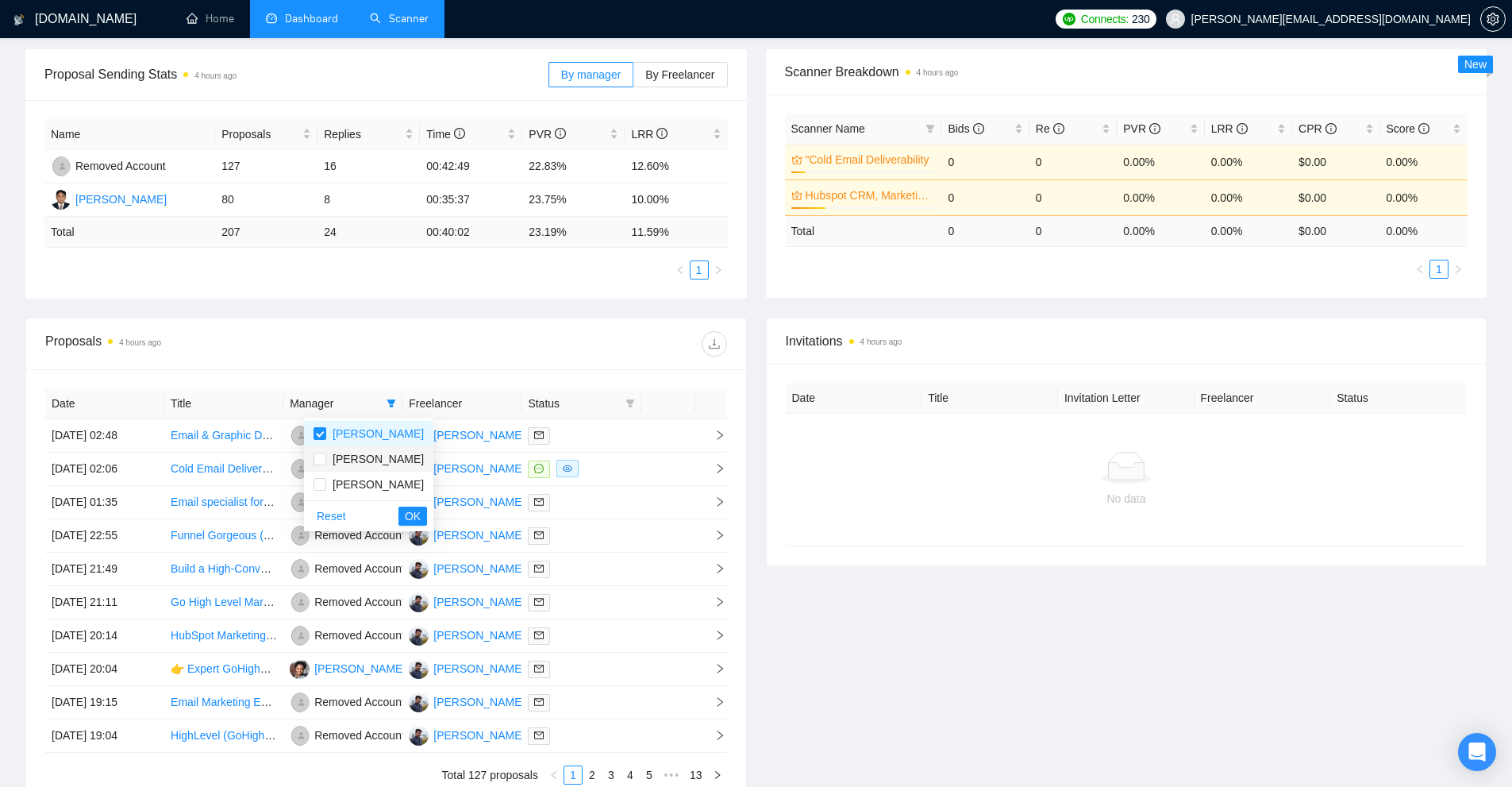
click at [359, 460] on span "[PERSON_NAME]" at bounding box center [377, 459] width 91 height 12
checkbox input "true"
click at [368, 438] on span "[PERSON_NAME]" at bounding box center [377, 433] width 91 height 12
checkbox input "false"
click at [404, 515] on span "OK" at bounding box center [412, 515] width 16 height 17
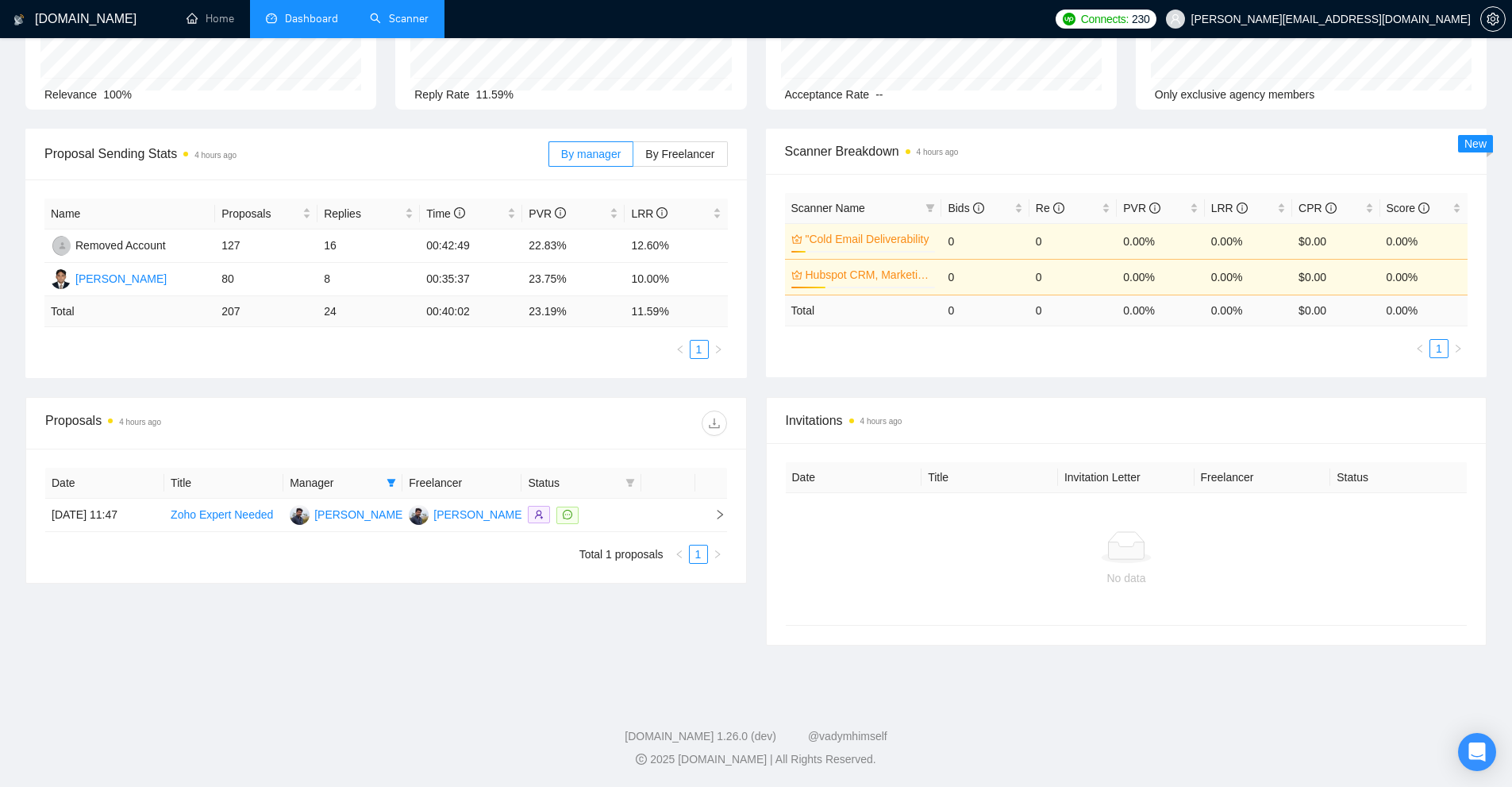
scroll to position [151, 0]
click at [396, 482] on icon "filter" at bounding box center [391, 483] width 10 height 10
click at [377, 510] on span "[PERSON_NAME]" at bounding box center [368, 512] width 110 height 17
checkbox input "false"
click at [369, 543] on span "[PERSON_NAME]" at bounding box center [377, 538] width 91 height 12
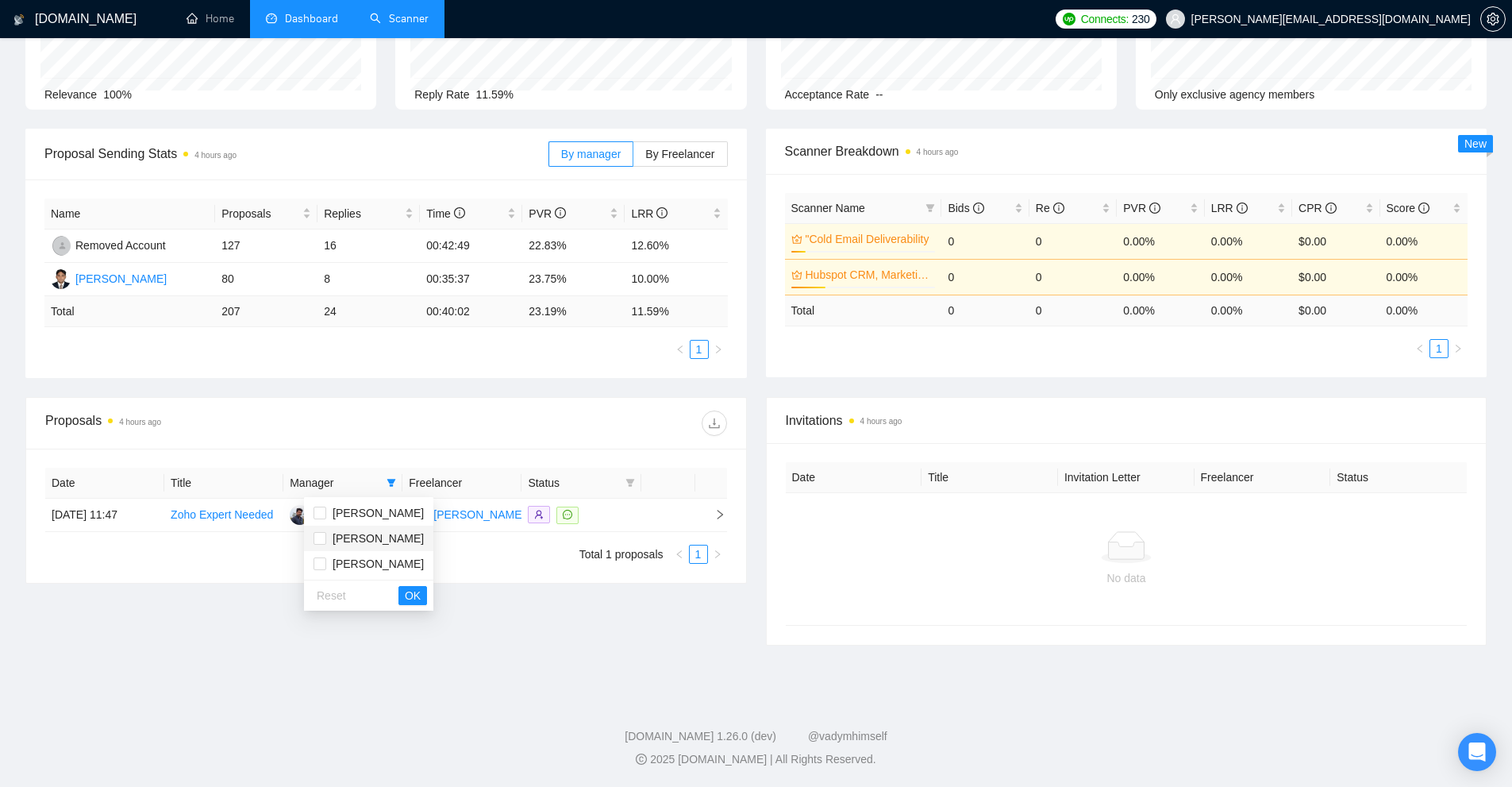
checkbox input "true"
click at [368, 566] on span "[PERSON_NAME]" at bounding box center [377, 563] width 91 height 12
checkbox input "true"
click at [367, 539] on span "[PERSON_NAME]" at bounding box center [377, 538] width 91 height 12
checkbox input "false"
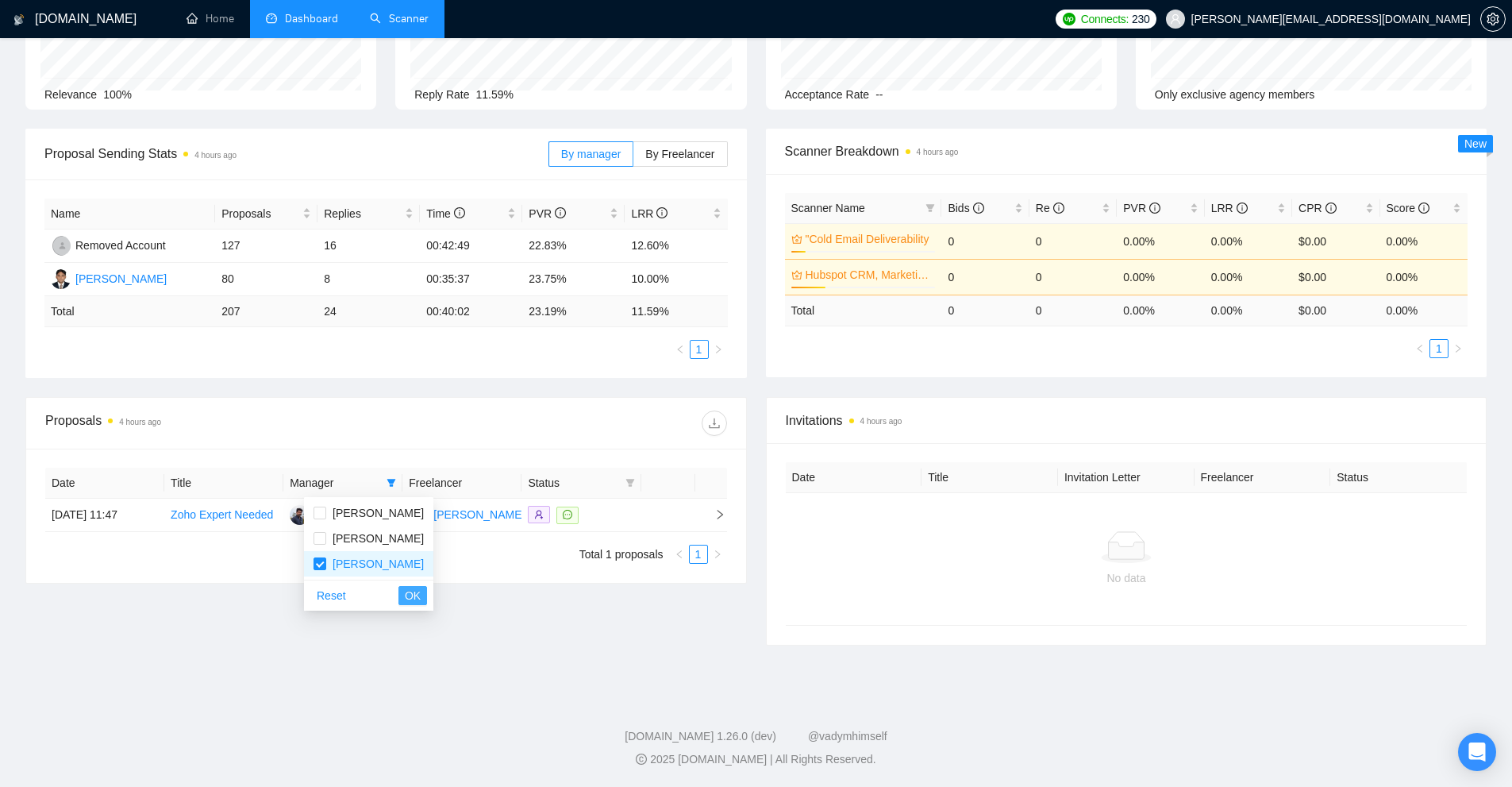
click at [404, 588] on span "OK" at bounding box center [412, 595] width 16 height 17
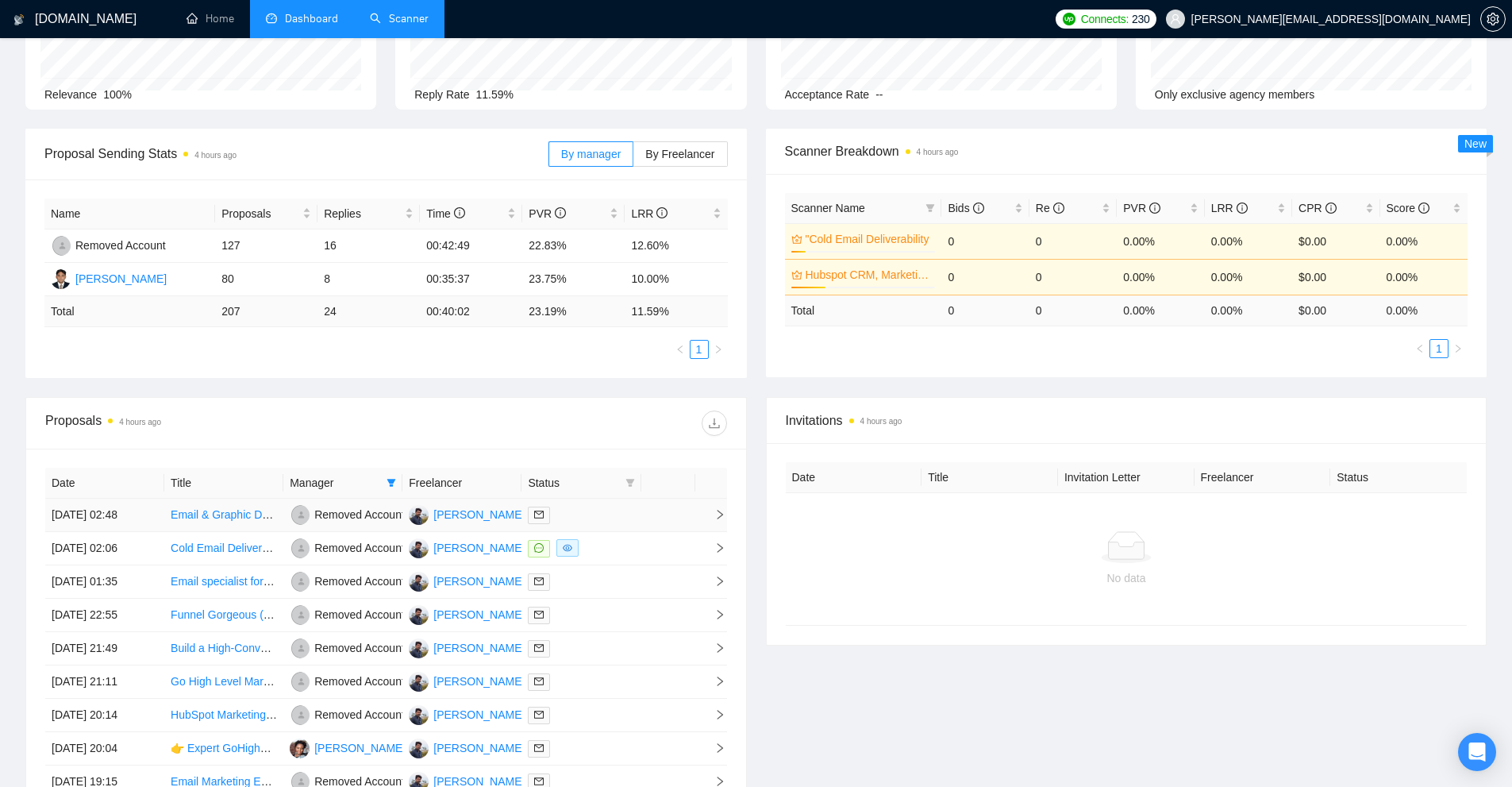
scroll to position [389, 0]
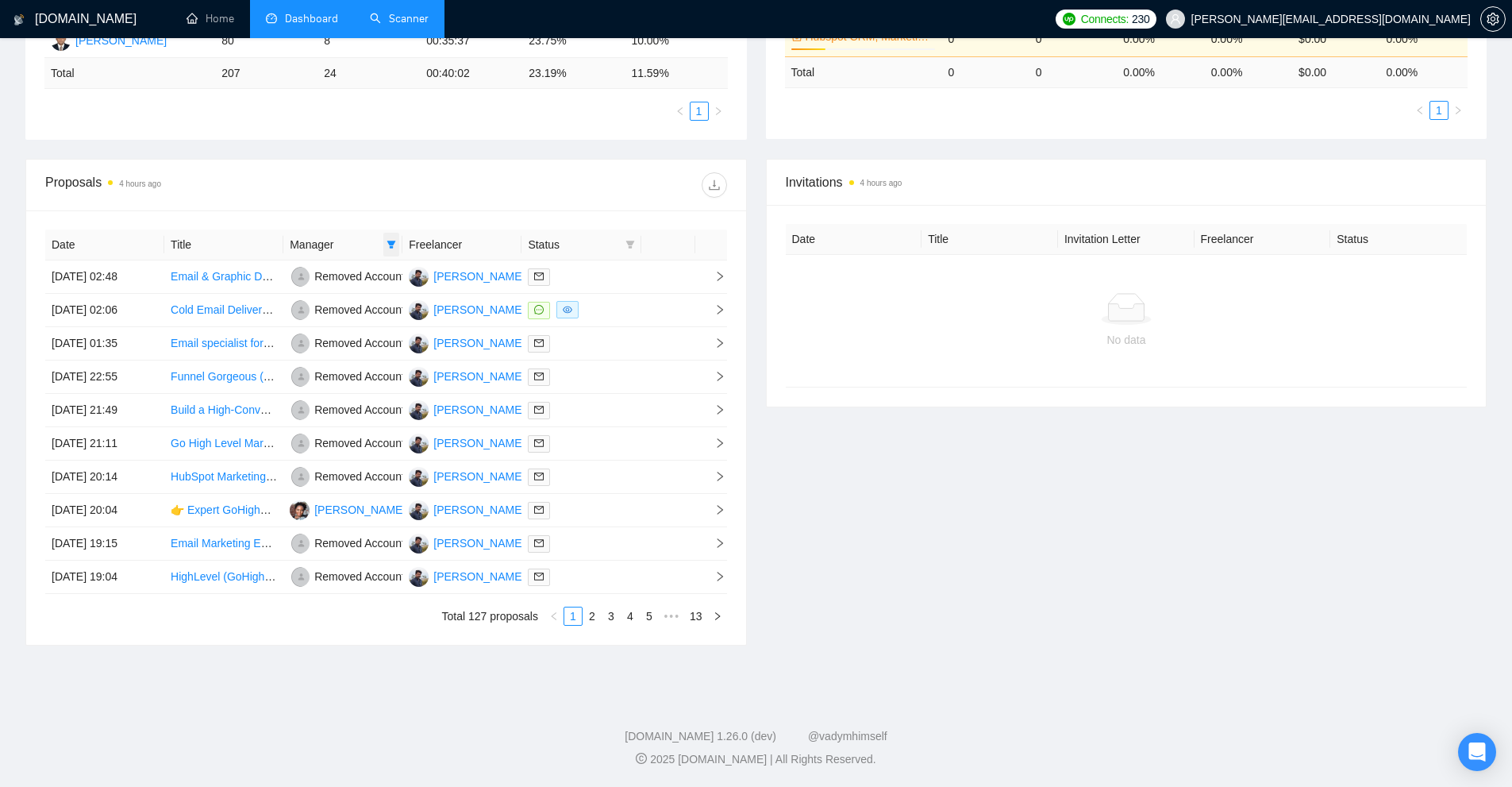
click at [396, 241] on icon "filter" at bounding box center [391, 245] width 10 height 10
click at [363, 268] on span "[PERSON_NAME]" at bounding box center [377, 274] width 91 height 12
checkbox input "false"
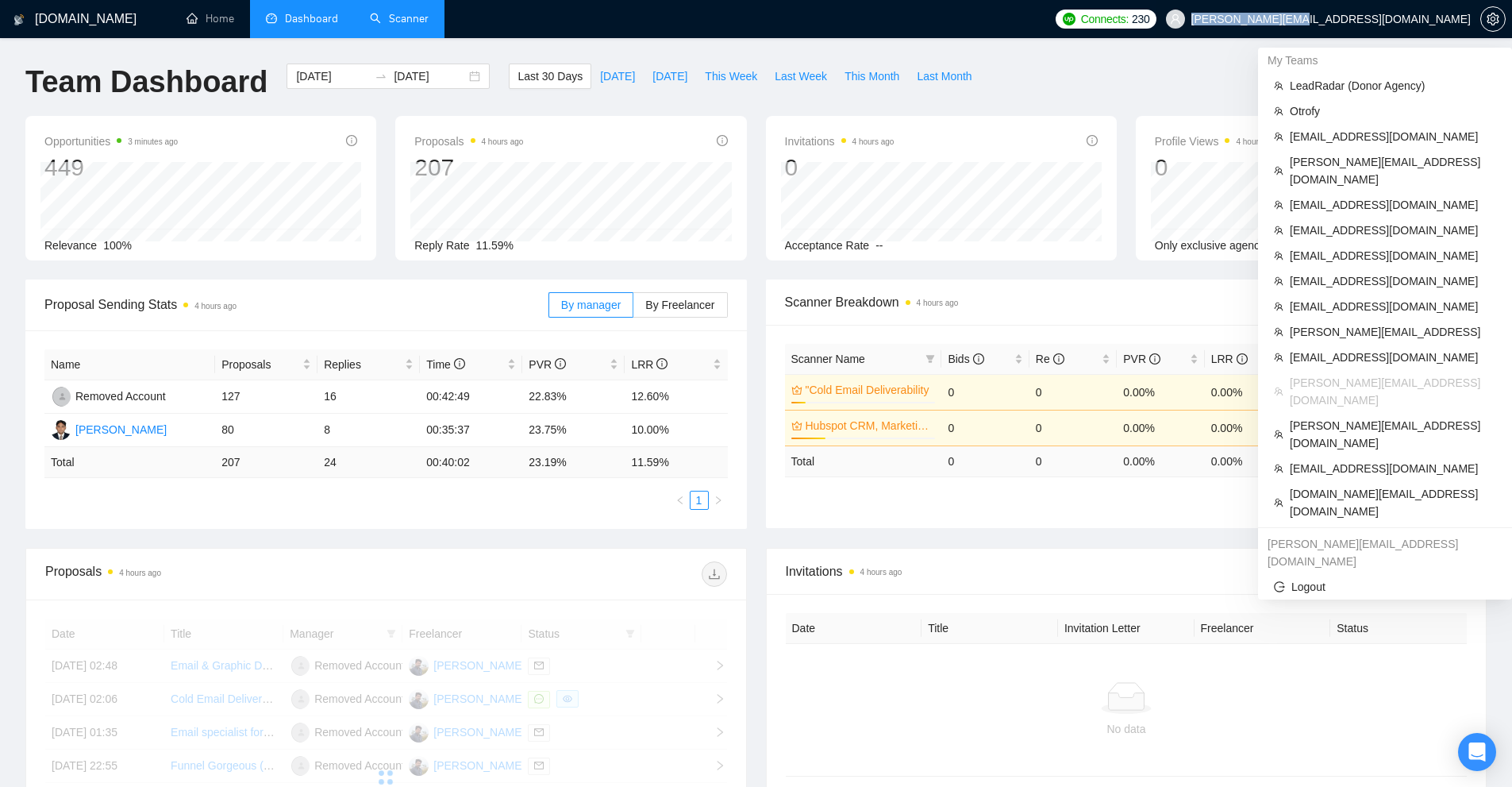
drag, startPoint x: 1380, startPoint y: 23, endPoint x: 1467, endPoint y: 22, distance: 87.0
click at [1467, 19] on span "[PERSON_NAME][EMAIL_ADDRESS][DOMAIN_NAME]" at bounding box center [1331, 19] width 280 height 0
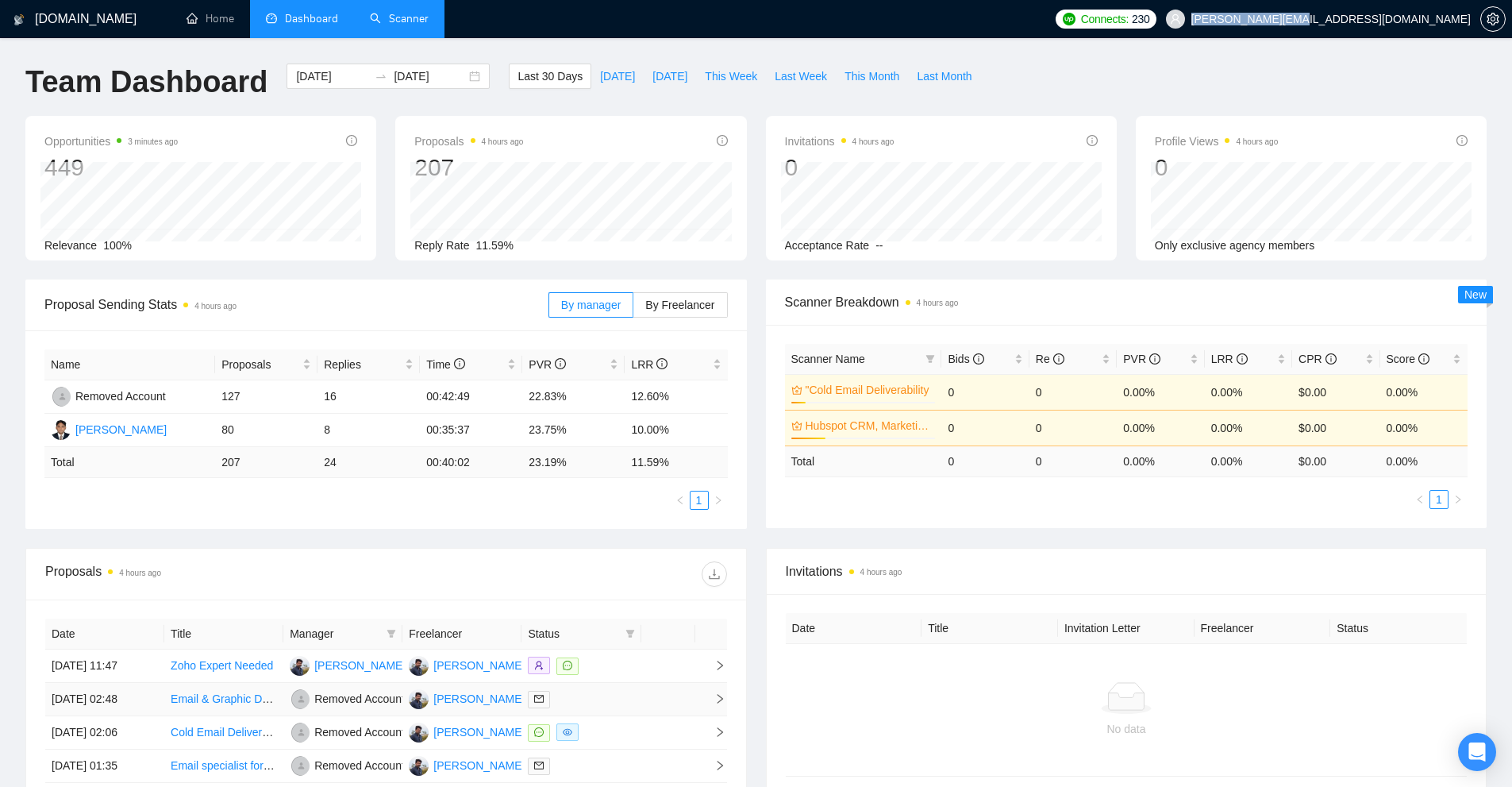
scroll to position [389, 0]
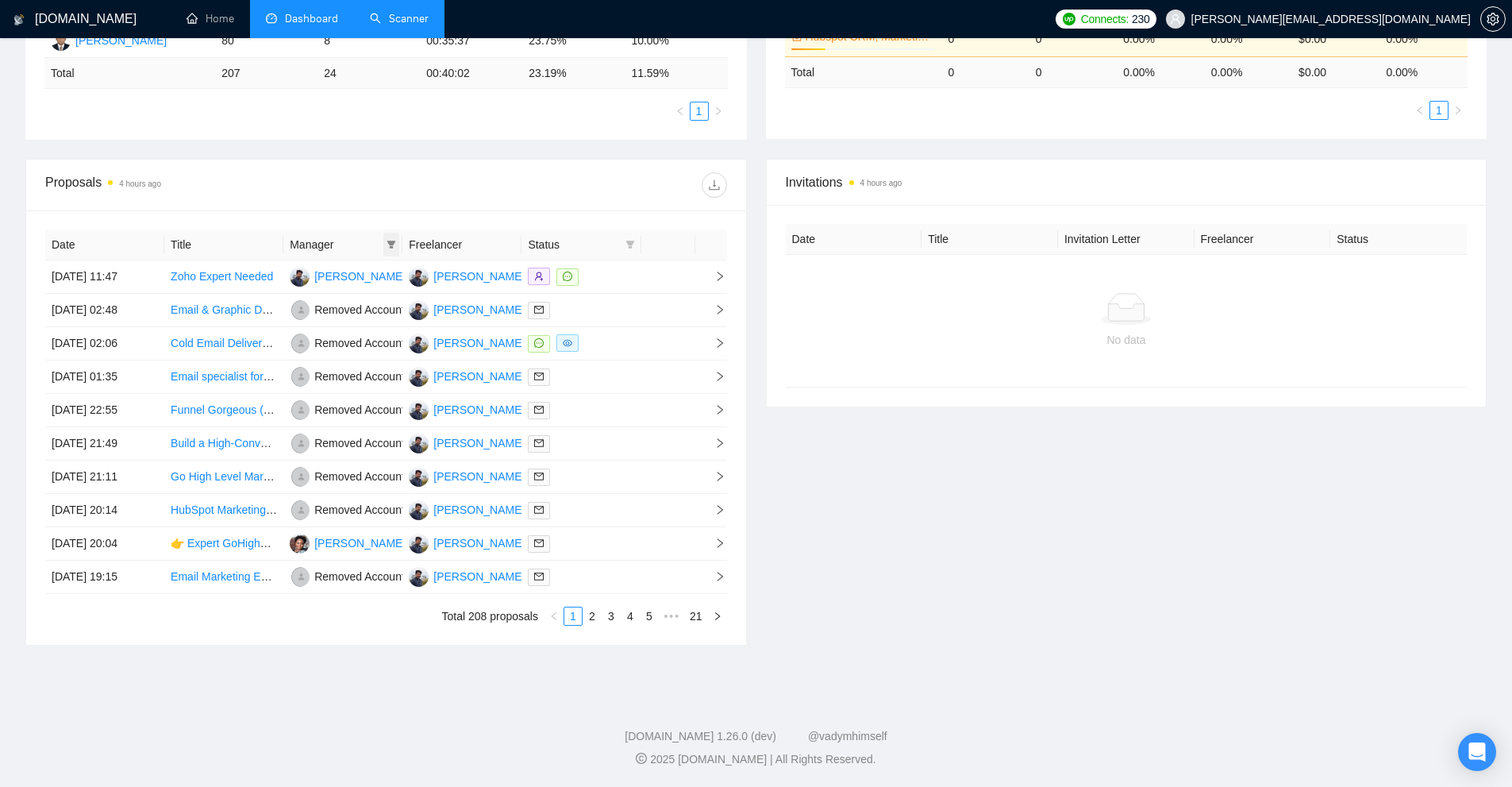
click at [390, 247] on icon "filter" at bounding box center [391, 245] width 10 height 10
click at [404, 358] on span "OK" at bounding box center [412, 357] width 16 height 17
click at [921, 480] on div "Invitations 4 hours ago Date Title Invitation Letter Freelancer Status No data" at bounding box center [1126, 402] width 741 height 487
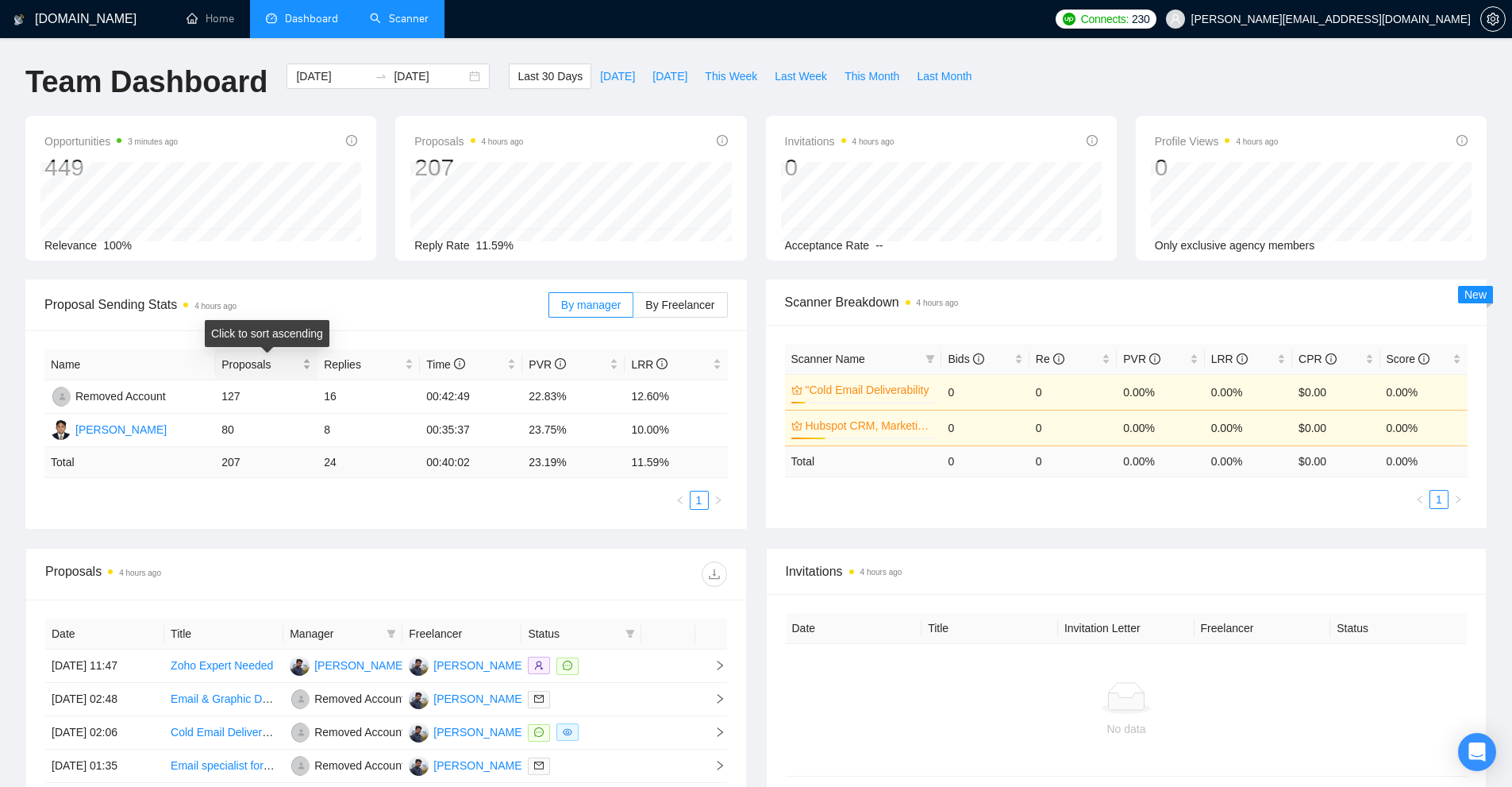
scroll to position [238, 0]
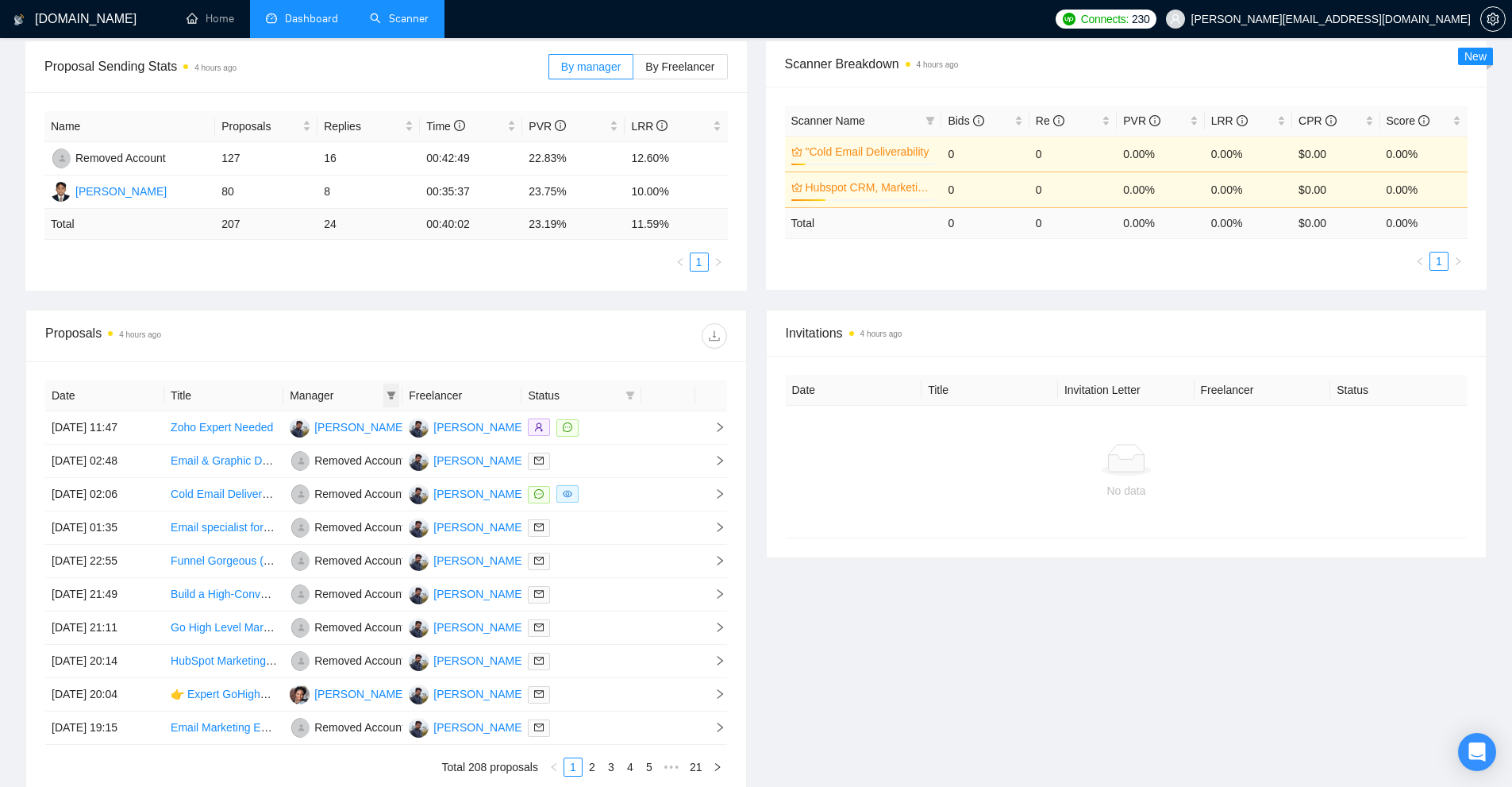
click at [391, 398] on icon "filter" at bounding box center [391, 396] width 9 height 8
click at [402, 25] on link "Scanner" at bounding box center [400, 19] width 59 height 13
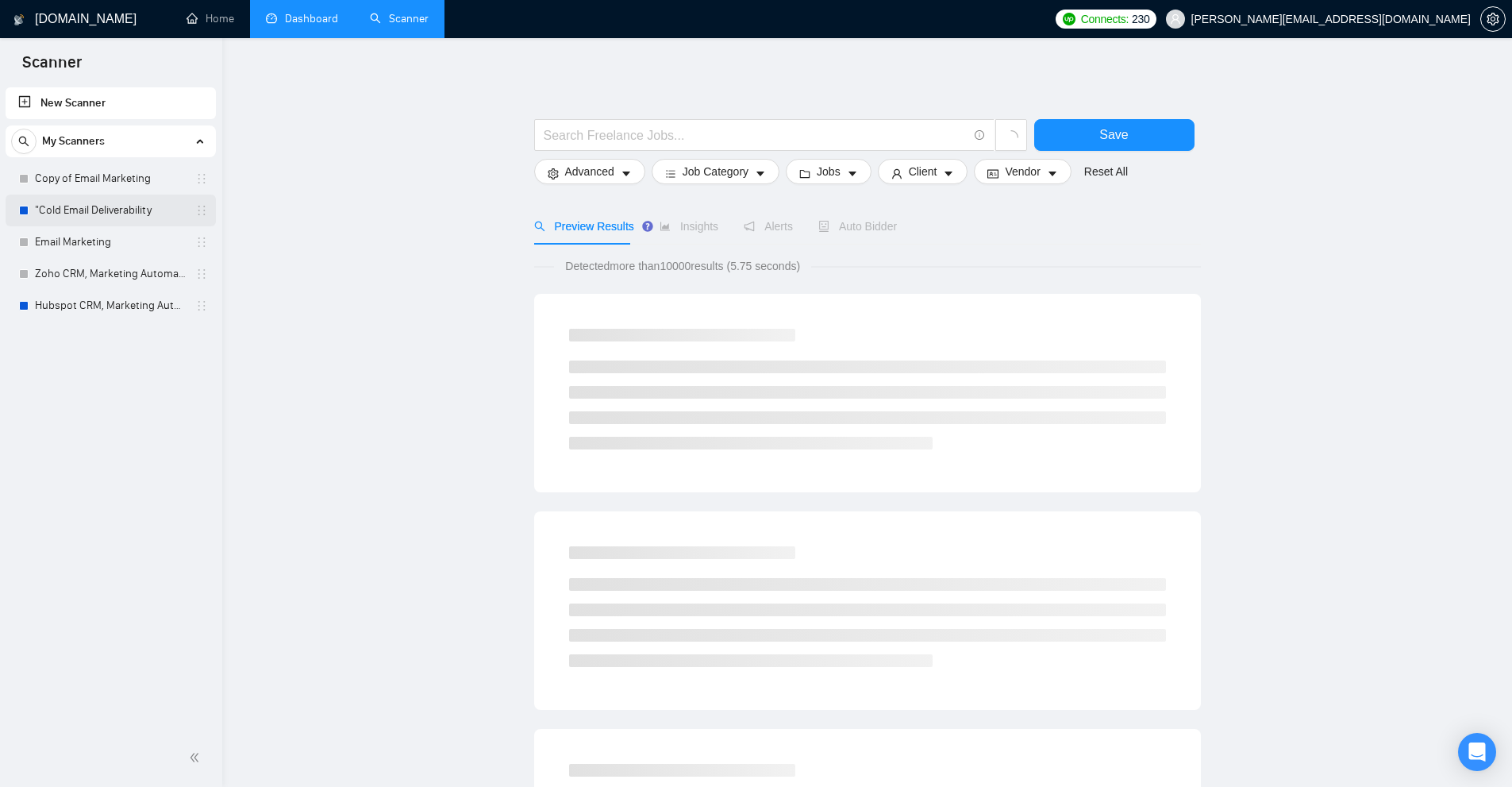
click at [107, 208] on link ""Cold Email Deliverability" at bounding box center [111, 210] width 151 height 32
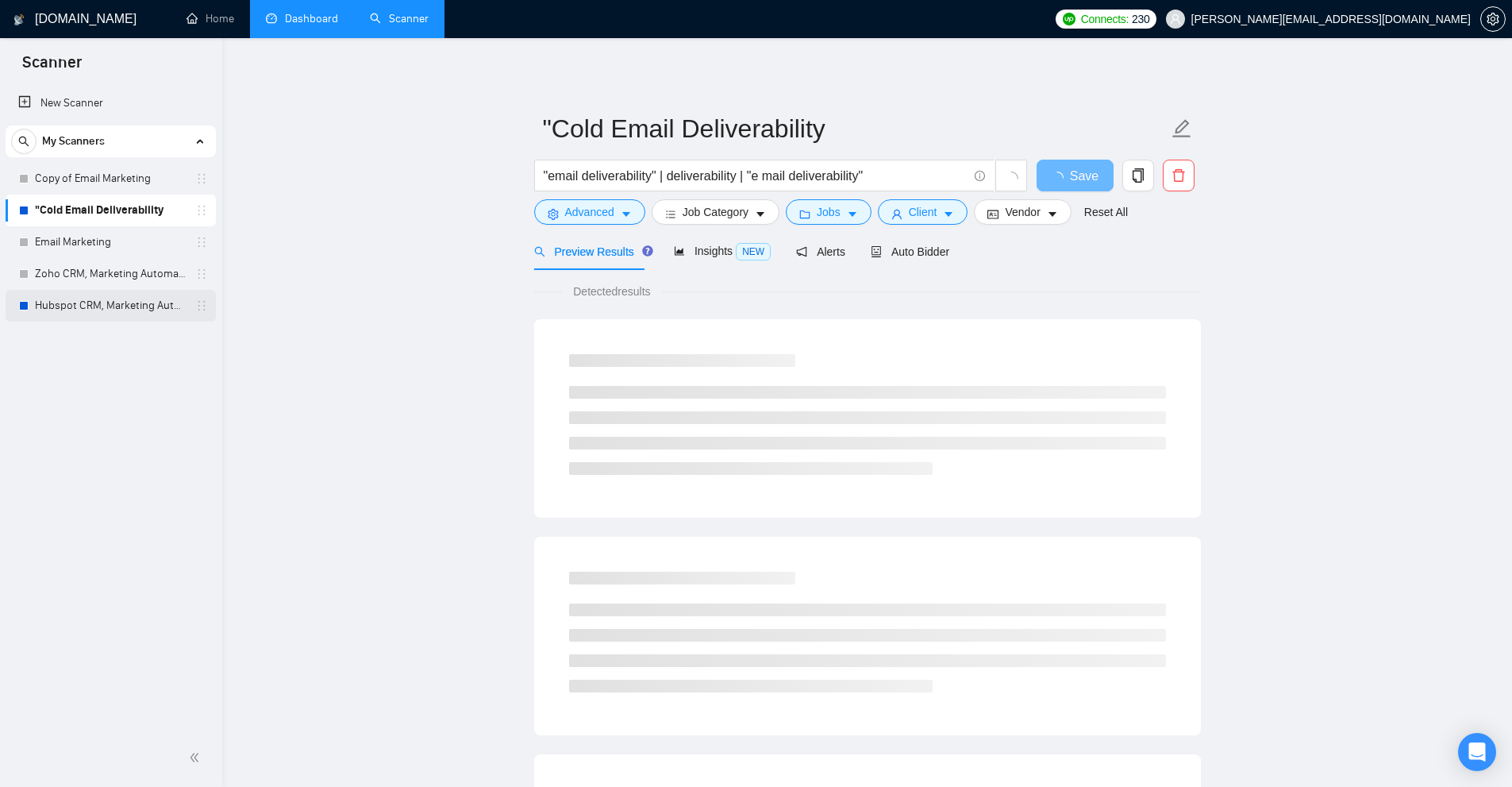
click at [61, 300] on link "Hubspot CRM, Marketing Automation" at bounding box center [111, 305] width 151 height 32
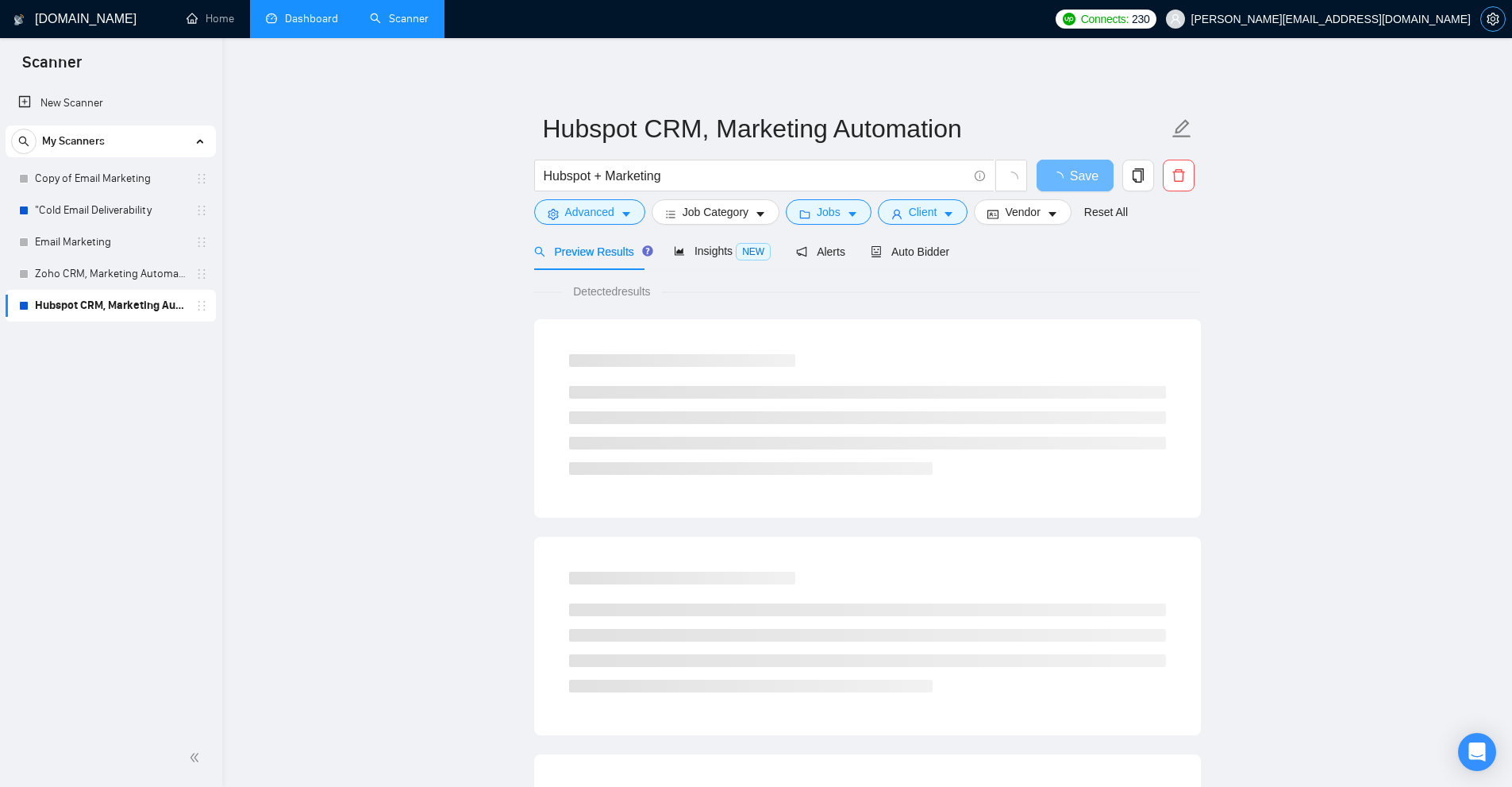
click at [1496, 23] on icon "setting" at bounding box center [1492, 18] width 12 height 12
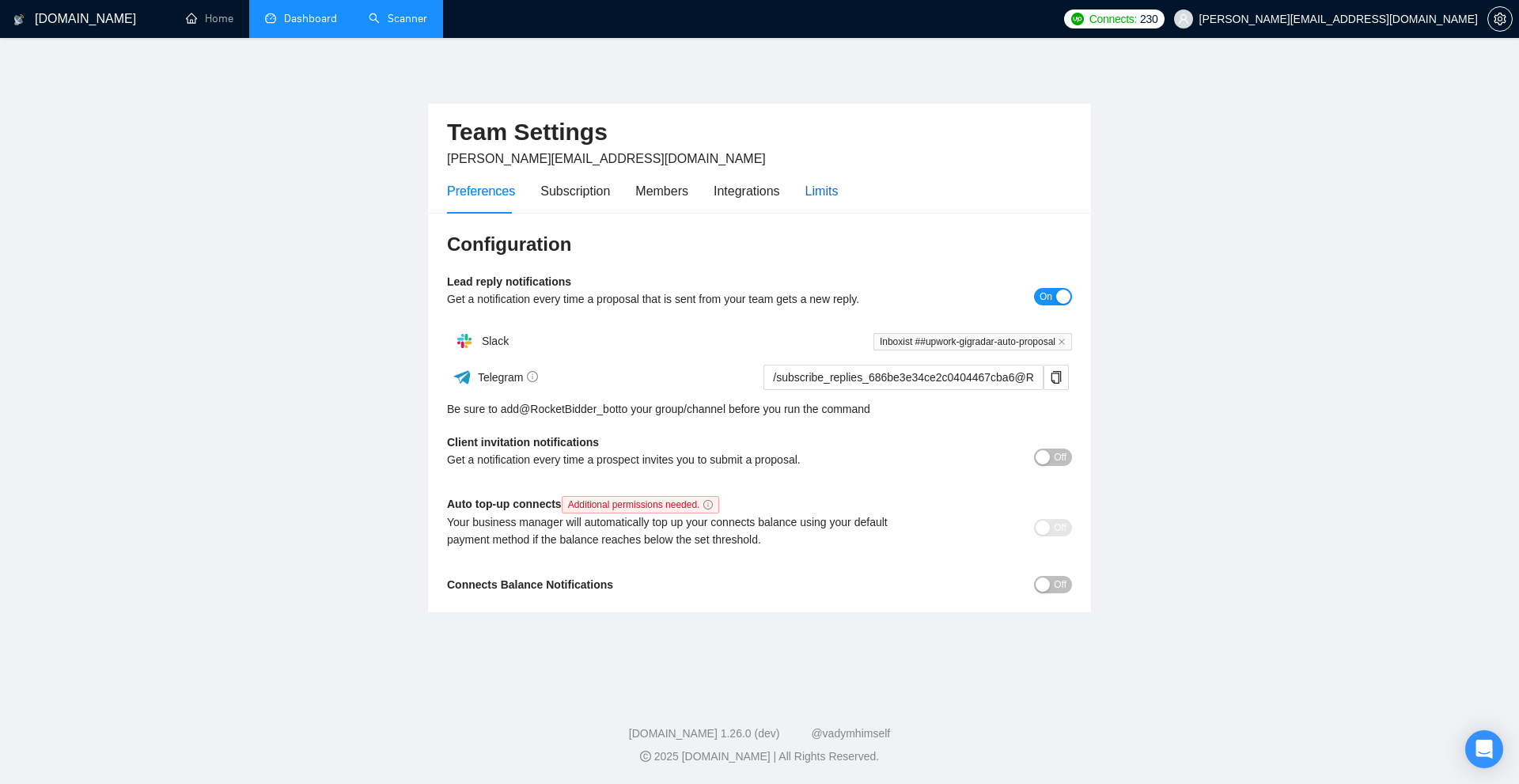
click at [818, 193] on div "Limits" at bounding box center [822, 191] width 34 height 20
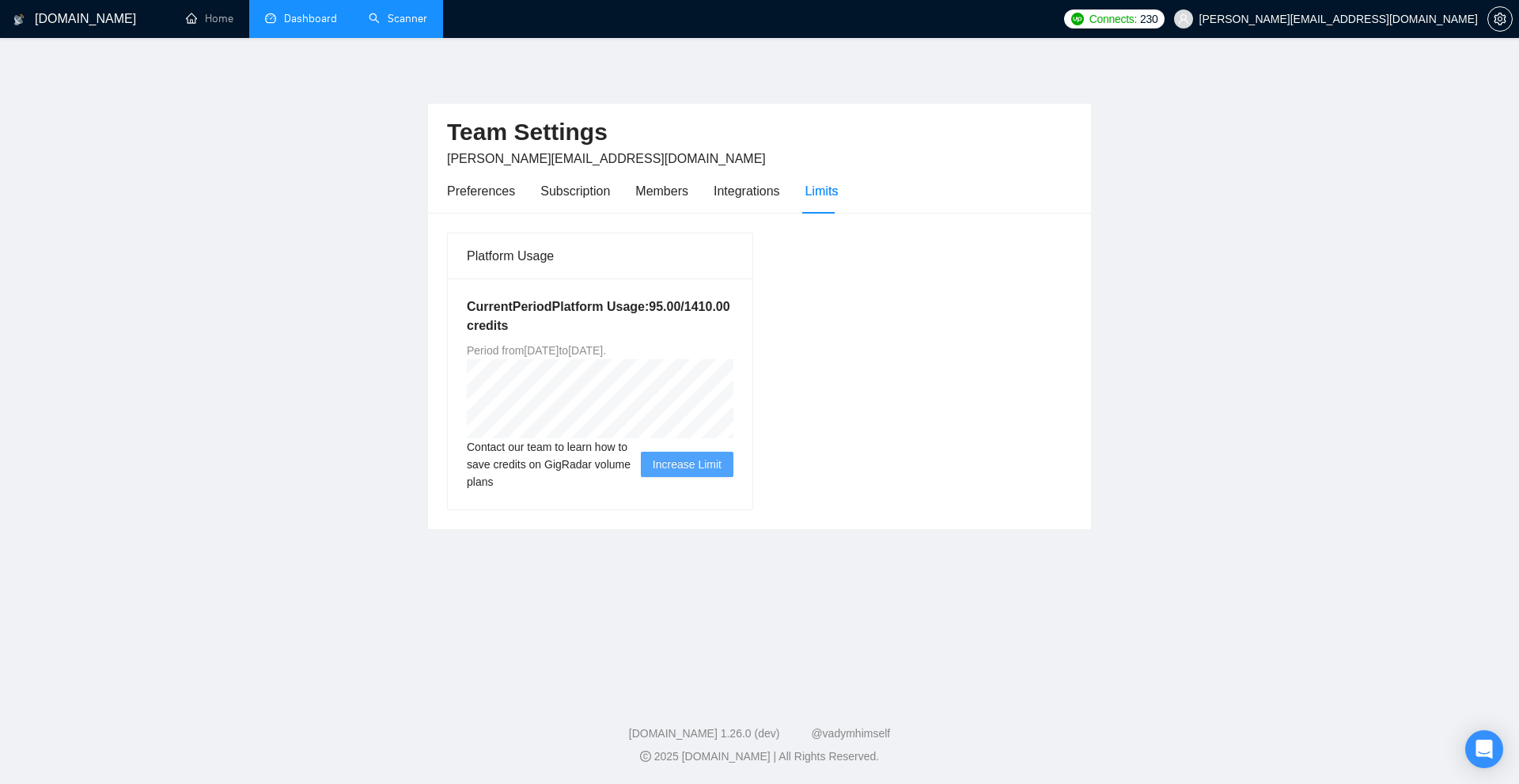
click at [273, 24] on link "Dashboard" at bounding box center [301, 19] width 72 height 13
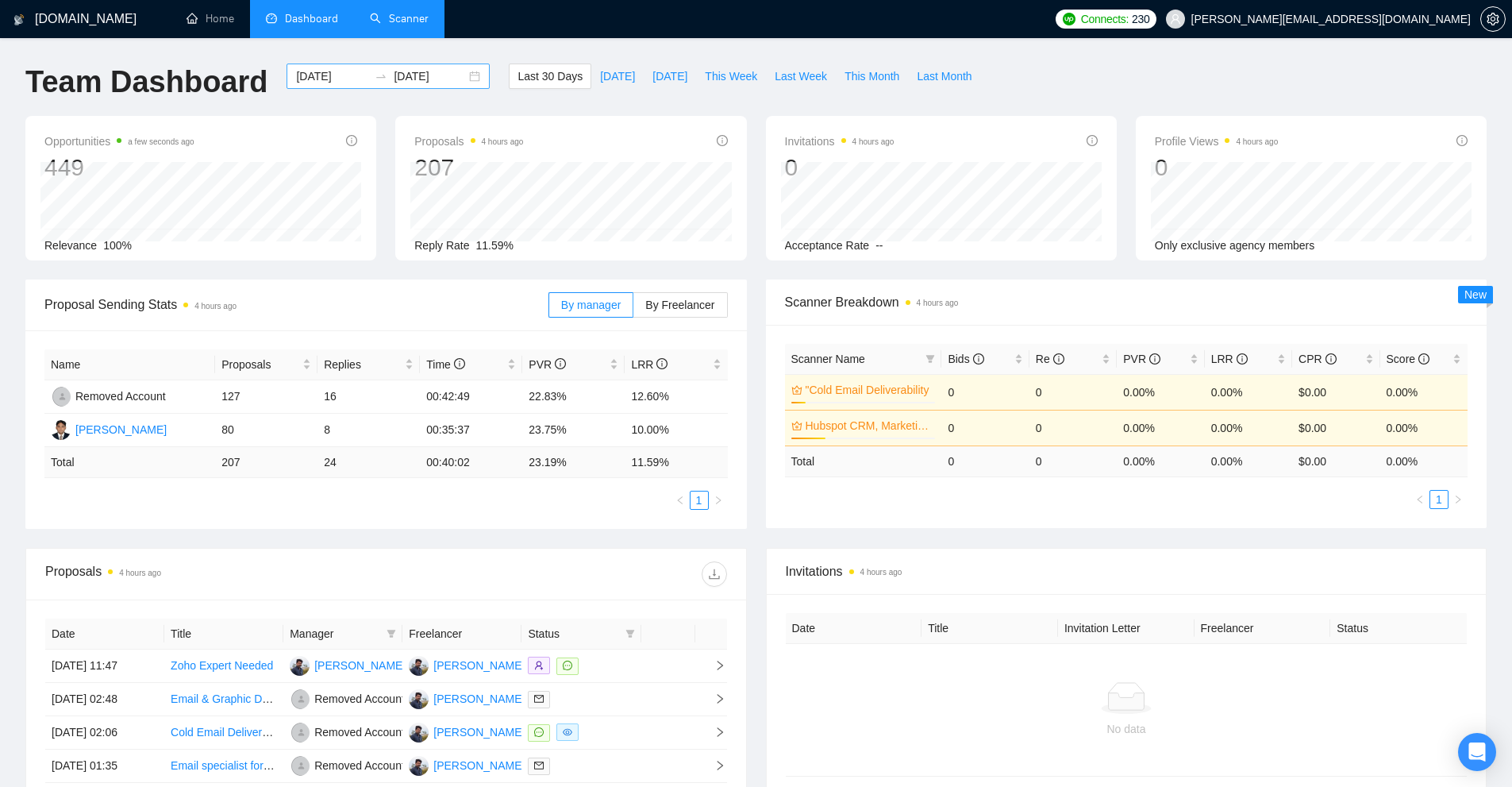
click at [336, 80] on input "[DATE]" at bounding box center [332, 75] width 72 height 17
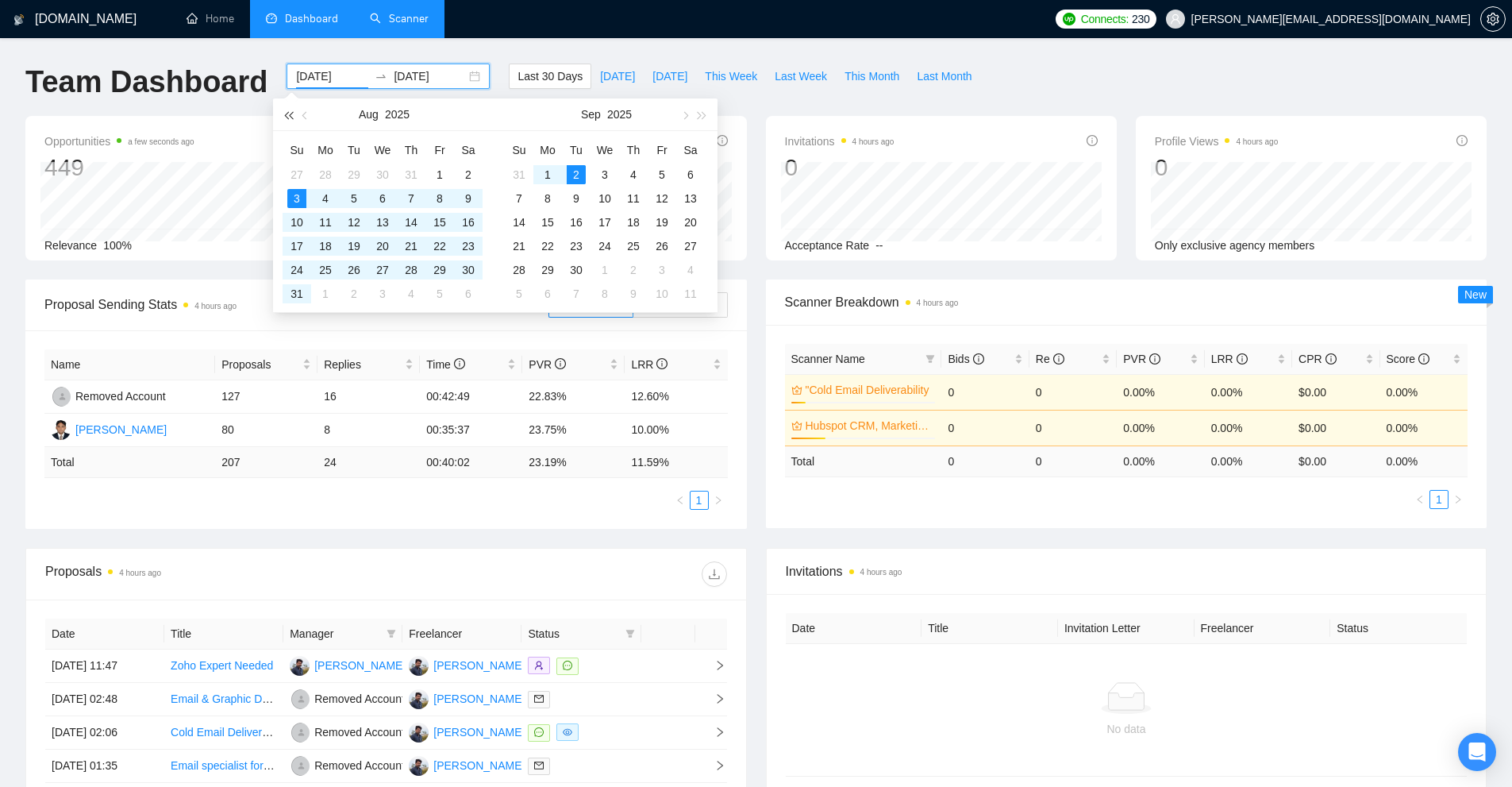
click at [281, 114] on button "button" at bounding box center [288, 114] width 17 height 32
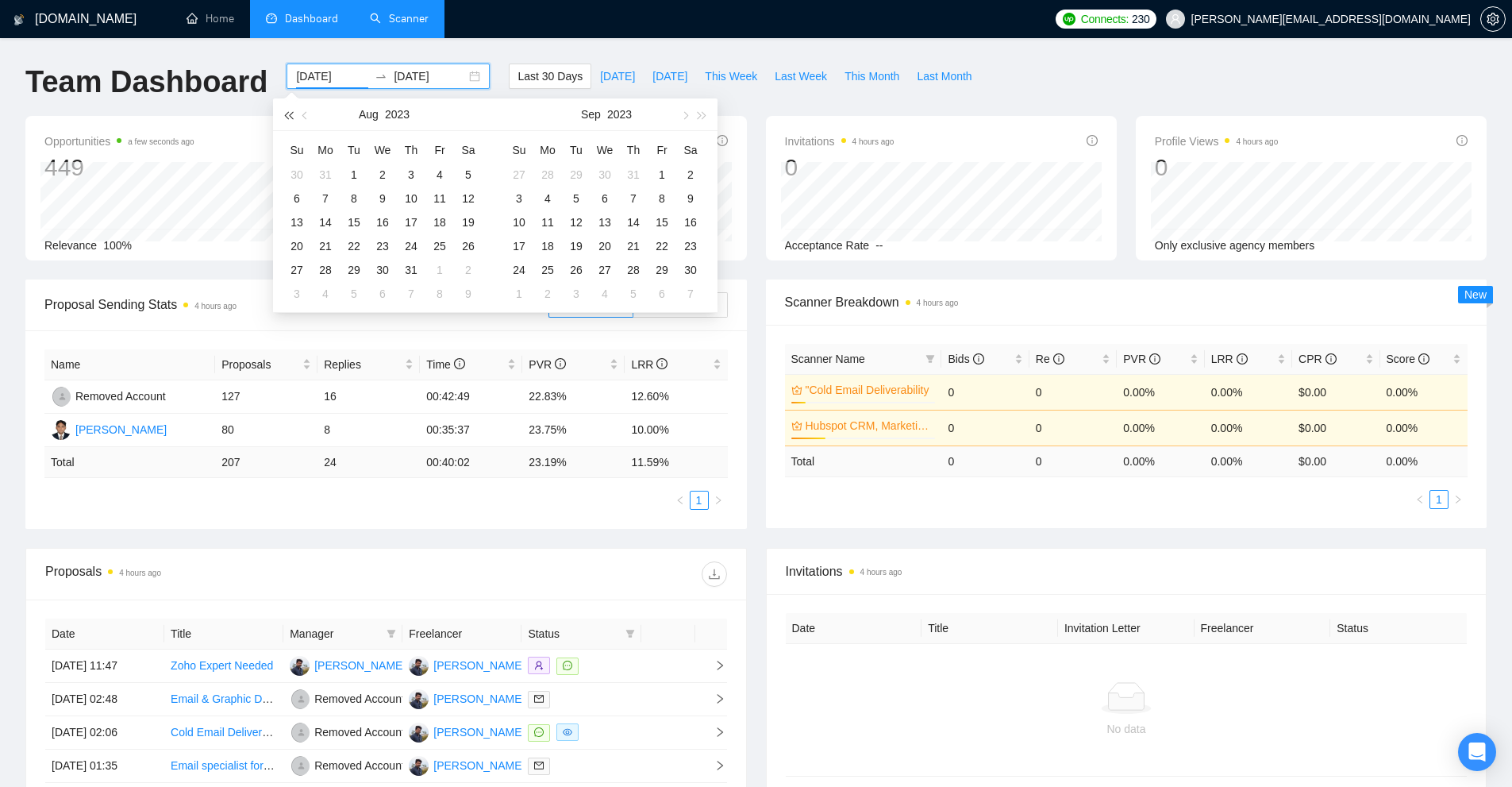
click at [281, 114] on button "button" at bounding box center [288, 114] width 17 height 32
type input "[DATE]"
click at [314, 167] on td "2" at bounding box center [325, 174] width 29 height 24
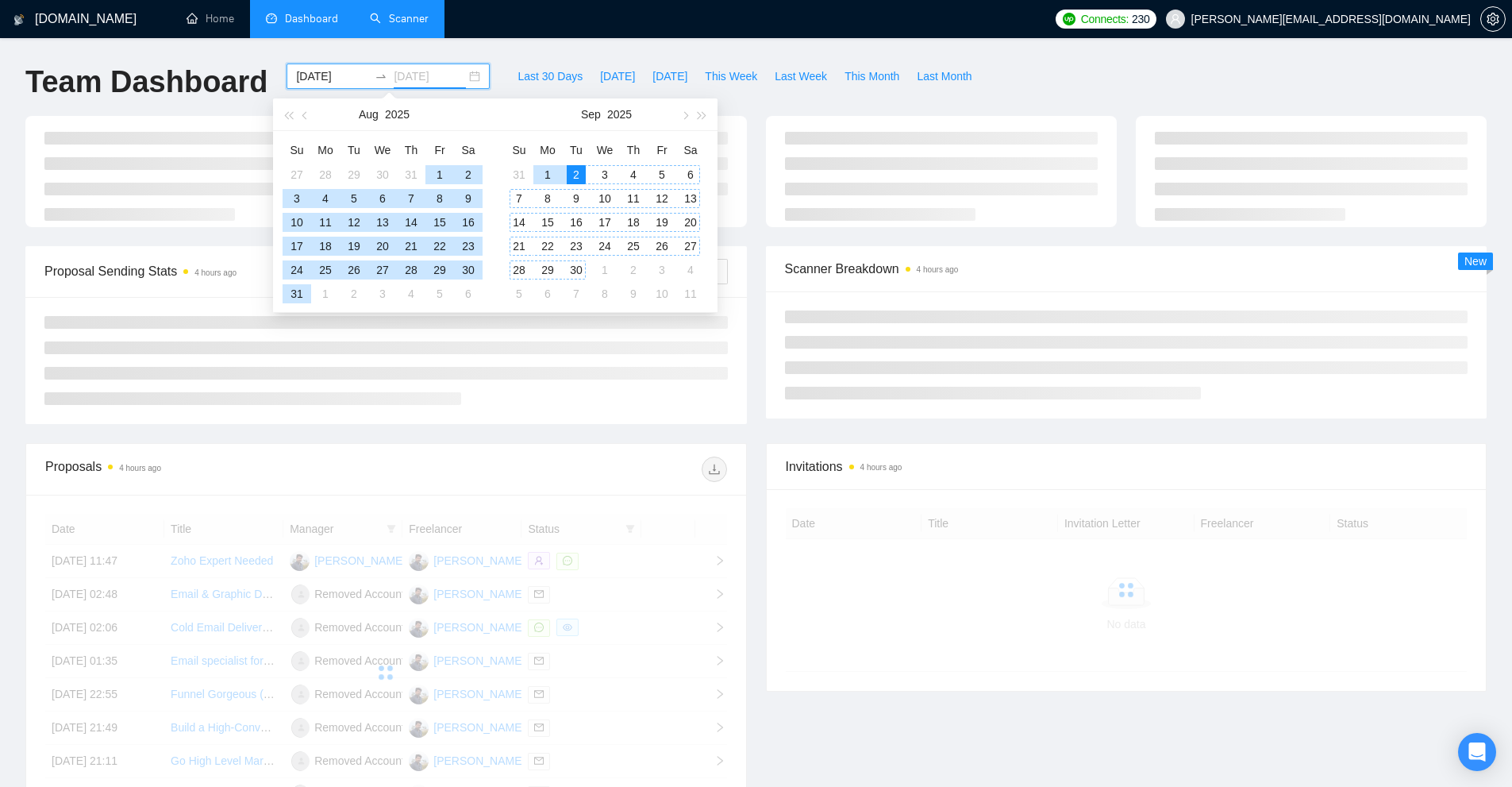
type input "[DATE]"
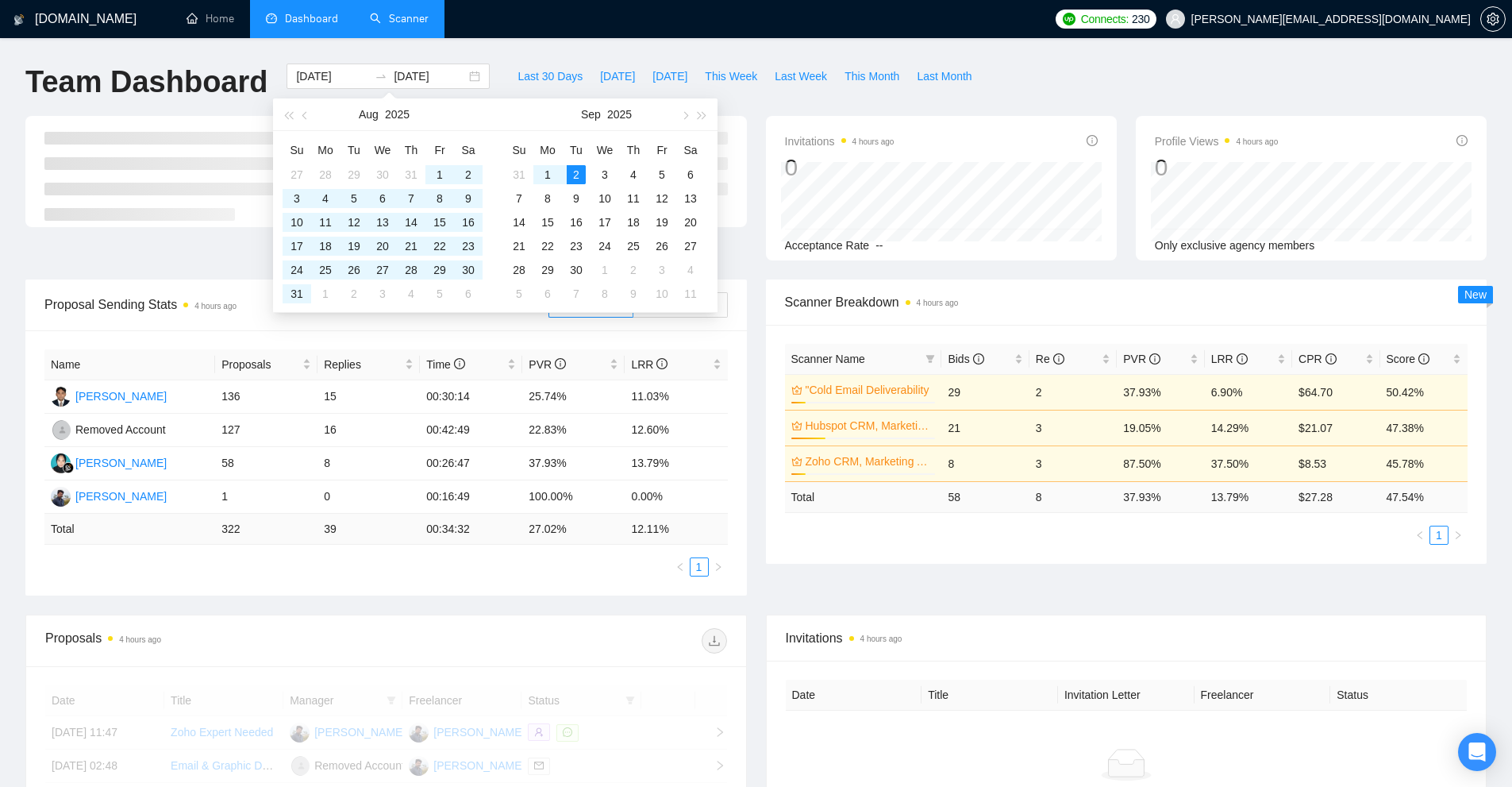
click at [1130, 586] on div "Proposal Sending Stats 4 hours ago By manager By Freelancer Name Proposals Repl…" at bounding box center [756, 447] width 1481 height 335
drag, startPoint x: 943, startPoint y: 496, endPoint x: 967, endPoint y: 503, distance: 25.0
click at [979, 496] on tr "Total 58 8 37.93 % 13.79 % $ 27.28 47.54 %" at bounding box center [1126, 496] width 683 height 31
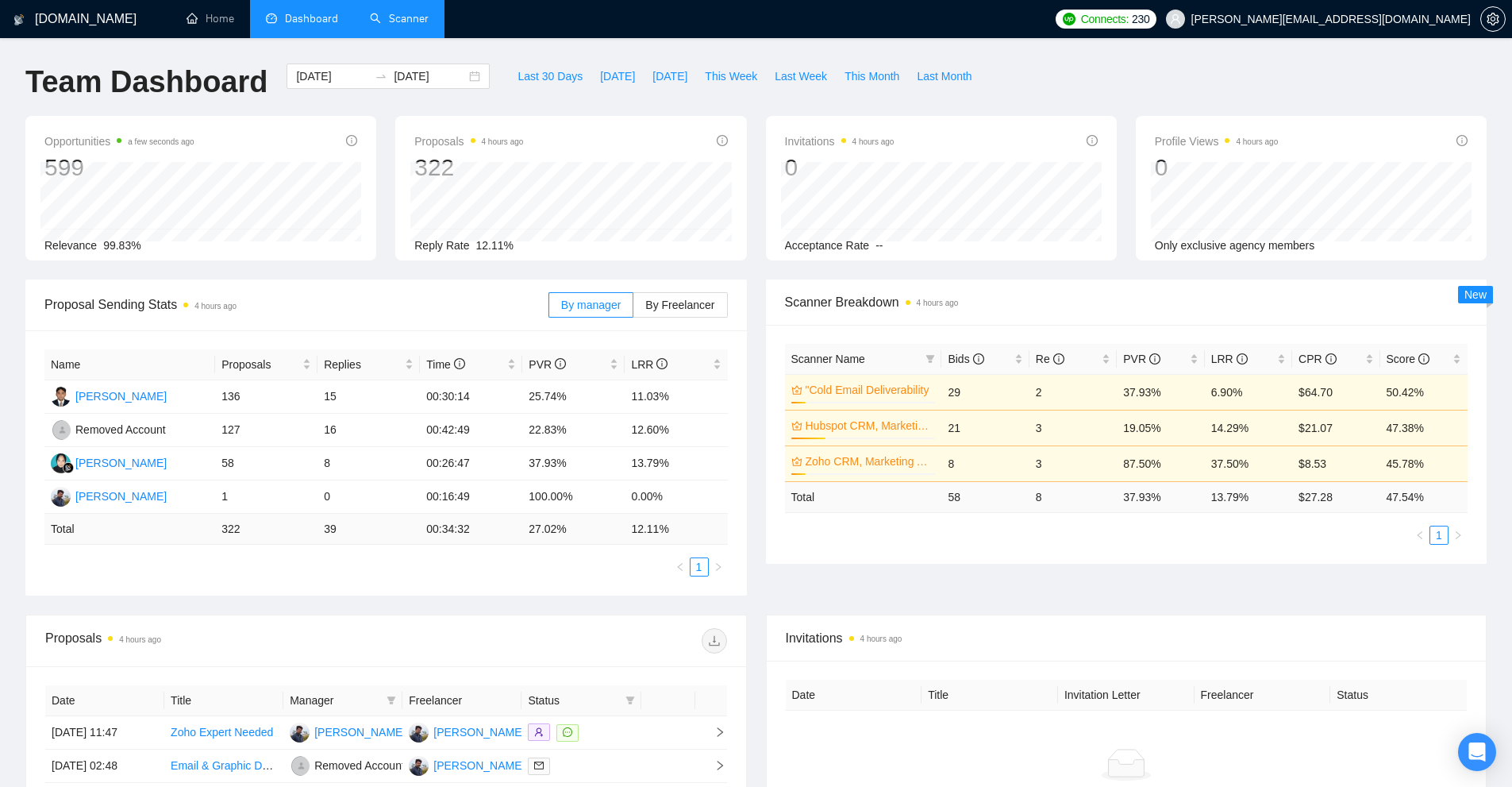
click at [957, 552] on div "Scanner Name Bids Re PVR LRR CPR Score "Cold Email Deliverability 10% 29 2 37.9…" at bounding box center [1127, 444] width 722 height 239
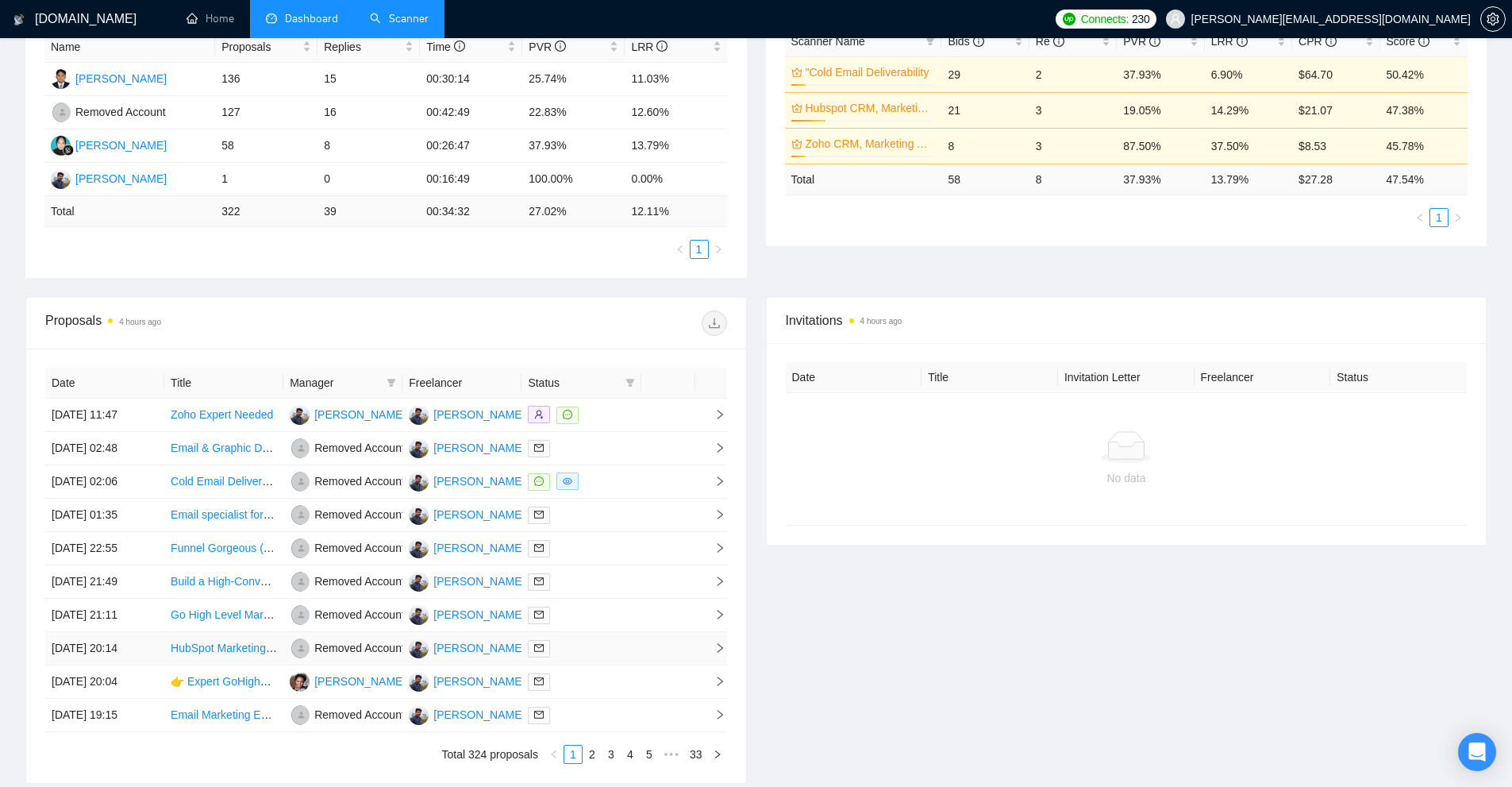
scroll to position [397, 0]
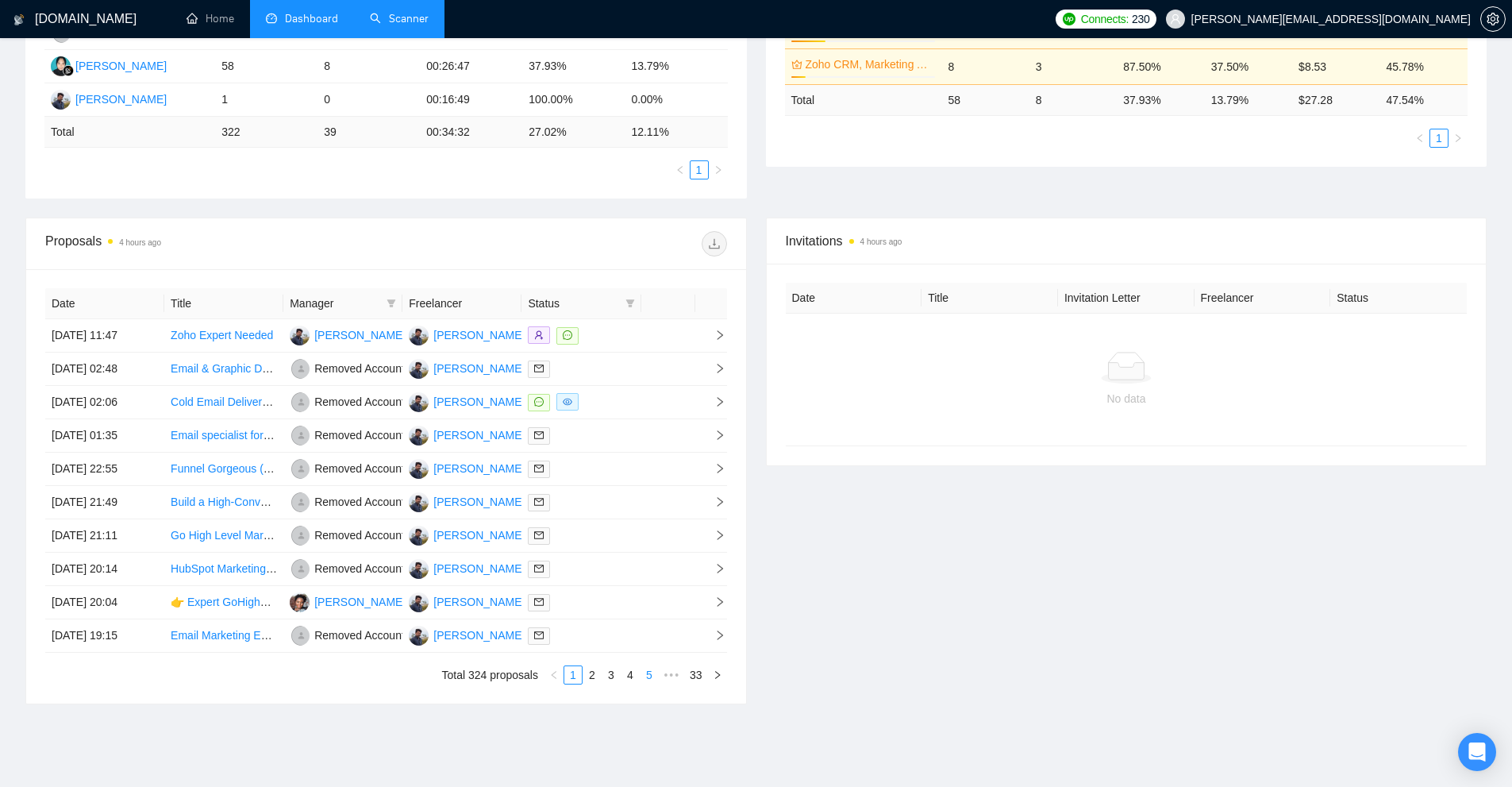
click at [652, 674] on link "5" at bounding box center [649, 675] width 17 height 17
click at [653, 679] on link "7" at bounding box center [649, 675] width 17 height 17
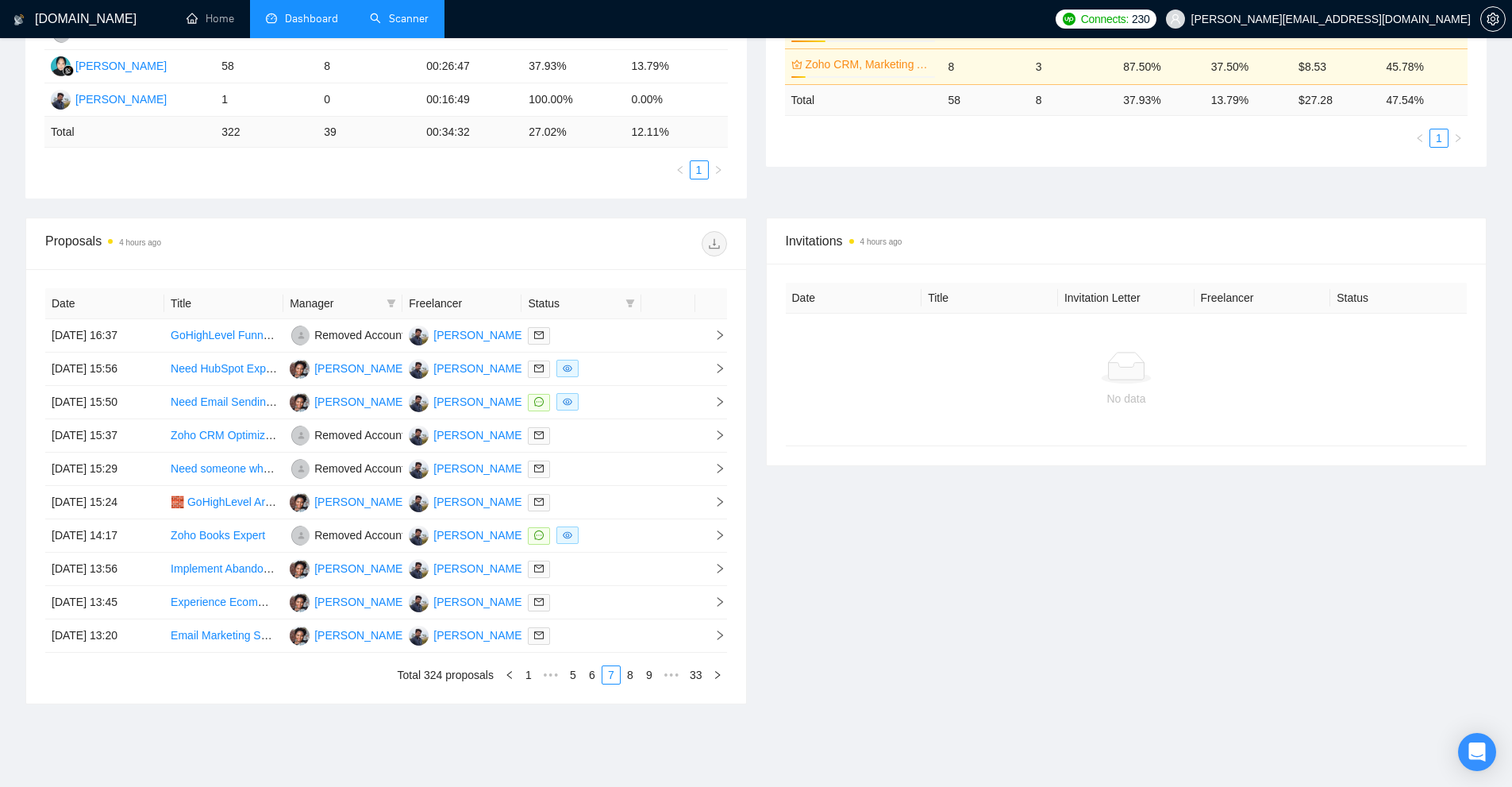
click at [653, 679] on link "9" at bounding box center [649, 675] width 17 height 17
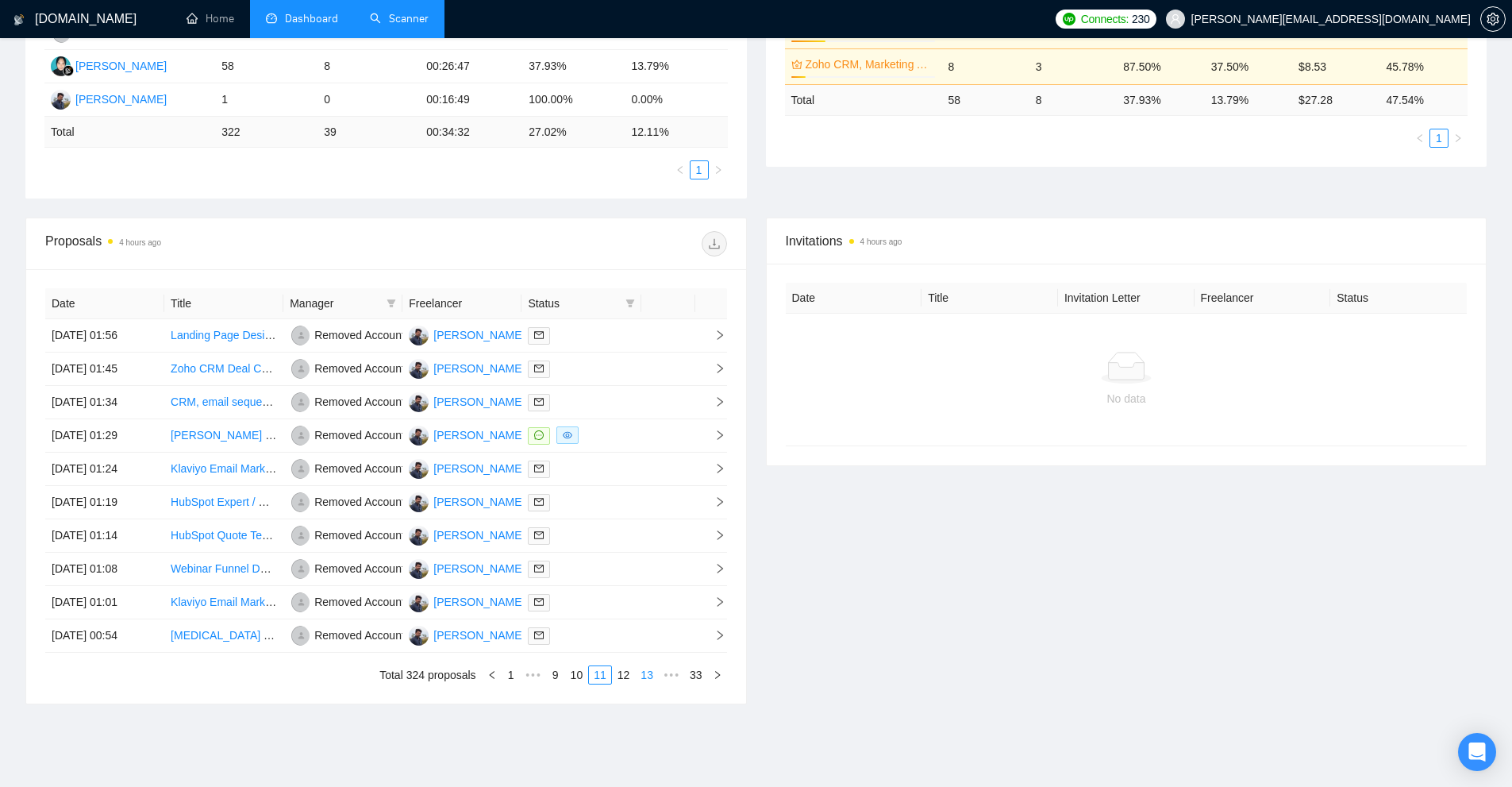
click at [649, 673] on link "13" at bounding box center [646, 675] width 22 height 17
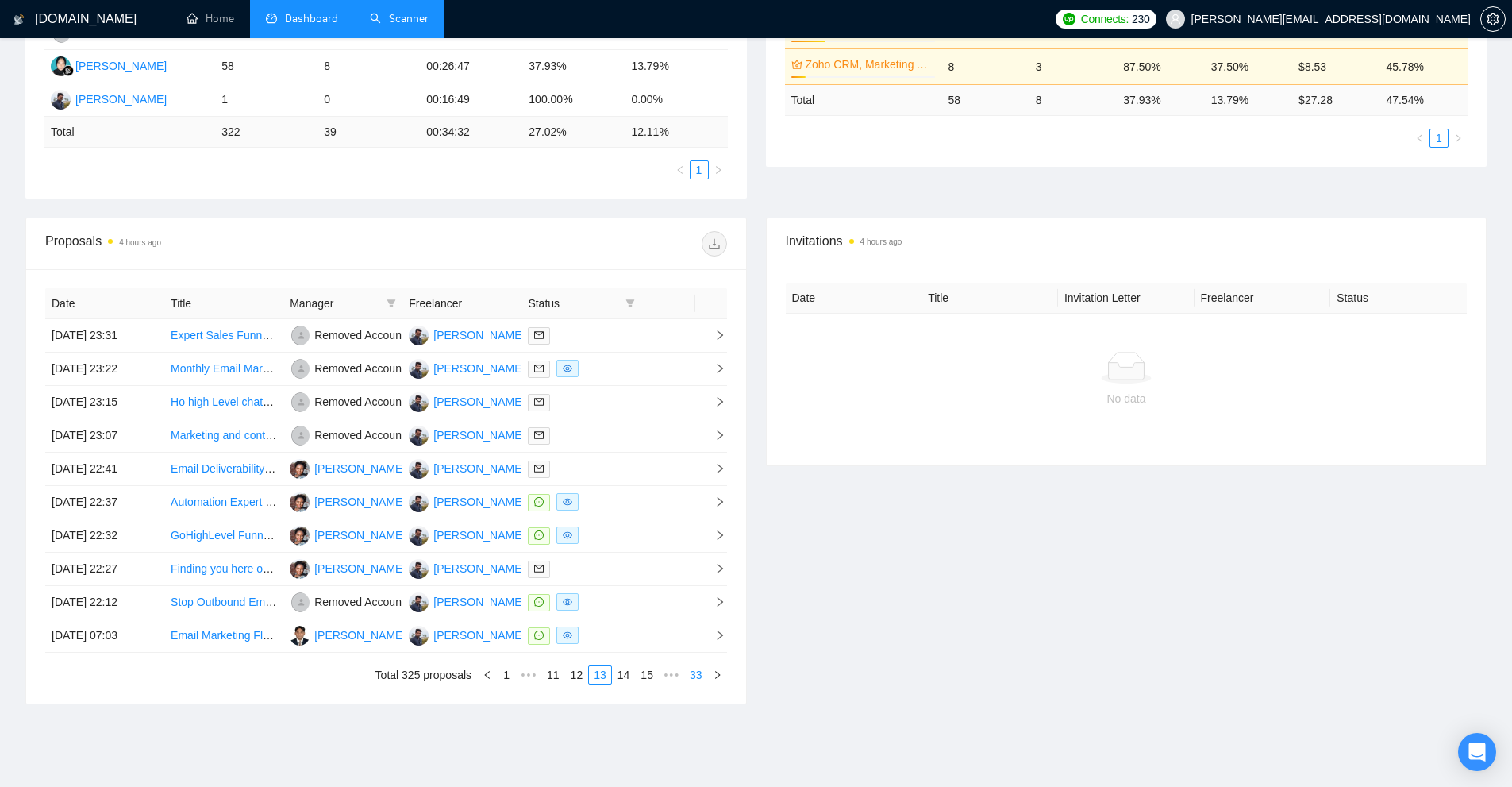
click at [699, 675] on link "33" at bounding box center [696, 675] width 22 height 17
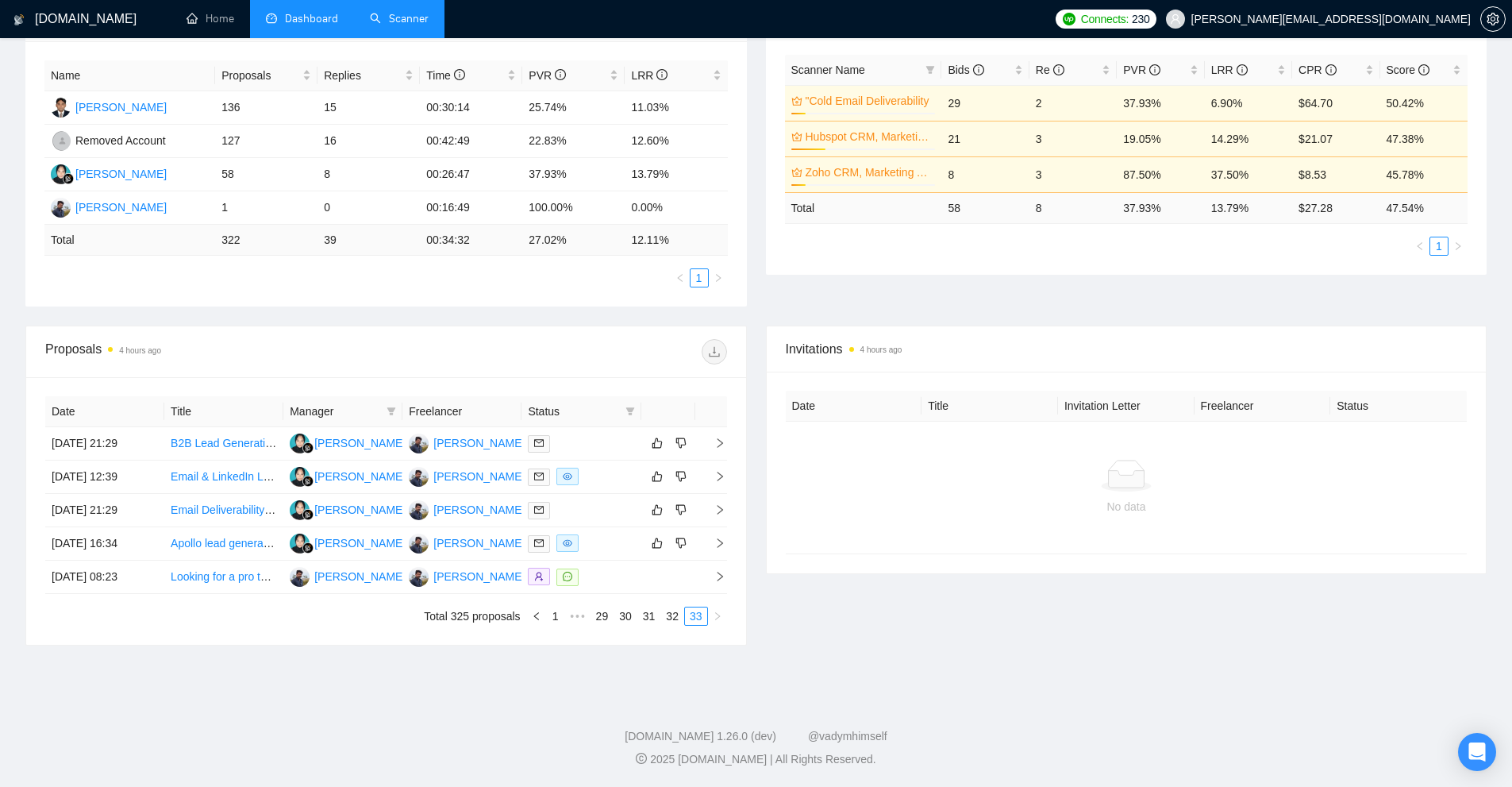
scroll to position [289, 0]
click at [609, 621] on link "29" at bounding box center [602, 615] width 22 height 17
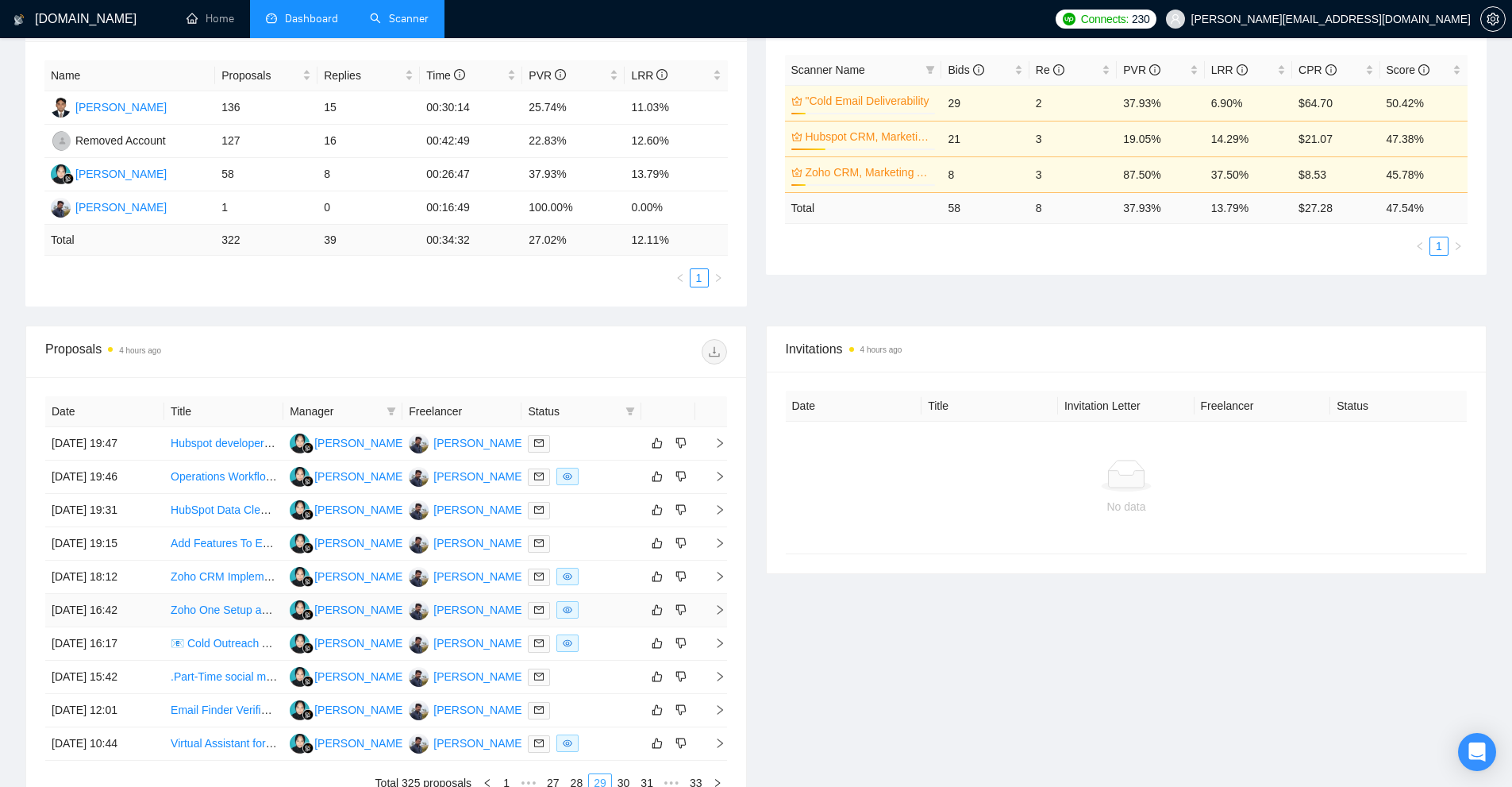
scroll to position [455, 0]
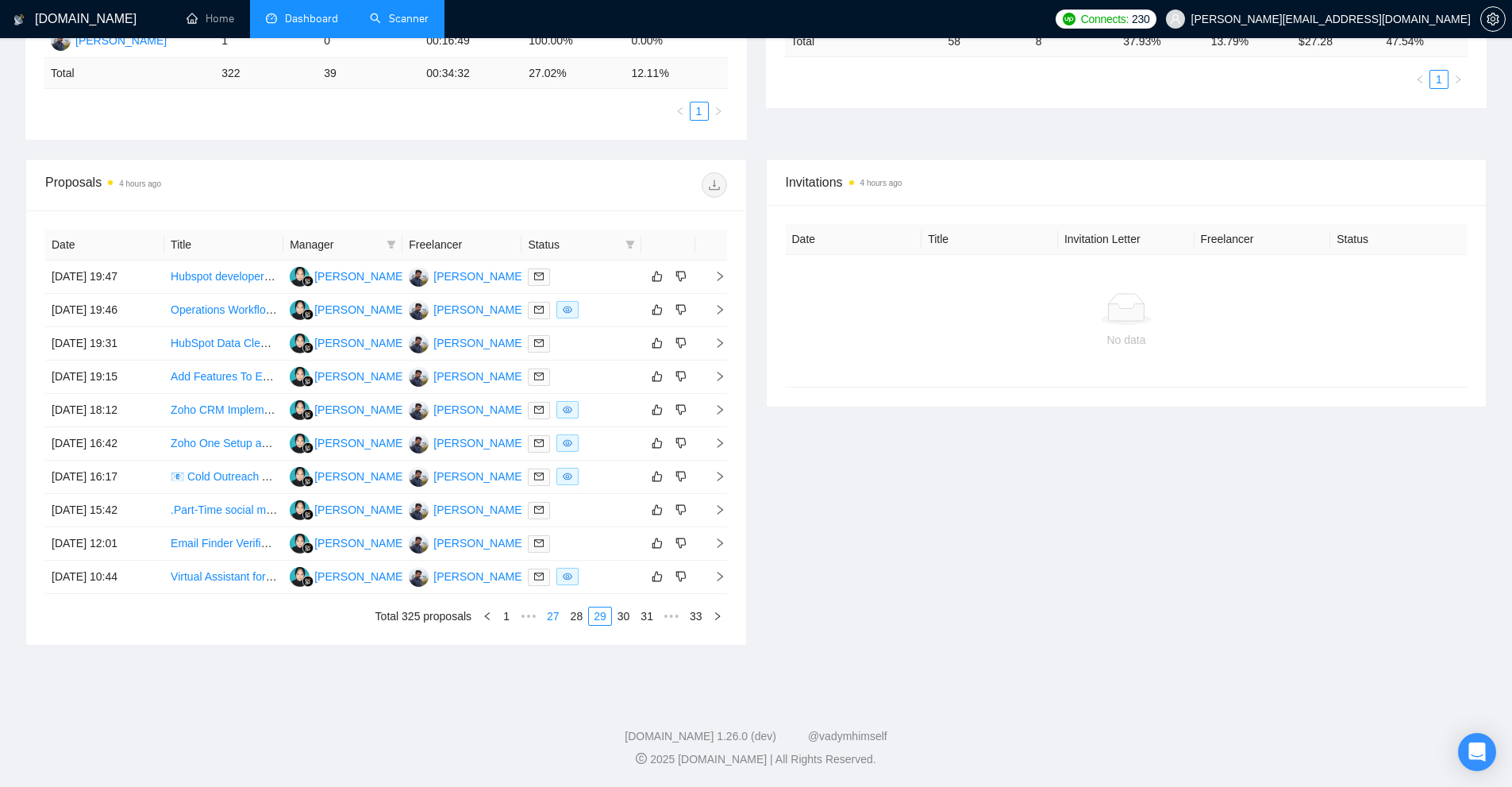
click at [552, 619] on link "27" at bounding box center [553, 615] width 22 height 17
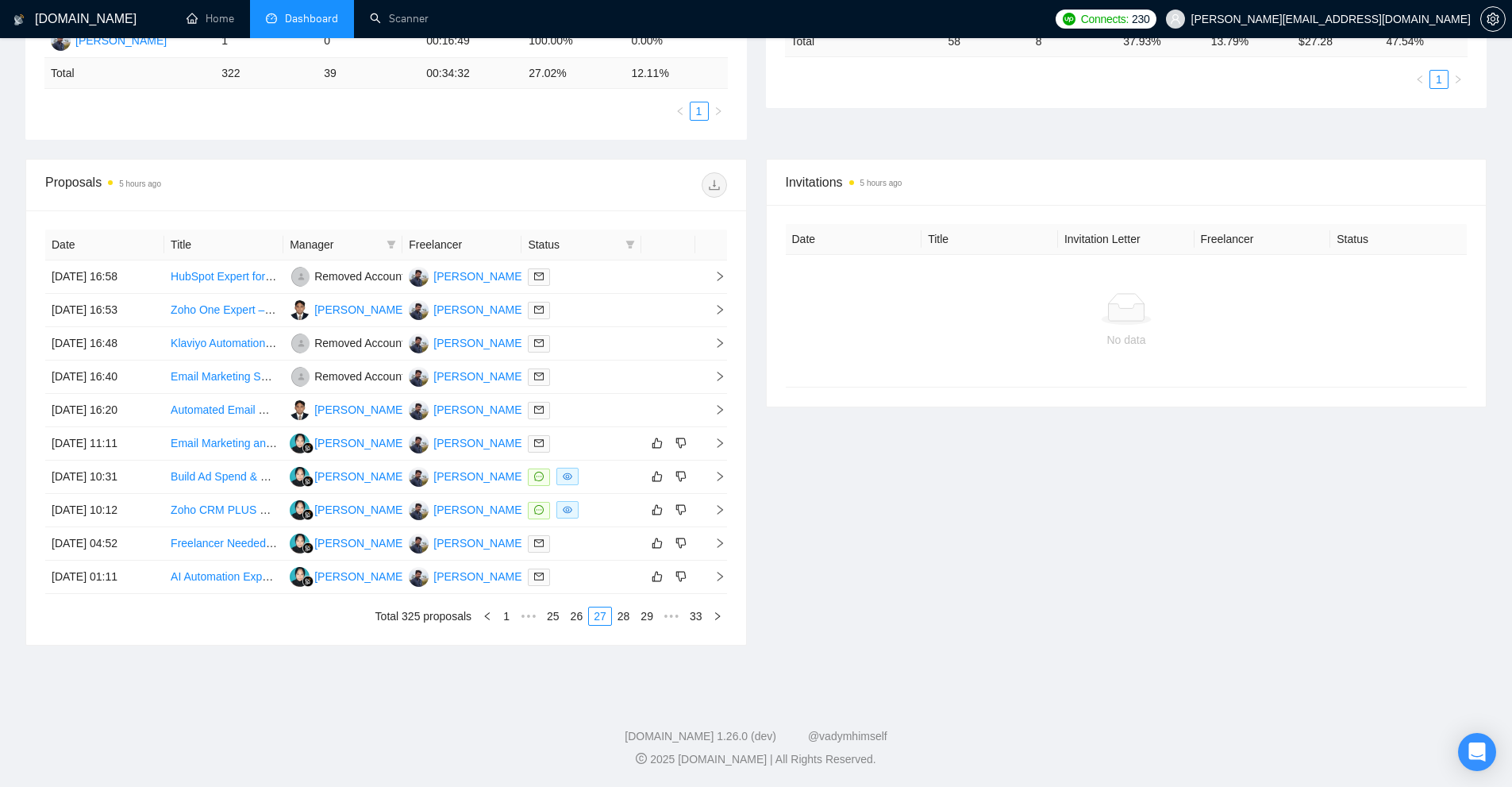
scroll to position [0, 0]
